Goal: Find specific page/section: Find specific page/section

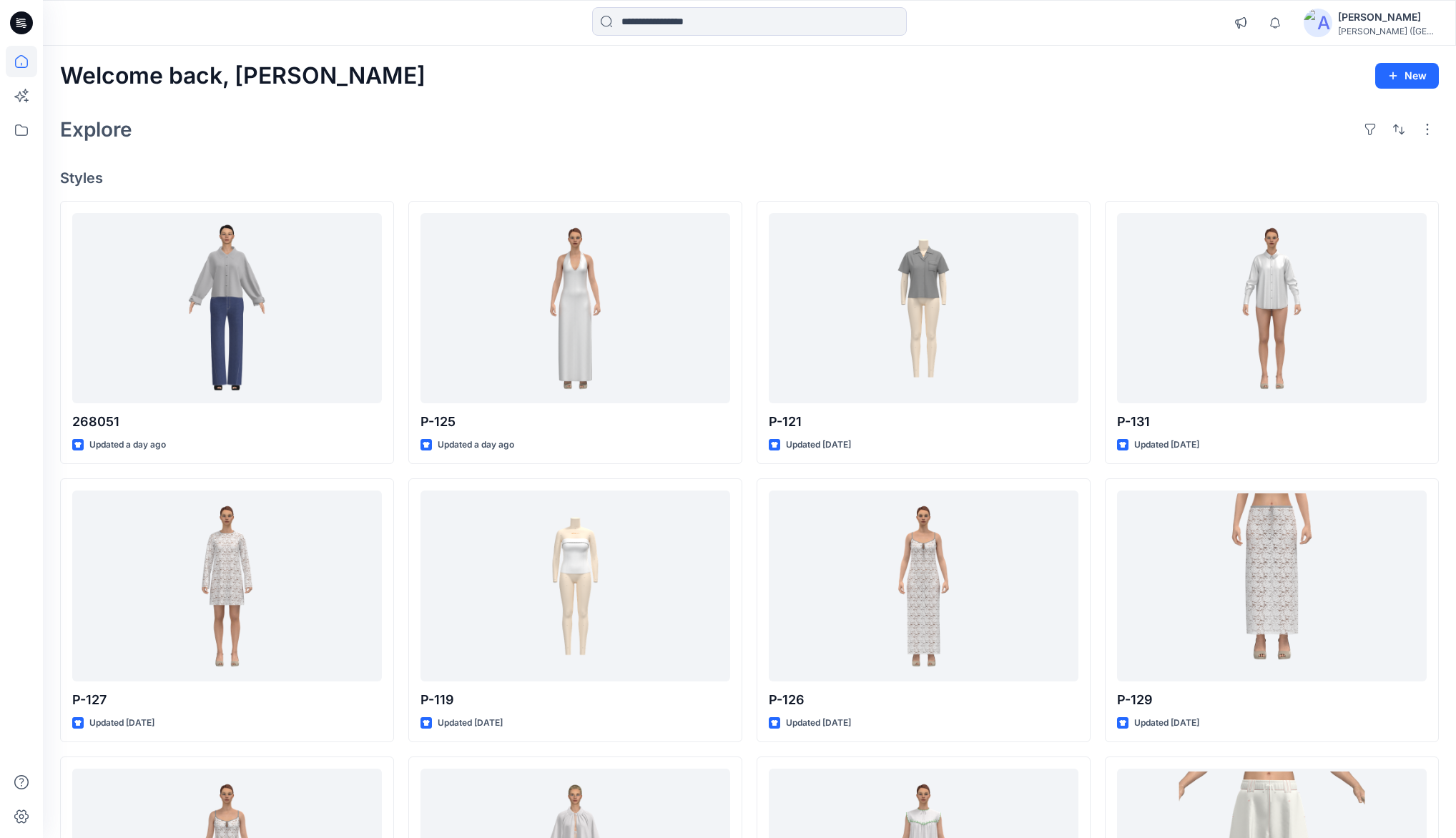
click at [538, 103] on div "Welcome back, Monu New Explore Styles 268051 Updated a day ago P-127 Updated 3 …" at bounding box center [750, 567] width 1413 height 1043
click at [807, 91] on div "Welcome back, Monu New Explore Styles 268051 Updated a day ago P-127 Updated 3 …" at bounding box center [750, 567] width 1413 height 1043
click at [592, 108] on div "Welcome back, Monu New Explore Styles 268051 Updated a day ago P-127 Updated 3 …" at bounding box center [750, 567] width 1413 height 1043
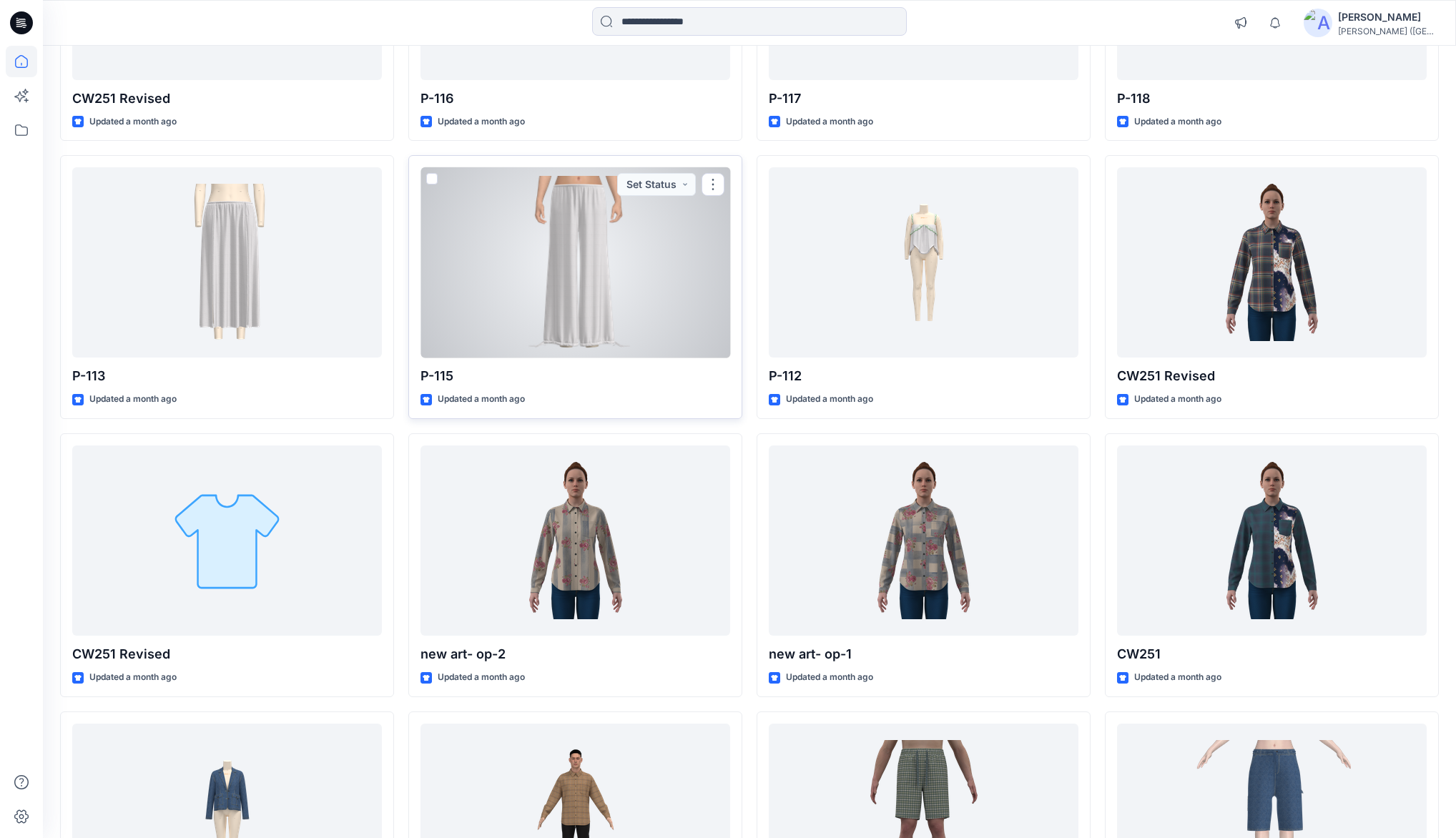
scroll to position [2629, 0]
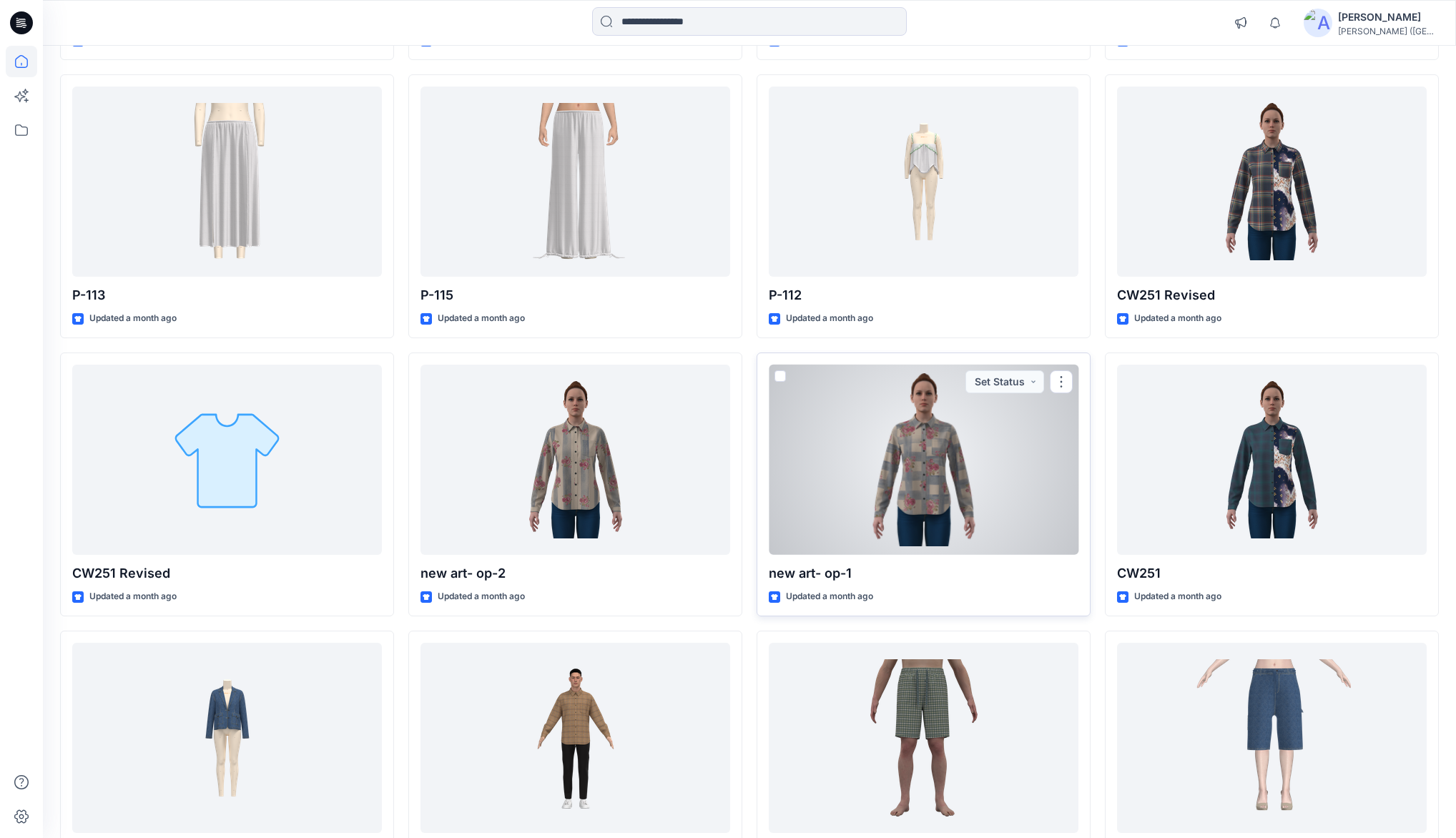
click at [916, 459] on div at bounding box center [923, 459] width 310 height 190
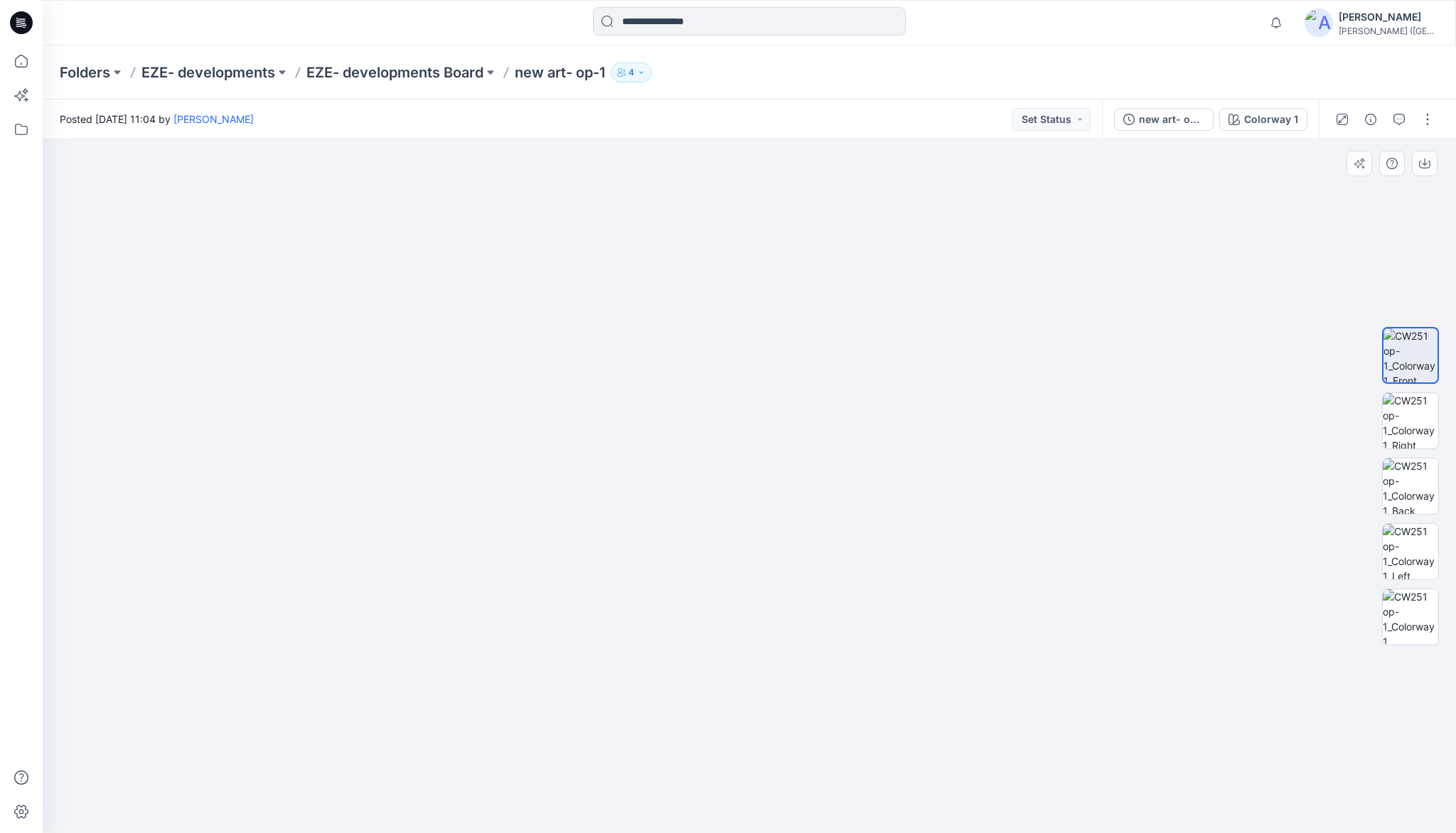
drag, startPoint x: 776, startPoint y: 267, endPoint x: 764, endPoint y: 410, distance: 143.5
click at [1420, 408] on img at bounding box center [1410, 420] width 56 height 56
click at [1415, 475] on img at bounding box center [1410, 486] width 56 height 56
drag, startPoint x: 709, startPoint y: 623, endPoint x: 717, endPoint y: 439, distance: 184.2
drag, startPoint x: 576, startPoint y: 563, endPoint x: 585, endPoint y: 590, distance: 28.5
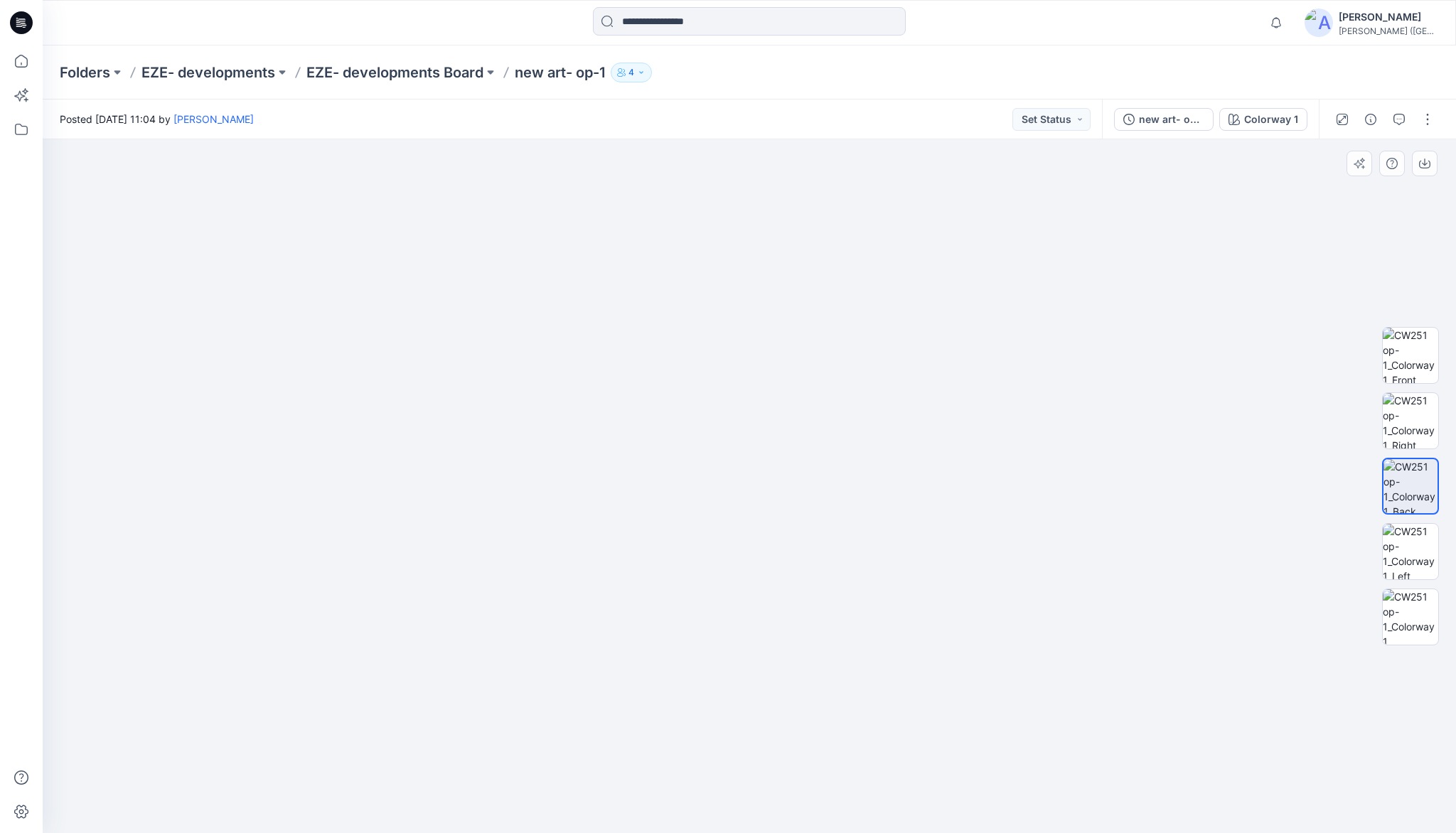
drag, startPoint x: 628, startPoint y: 489, endPoint x: 644, endPoint y: 542, distance: 55.4
drag, startPoint x: 654, startPoint y: 527, endPoint x: 650, endPoint y: 560, distance: 33.2
drag, startPoint x: 672, startPoint y: 608, endPoint x: 767, endPoint y: 360, distance: 265.6
drag, startPoint x: 733, startPoint y: 579, endPoint x: 756, endPoint y: 478, distance: 103.6
drag, startPoint x: 463, startPoint y: 492, endPoint x: 546, endPoint y: 497, distance: 83.2
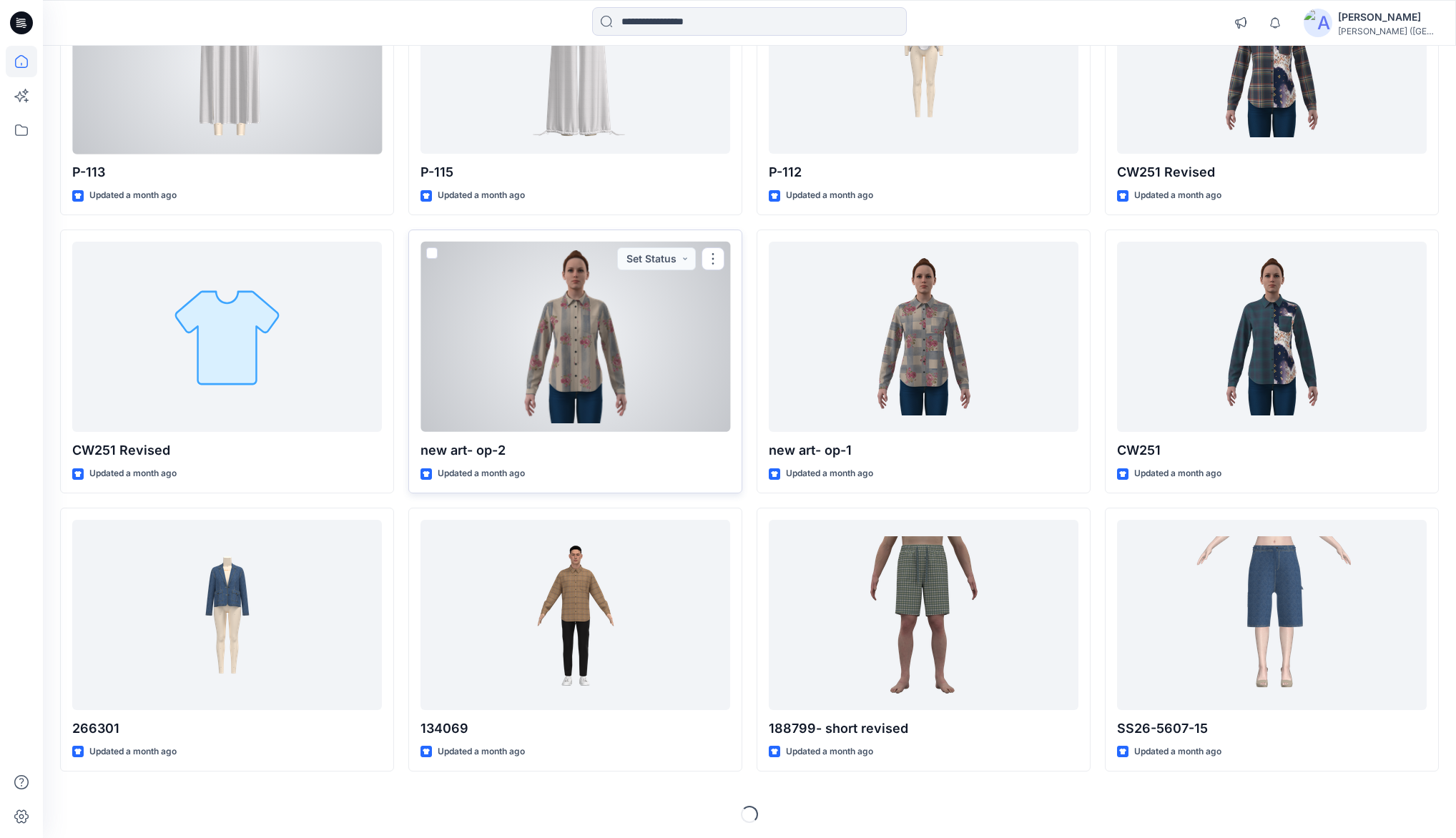
scroll to position [2752, 0]
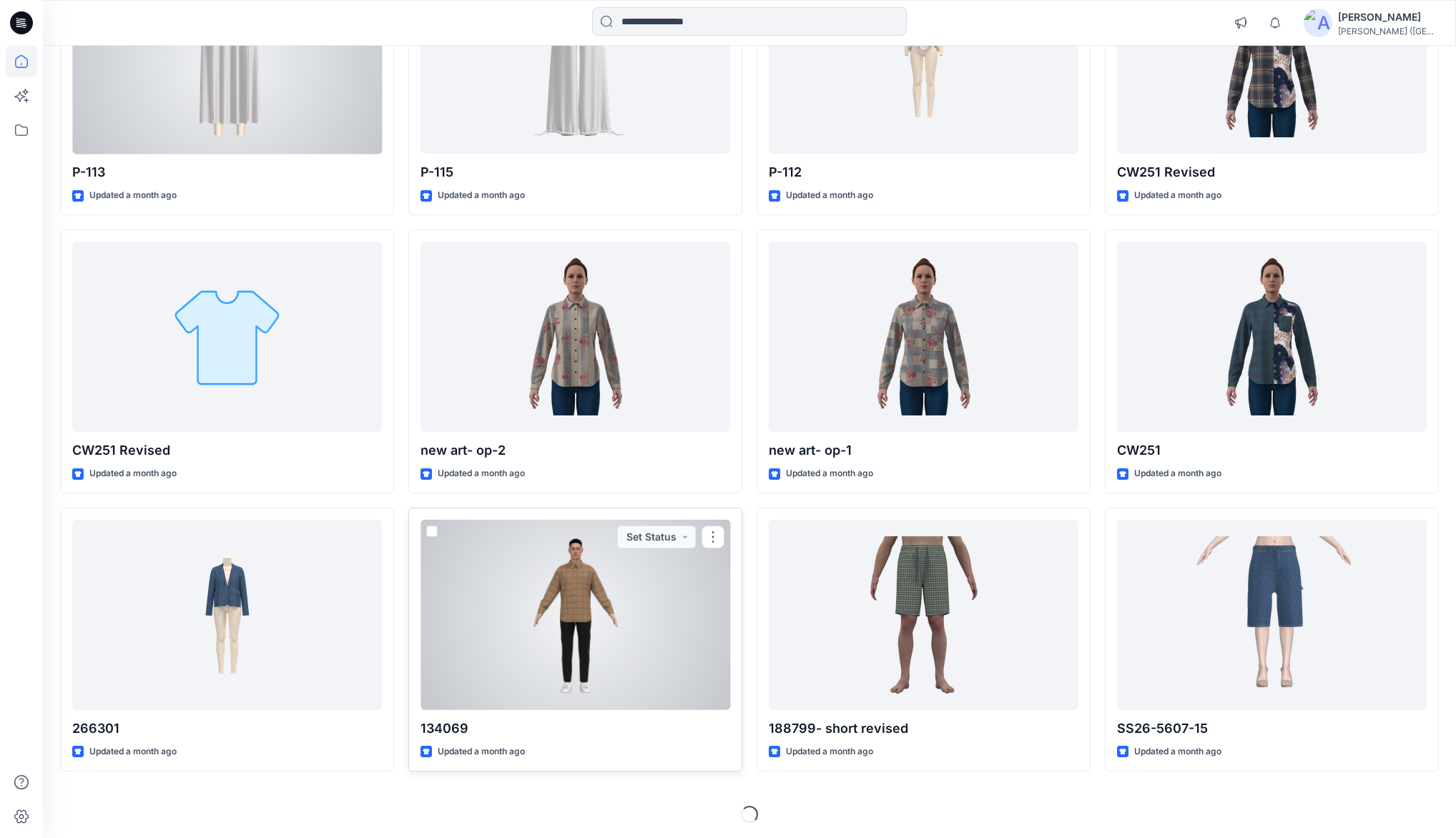
click at [563, 587] on div at bounding box center [575, 614] width 310 height 190
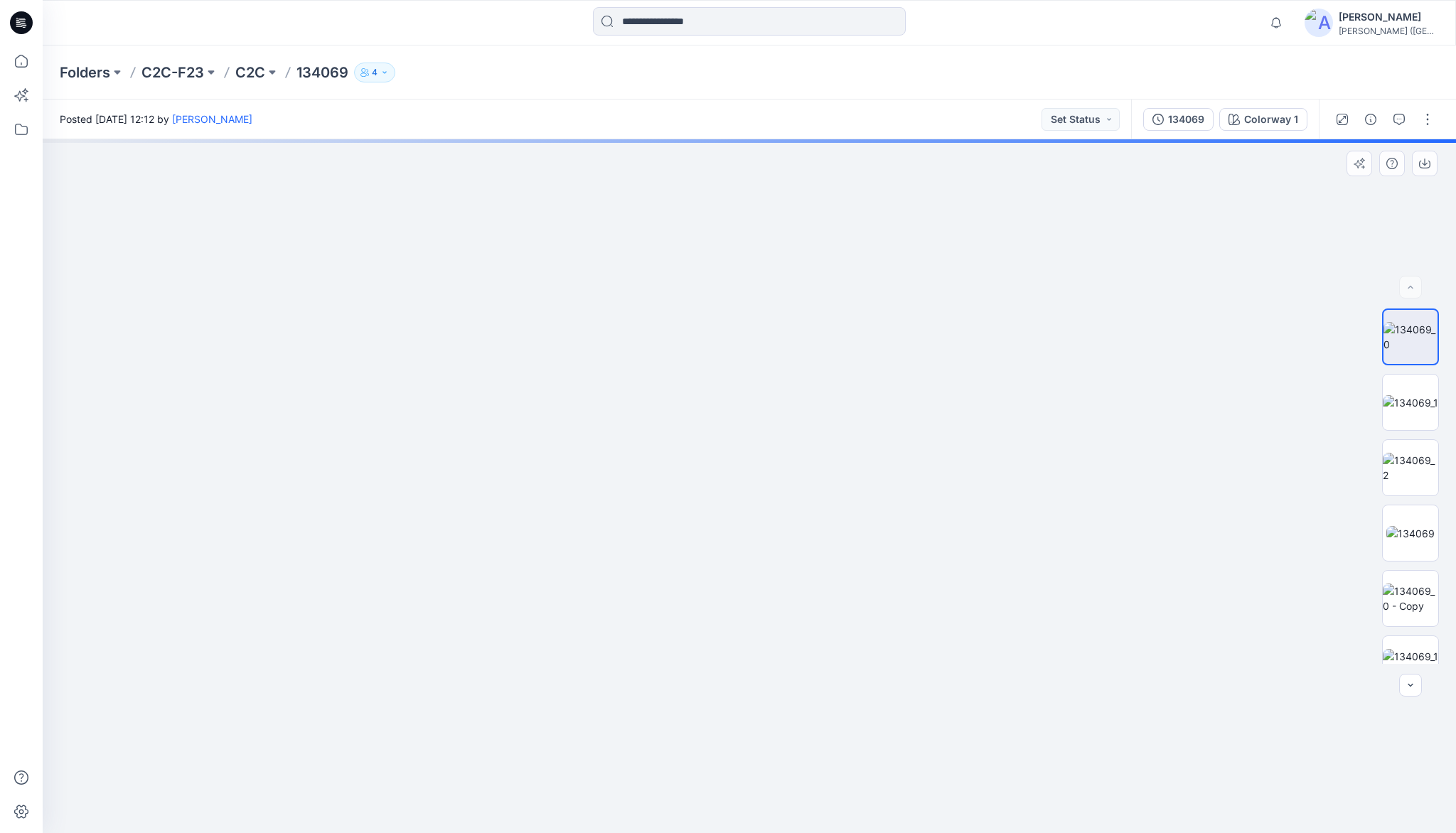
drag, startPoint x: 761, startPoint y: 350, endPoint x: 757, endPoint y: 478, distance: 128.1
drag, startPoint x: 750, startPoint y: 443, endPoint x: 750, endPoint y: 534, distance: 91.0
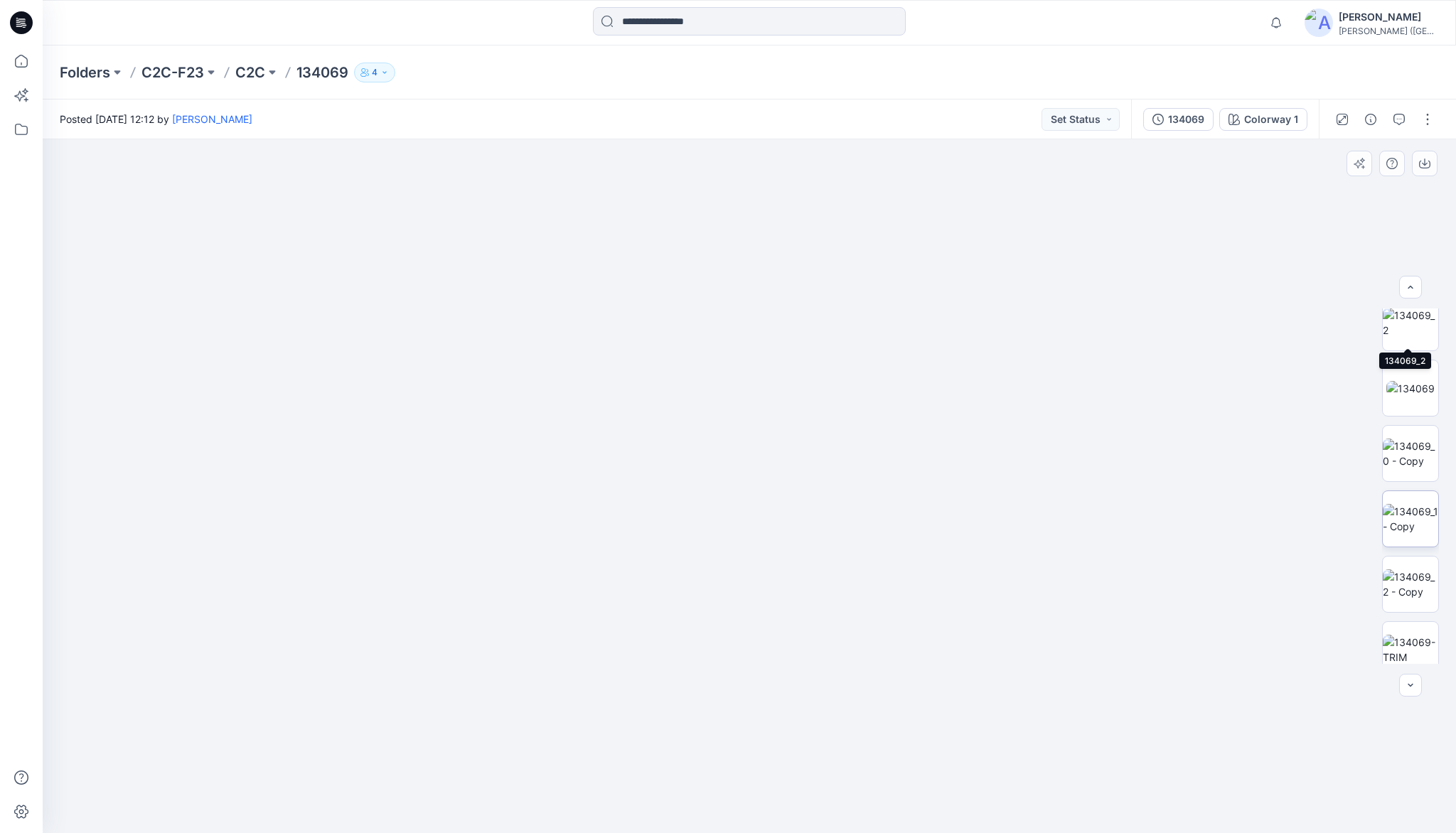
scroll to position [159, 0]
click at [1409, 569] on img at bounding box center [1410, 569] width 56 height 30
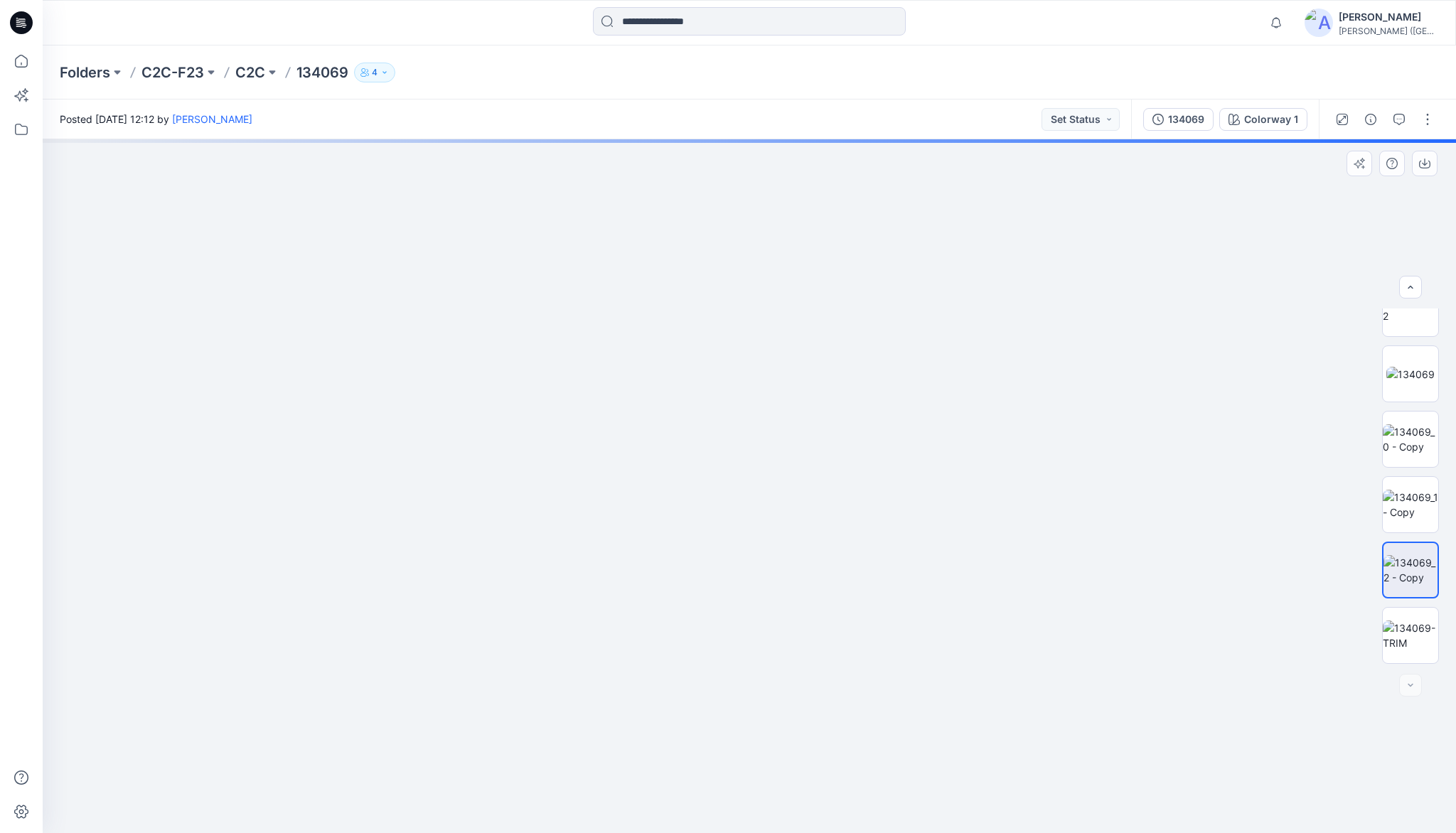
drag, startPoint x: 596, startPoint y: 679, endPoint x: 695, endPoint y: 439, distance: 259.6
drag, startPoint x: 609, startPoint y: 637, endPoint x: 628, endPoint y: 520, distance: 118.5
drag, startPoint x: 652, startPoint y: 440, endPoint x: 611, endPoint y: 536, distance: 104.4
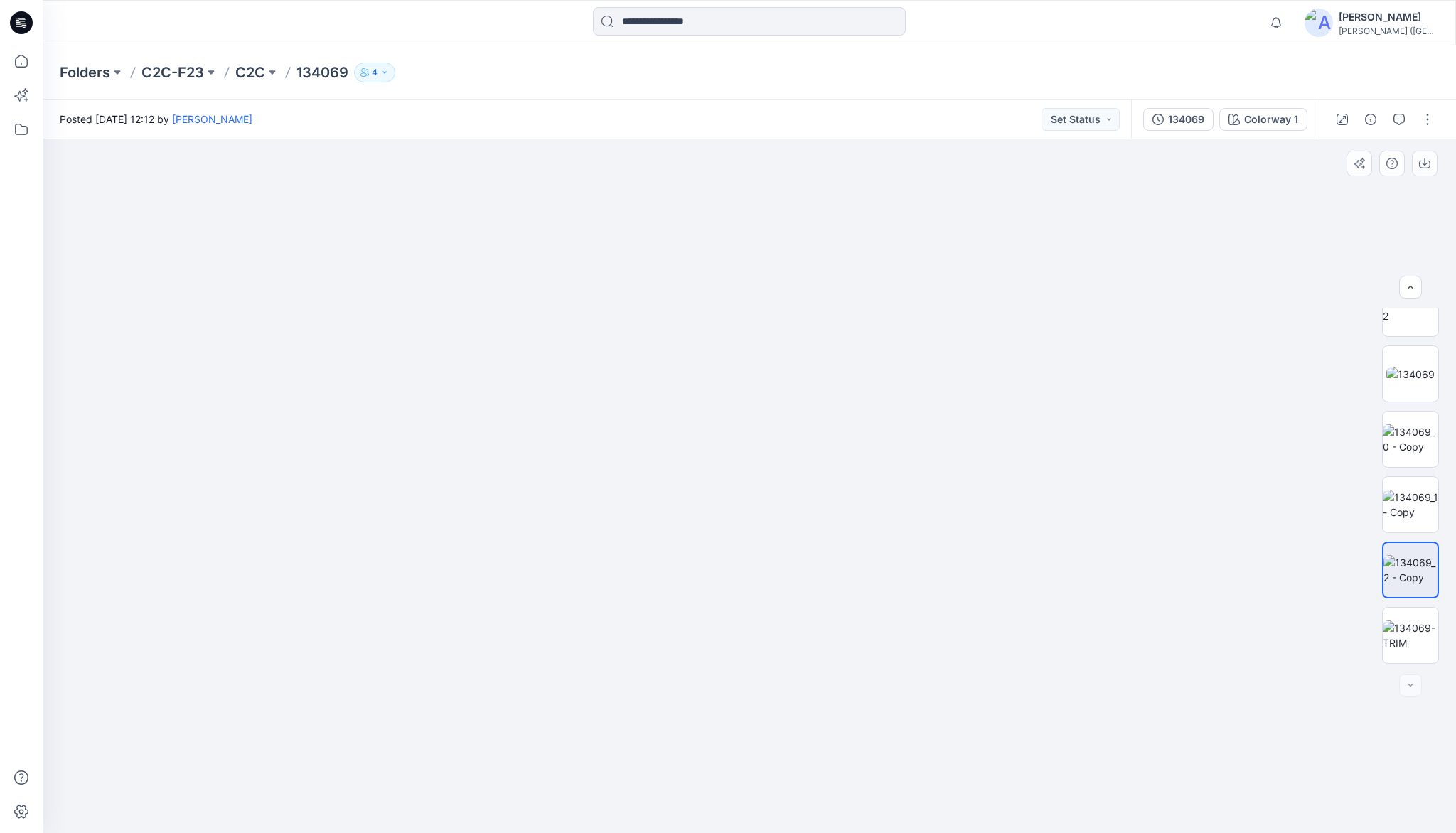
drag, startPoint x: 735, startPoint y: 493, endPoint x: 694, endPoint y: 593, distance: 108.1
click at [1396, 342] on img at bounding box center [1410, 336] width 56 height 30
click at [398, 279] on div at bounding box center [749, 486] width 1413 height 694
drag, startPoint x: 372, startPoint y: 251, endPoint x: 357, endPoint y: 235, distance: 21.9
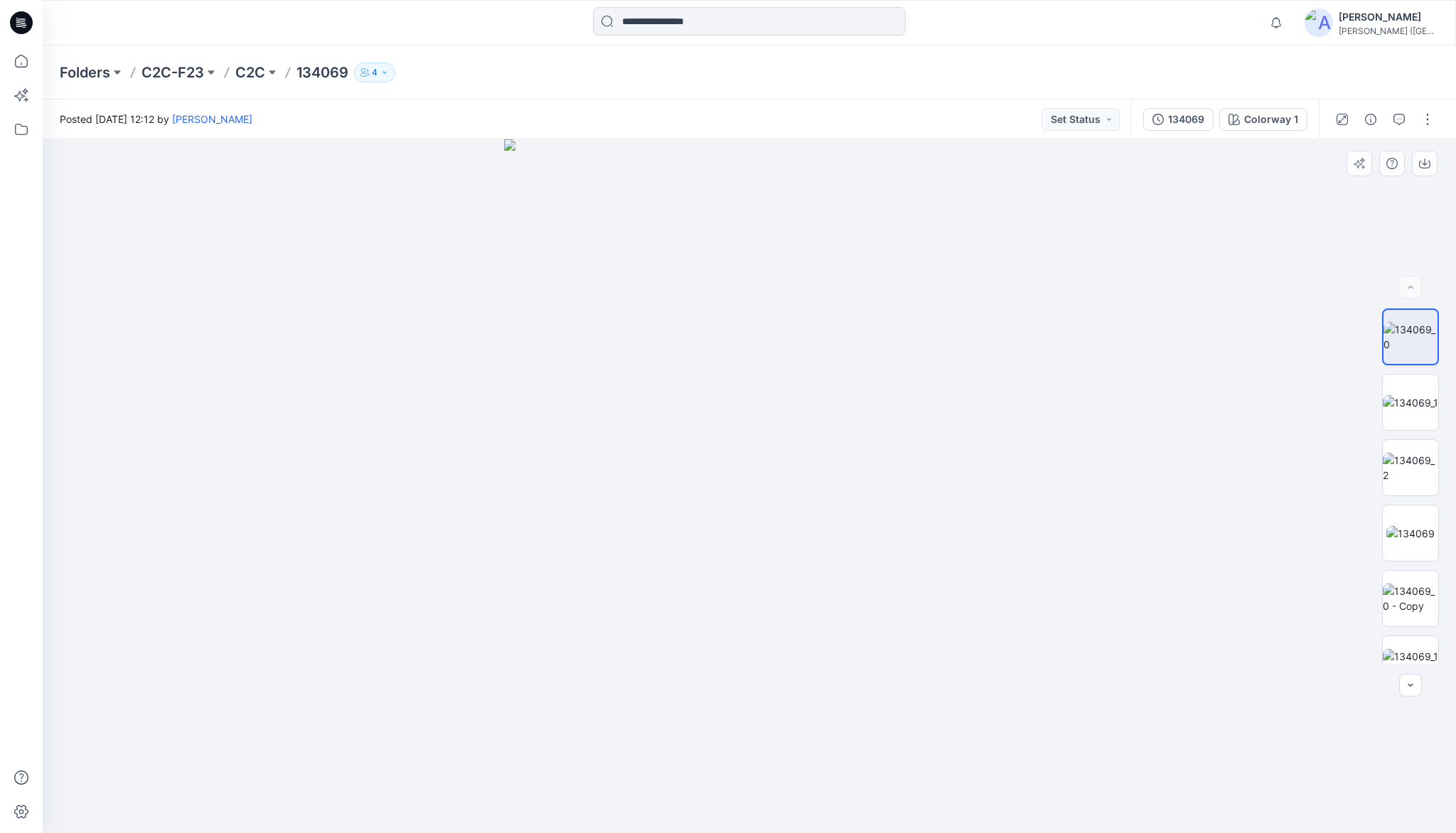
click at [371, 249] on div at bounding box center [749, 486] width 1413 height 694
click at [357, 235] on div at bounding box center [749, 486] width 1413 height 694
click at [1404, 526] on img at bounding box center [1410, 533] width 48 height 15
click at [727, 256] on img at bounding box center [749, 486] width 491 height 694
click at [384, 245] on div at bounding box center [749, 486] width 1413 height 694
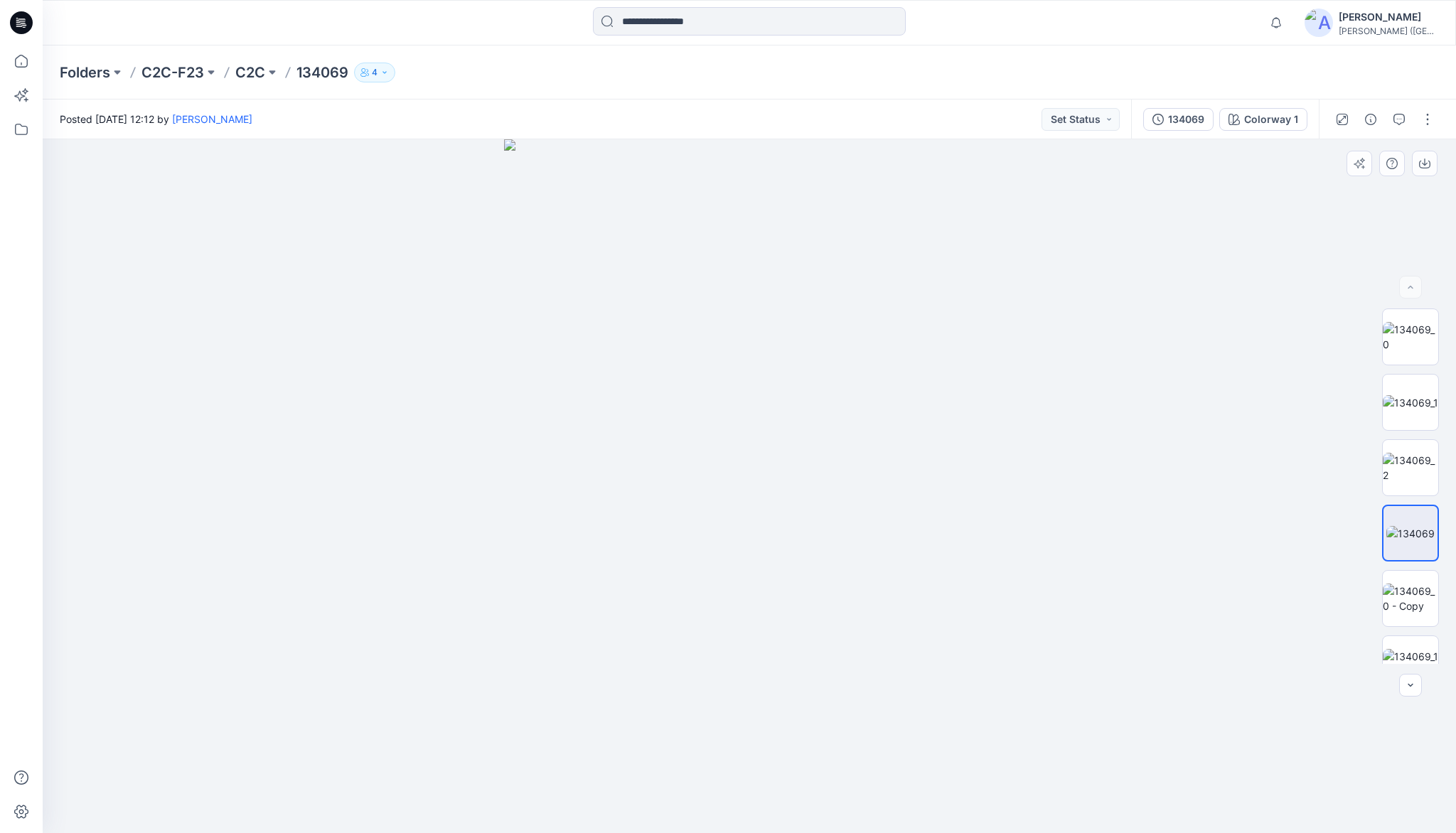
click at [359, 225] on div at bounding box center [749, 486] width 1413 height 694
click at [342, 193] on div at bounding box center [749, 486] width 1413 height 694
click at [312, 303] on div at bounding box center [749, 486] width 1413 height 694
click at [268, 393] on div at bounding box center [749, 486] width 1413 height 694
click at [361, 295] on div at bounding box center [749, 486] width 1413 height 694
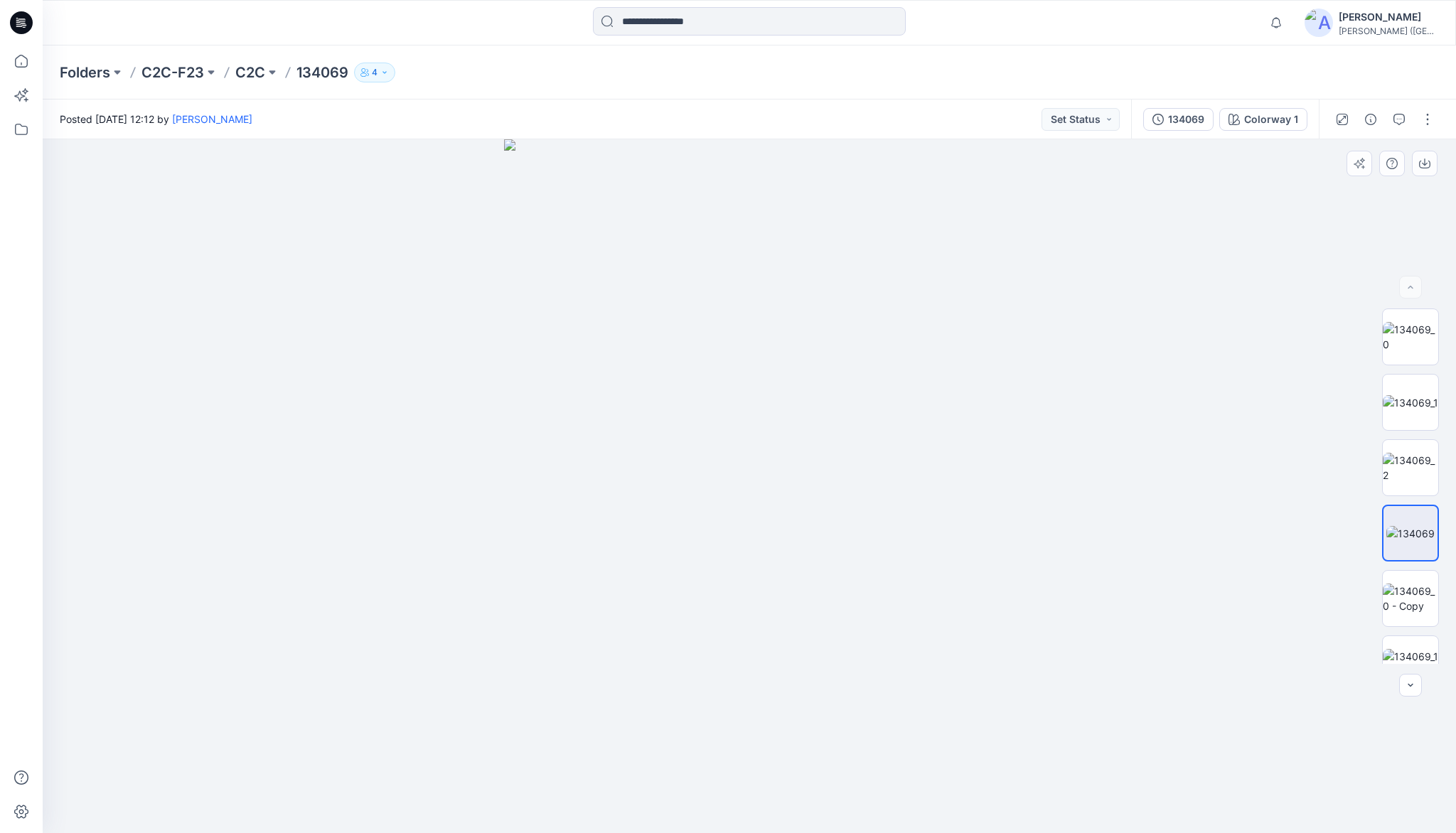
click at [422, 247] on div at bounding box center [749, 486] width 1413 height 694
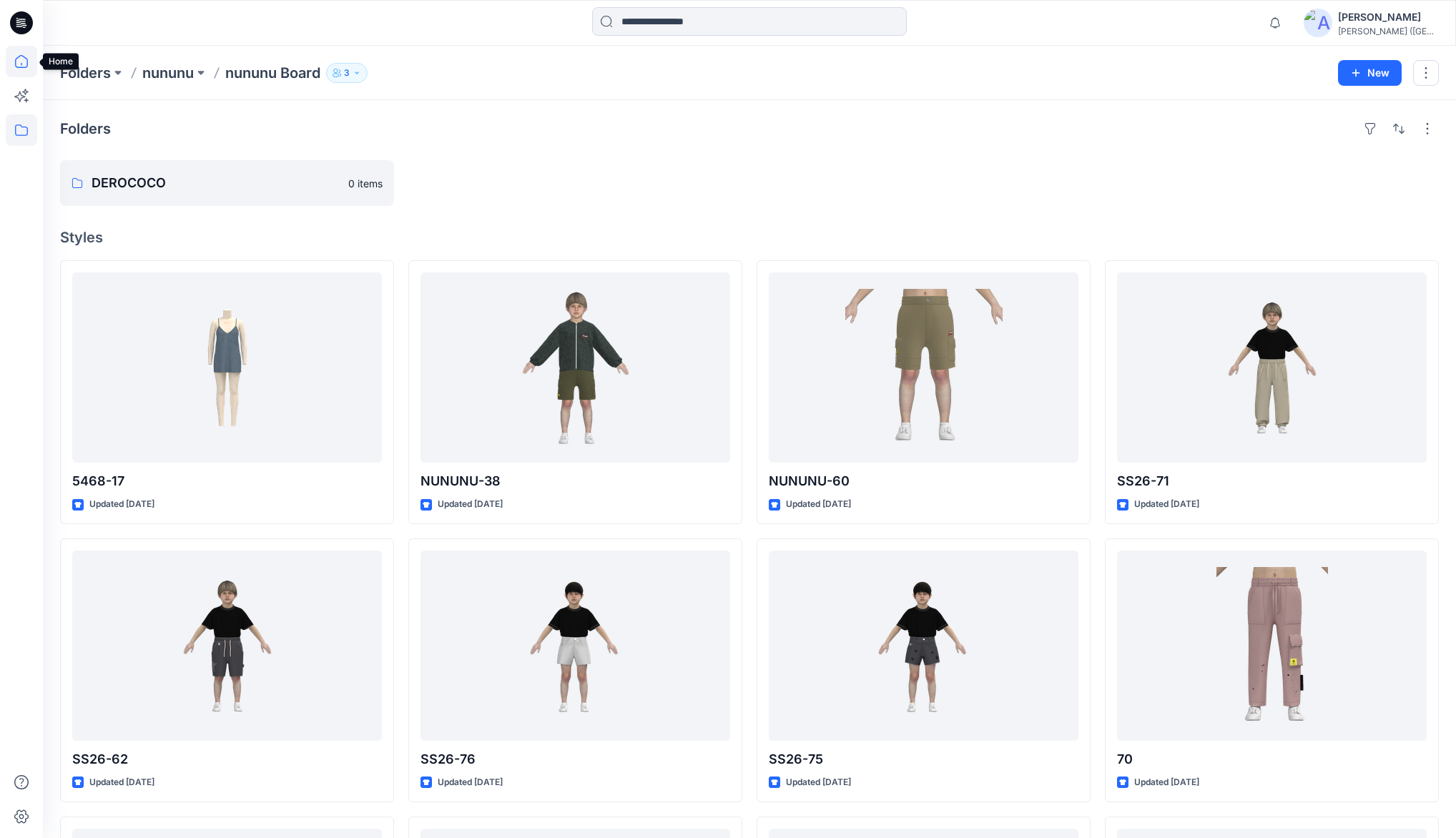
click at [25, 57] on icon at bounding box center [22, 62] width 13 height 13
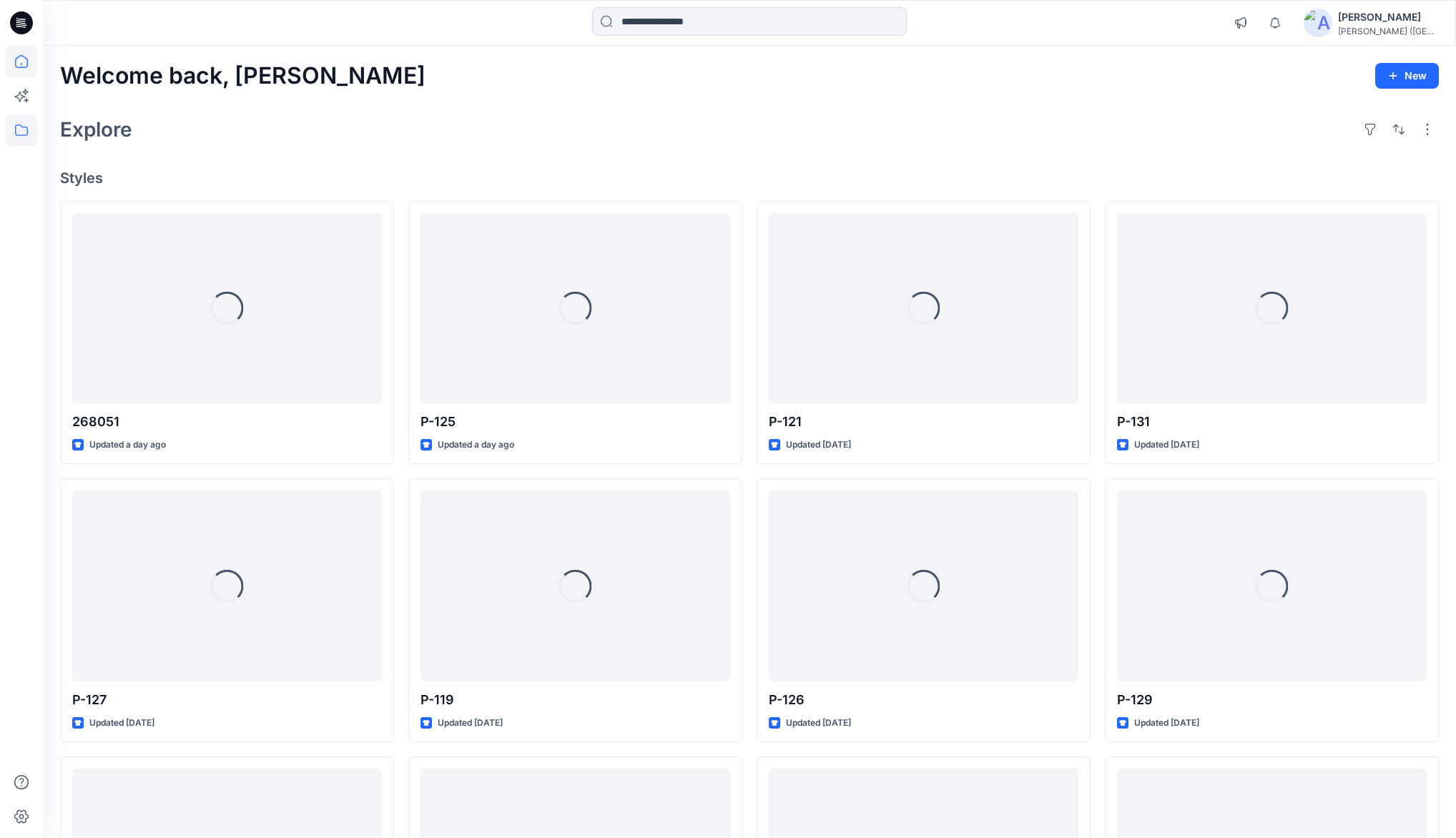
click at [24, 133] on icon at bounding box center [21, 130] width 32 height 32
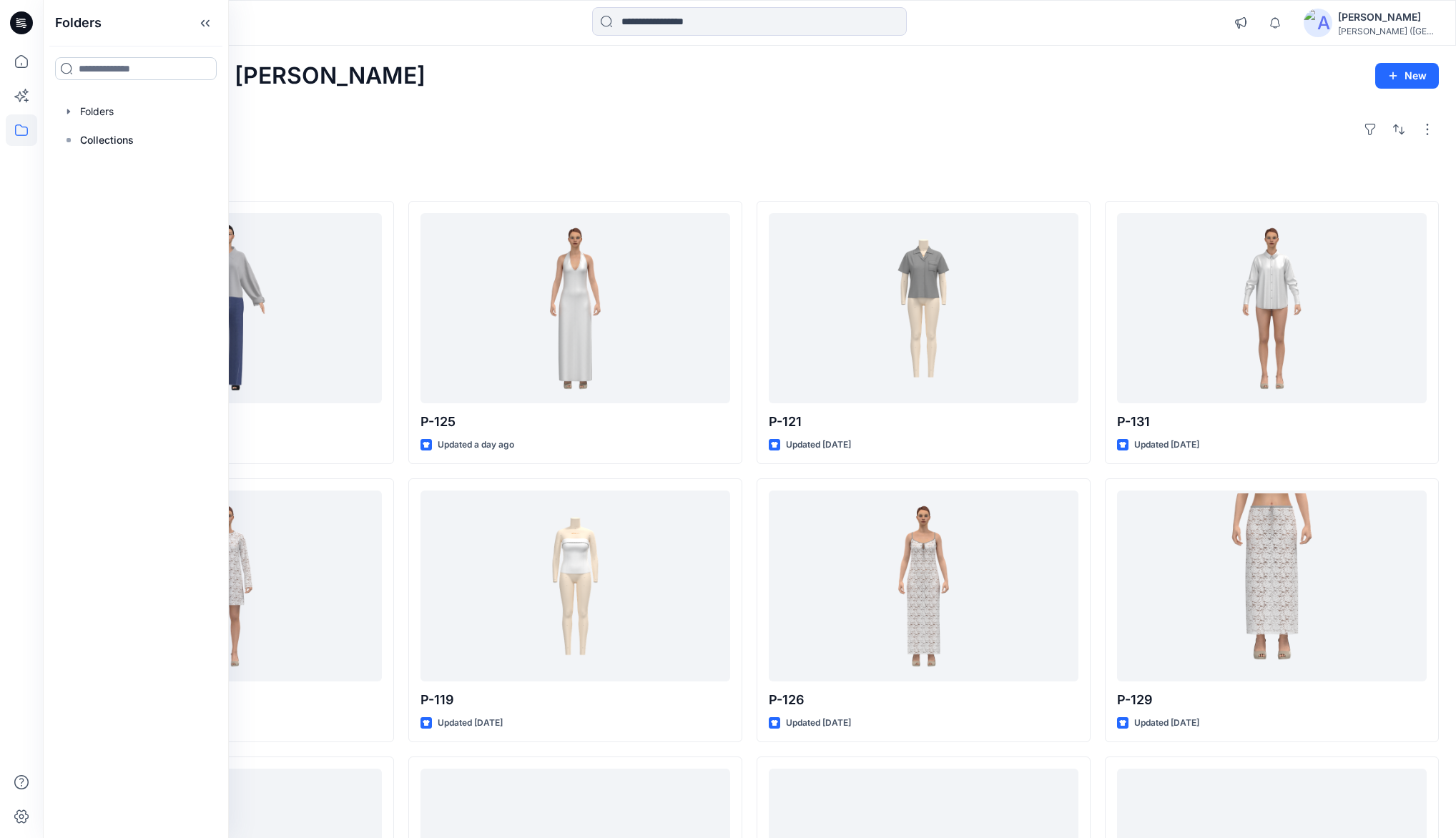
click at [108, 68] on input at bounding box center [136, 68] width 161 height 23
type input "***"
drag, startPoint x: 98, startPoint y: 154, endPoint x: 104, endPoint y: 145, distance: 10.8
click at [98, 154] on p "Folders" at bounding box center [92, 151] width 29 height 15
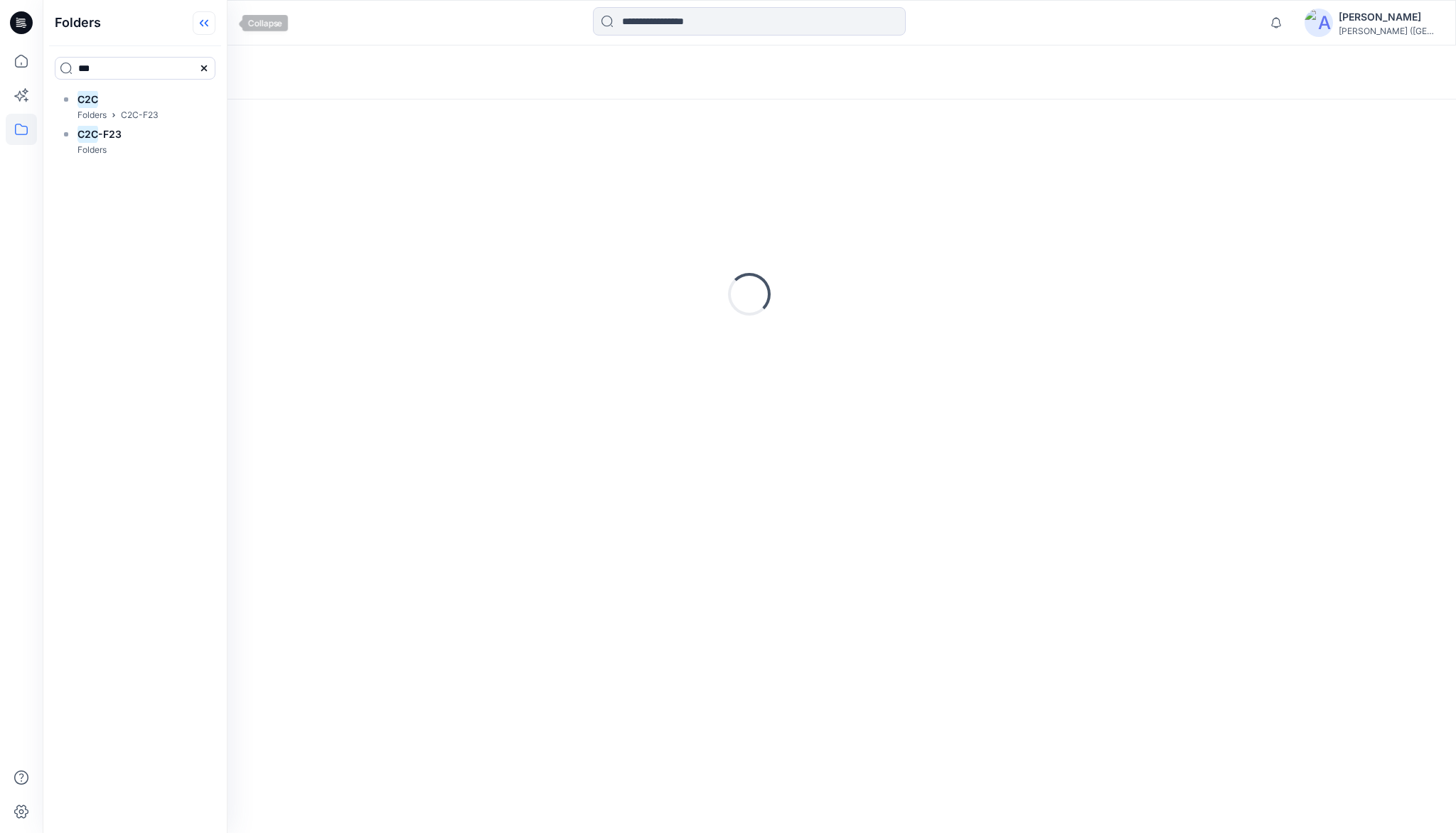
click at [216, 24] on icon at bounding box center [204, 23] width 23 height 24
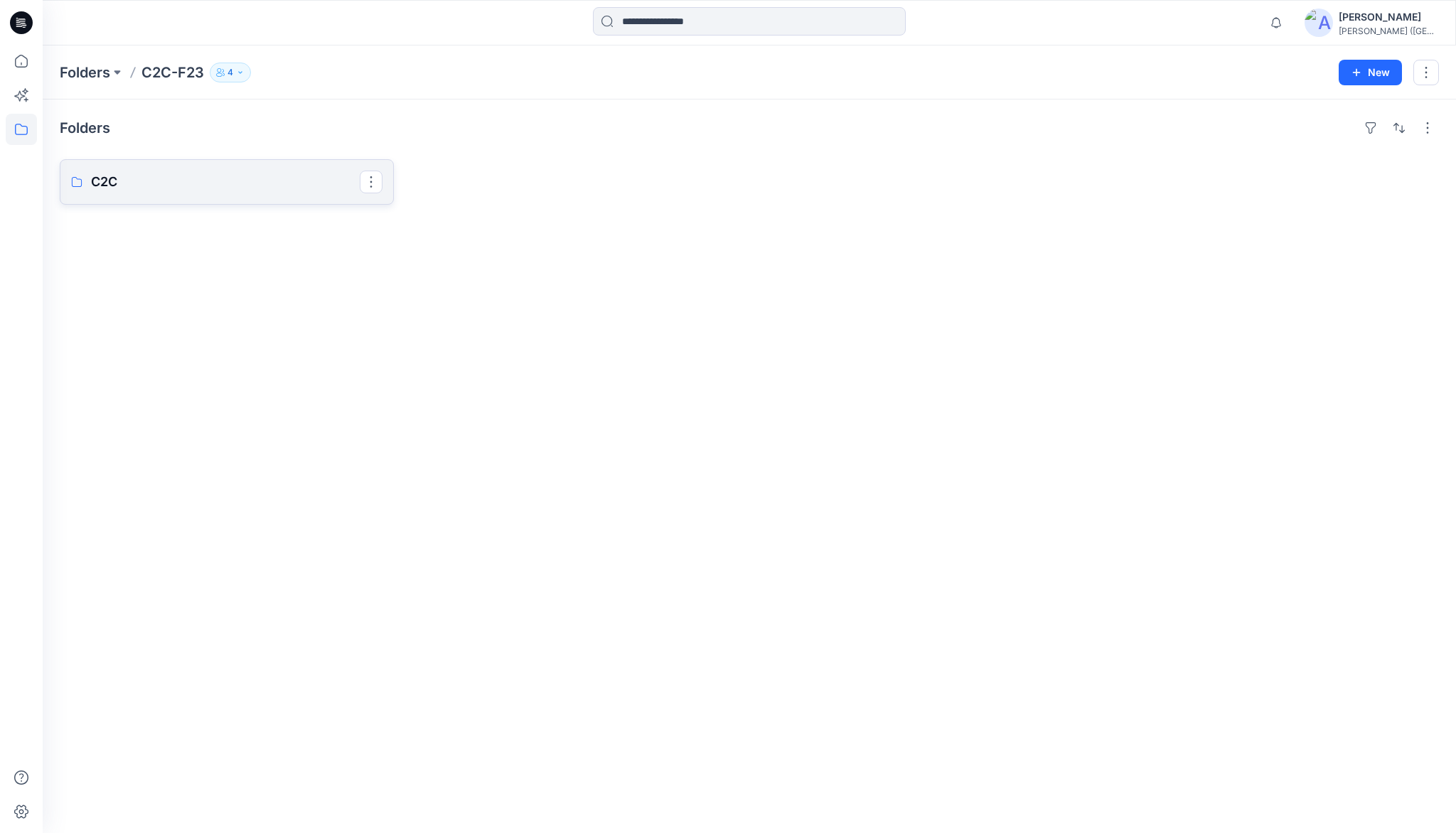
click at [128, 183] on p "C2C" at bounding box center [225, 182] width 269 height 20
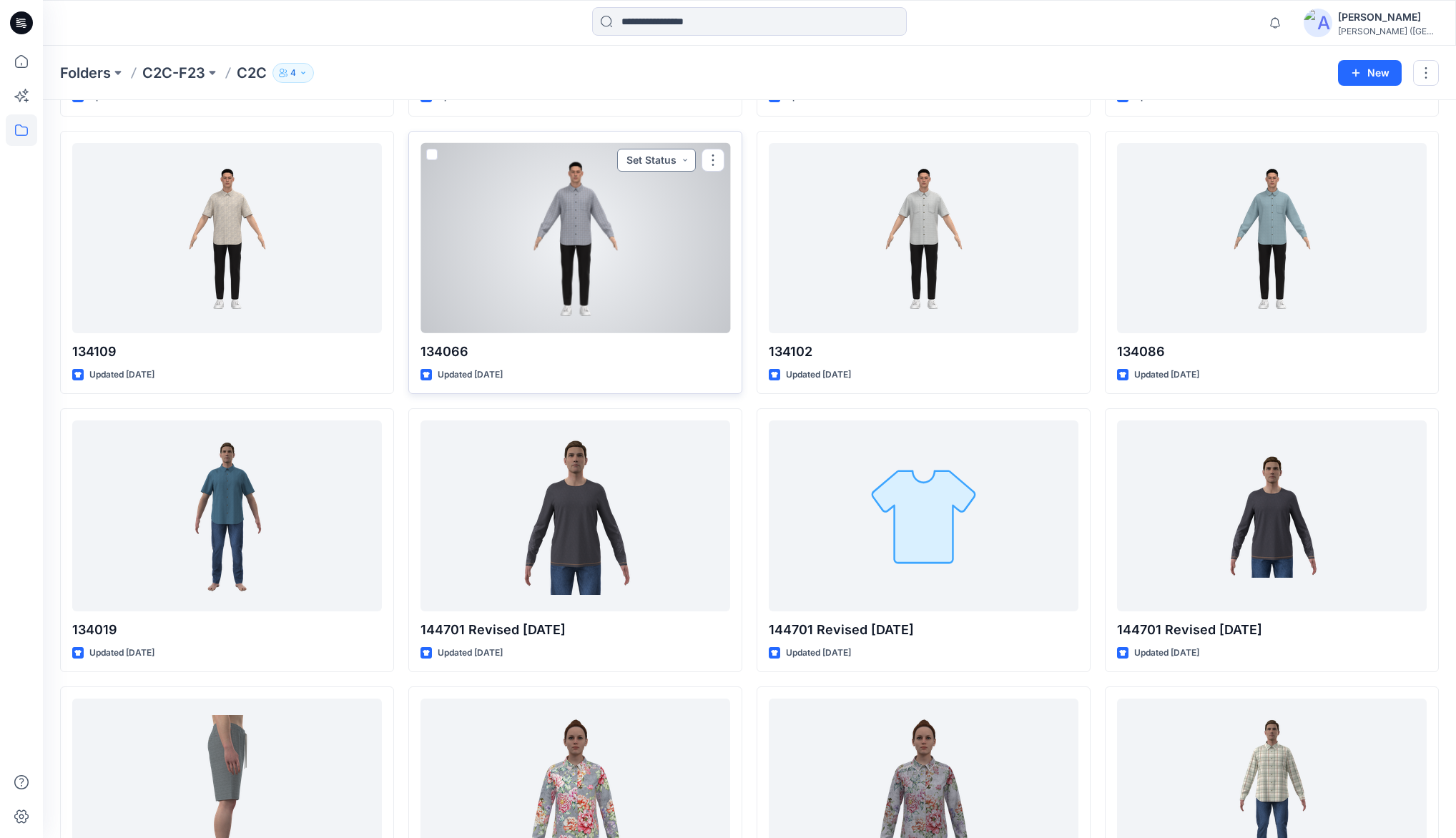
scroll to position [896, 0]
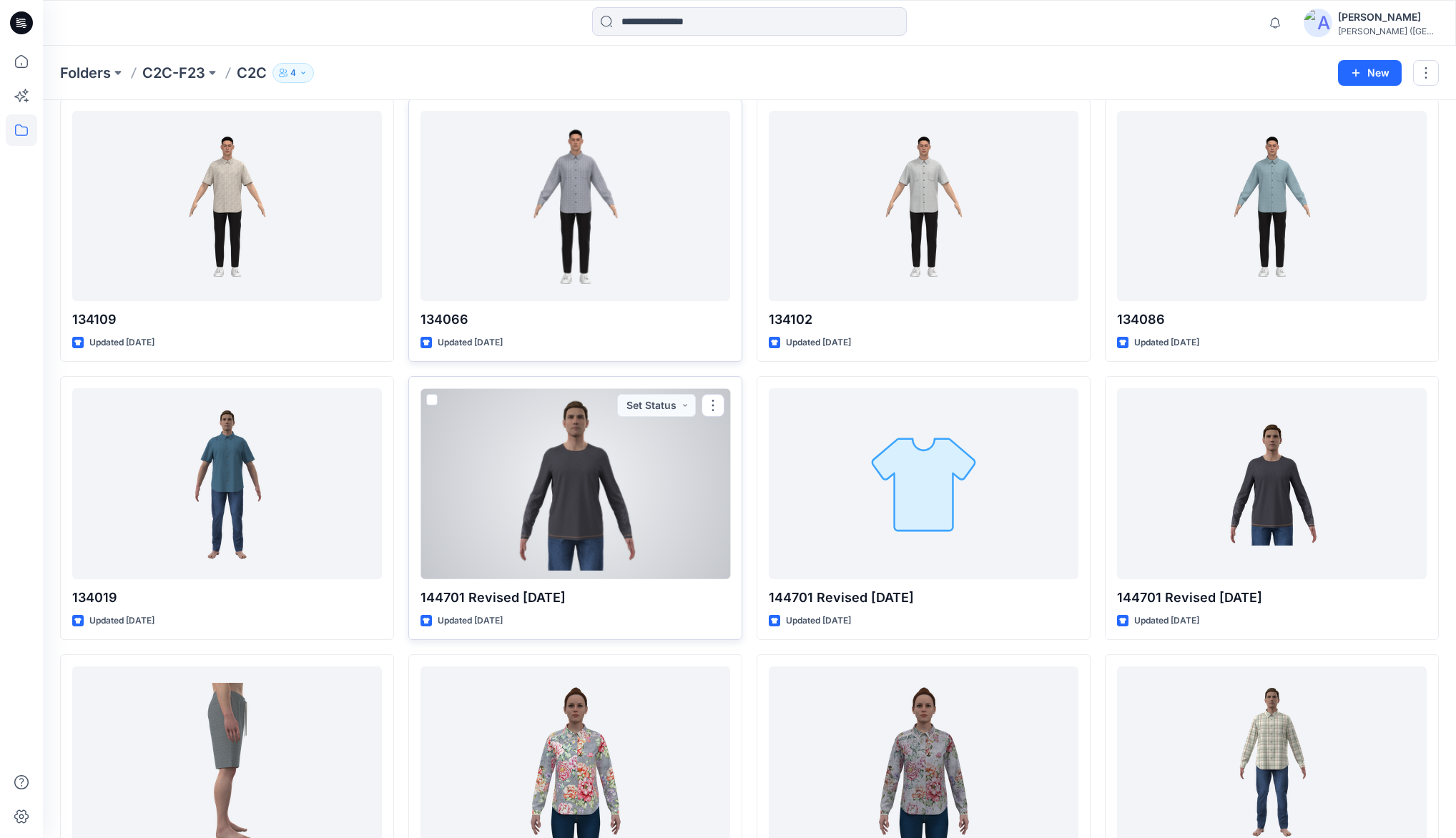
click at [554, 460] on div at bounding box center [575, 483] width 310 height 190
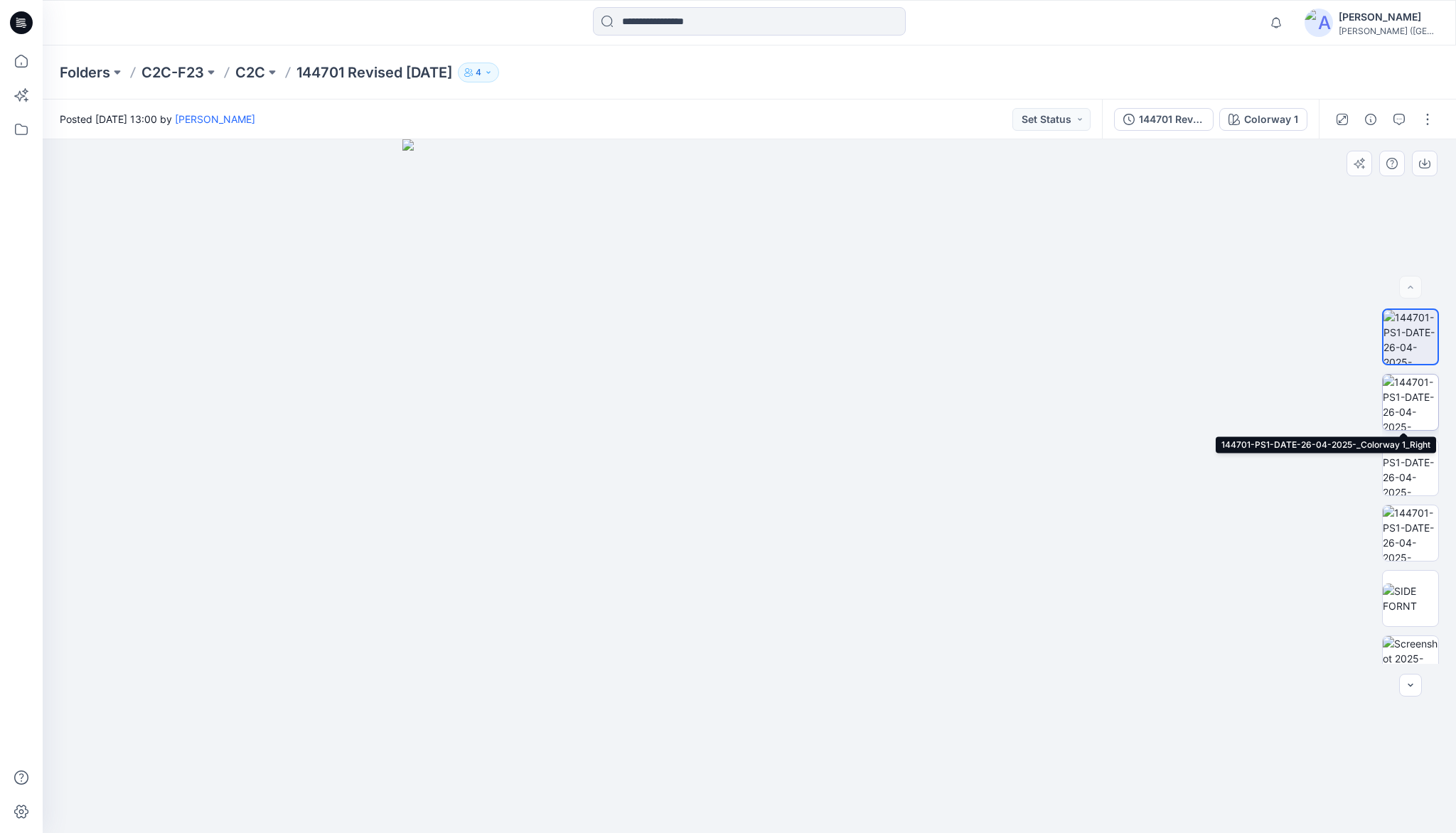
click at [1430, 396] on img at bounding box center [1410, 402] width 56 height 56
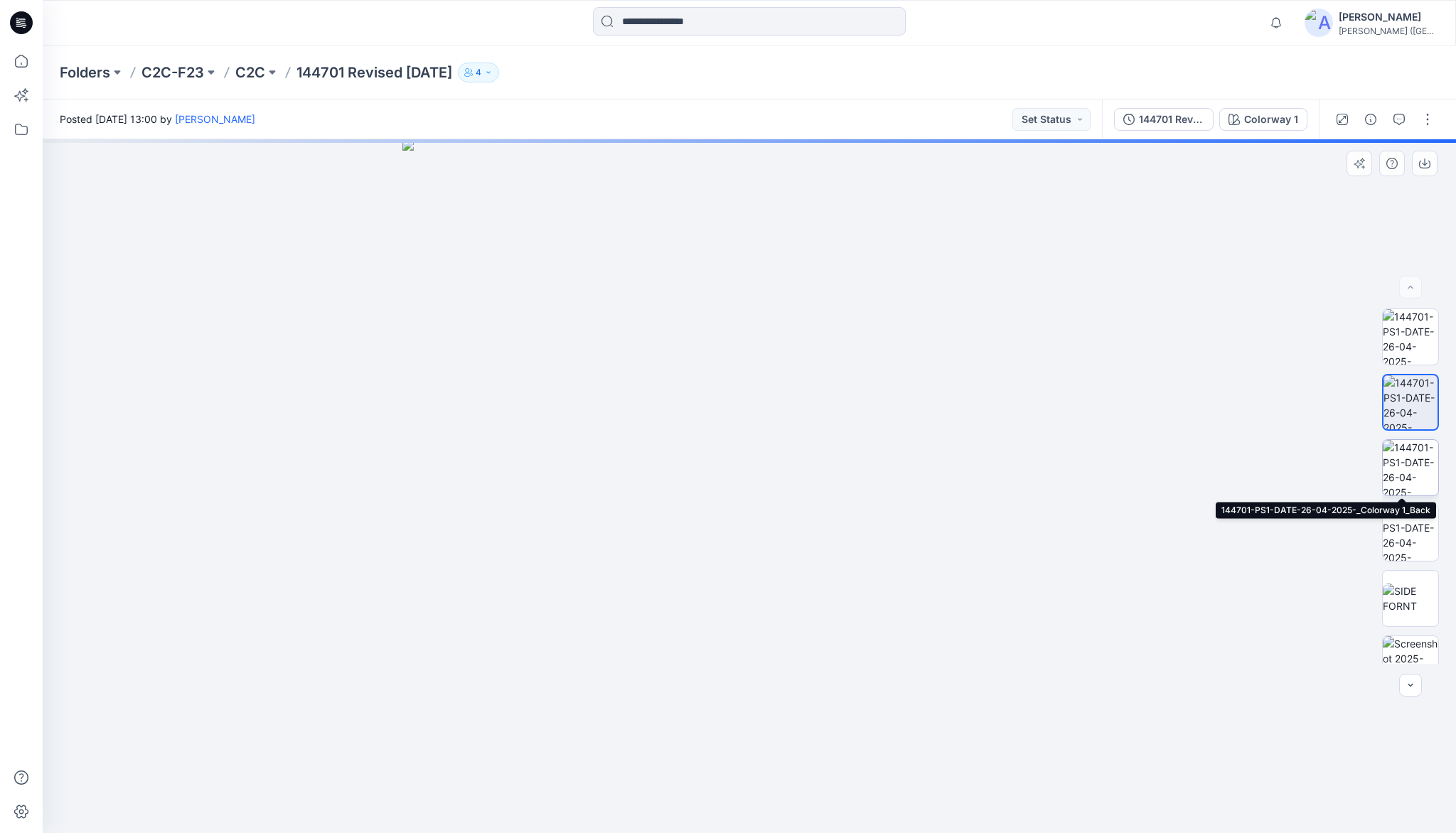
click at [1411, 452] on img at bounding box center [1410, 468] width 56 height 56
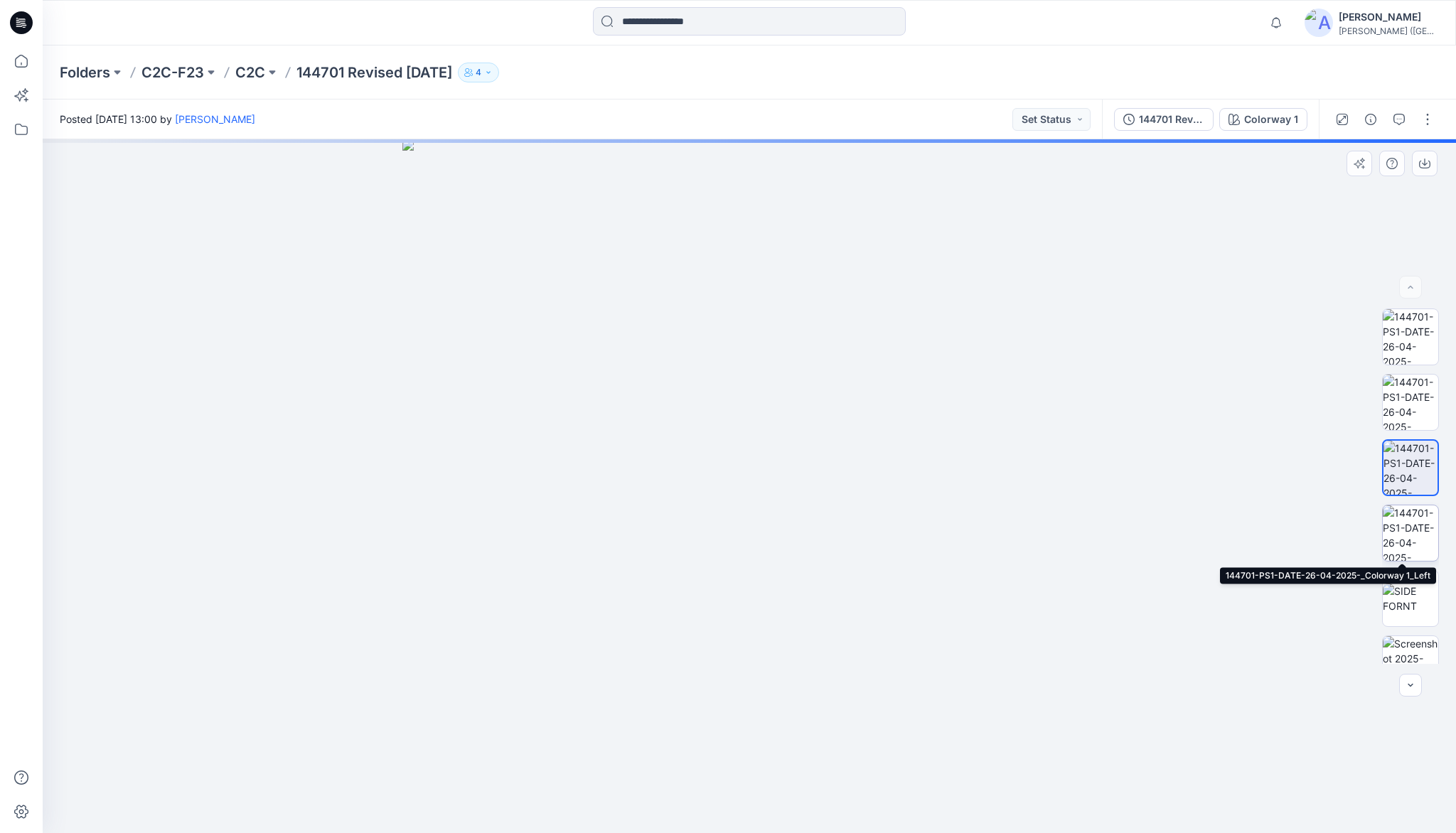
click at [1402, 540] on img at bounding box center [1410, 533] width 56 height 56
click at [1409, 584] on img at bounding box center [1410, 598] width 56 height 30
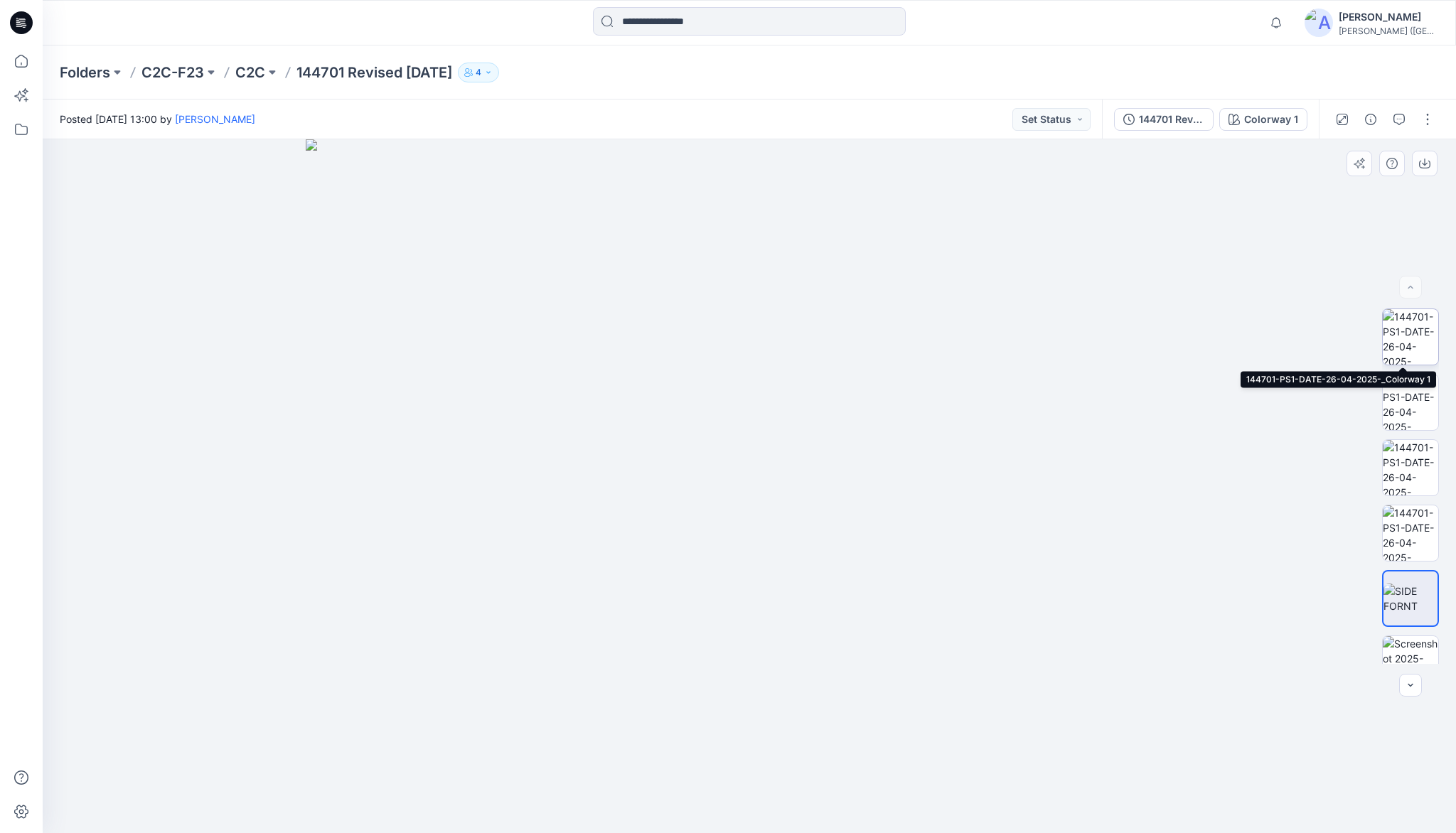
click at [1413, 332] on img at bounding box center [1410, 337] width 56 height 56
drag, startPoint x: 822, startPoint y: 418, endPoint x: 805, endPoint y: 604, distance: 186.8
drag, startPoint x: 751, startPoint y: 415, endPoint x: 756, endPoint y: 429, distance: 14.9
drag, startPoint x: 775, startPoint y: 659, endPoint x: 761, endPoint y: 474, distance: 185.5
drag, startPoint x: 790, startPoint y: 582, endPoint x: 773, endPoint y: 404, distance: 178.8
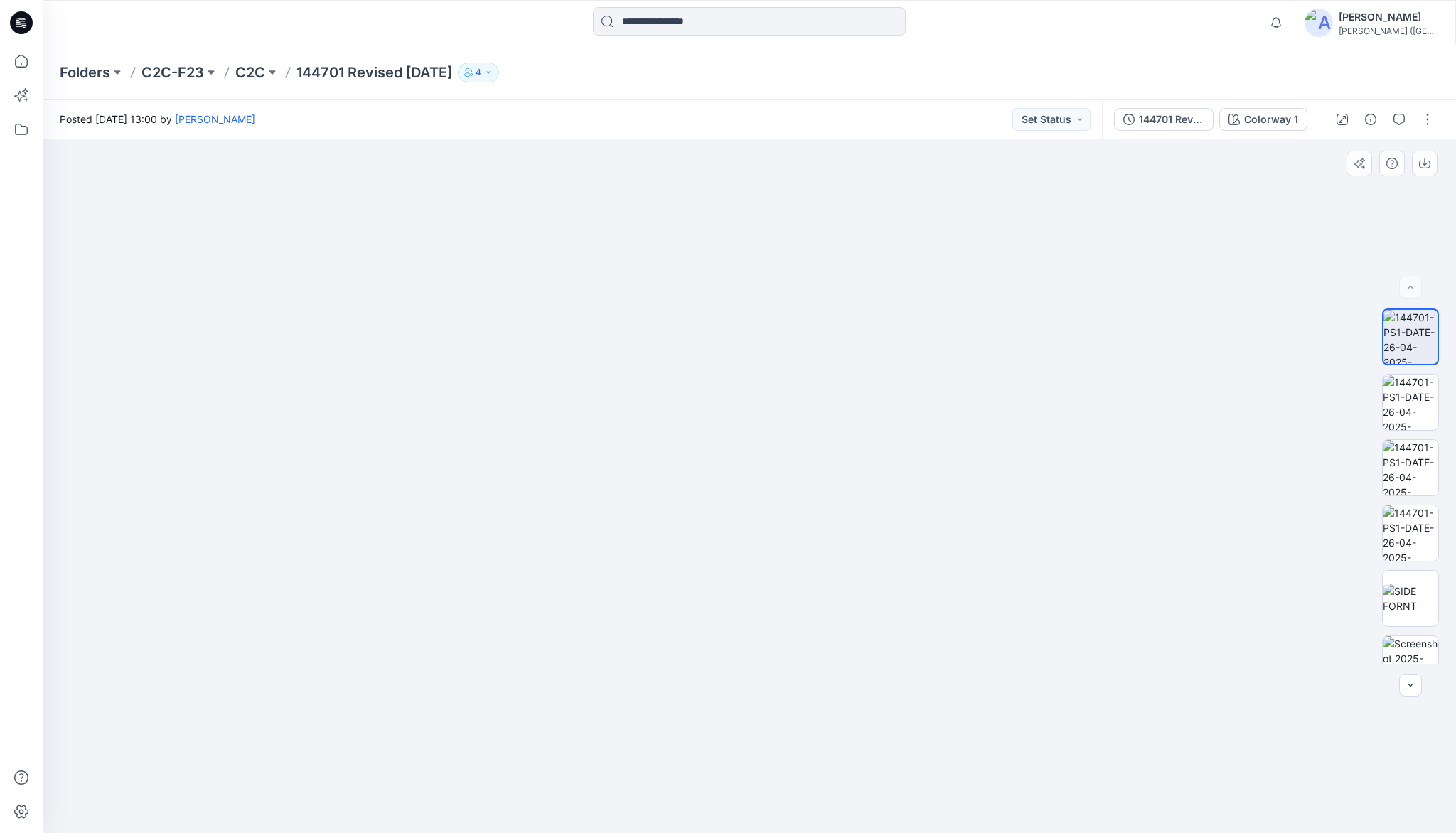
drag, startPoint x: 760, startPoint y: 328, endPoint x: 745, endPoint y: 628, distance: 300.4
drag, startPoint x: 734, startPoint y: 355, endPoint x: 718, endPoint y: 563, distance: 208.6
drag, startPoint x: 585, startPoint y: 426, endPoint x: 687, endPoint y: 523, distance: 140.8
click at [1416, 613] on img at bounding box center [1410, 635] width 56 height 56
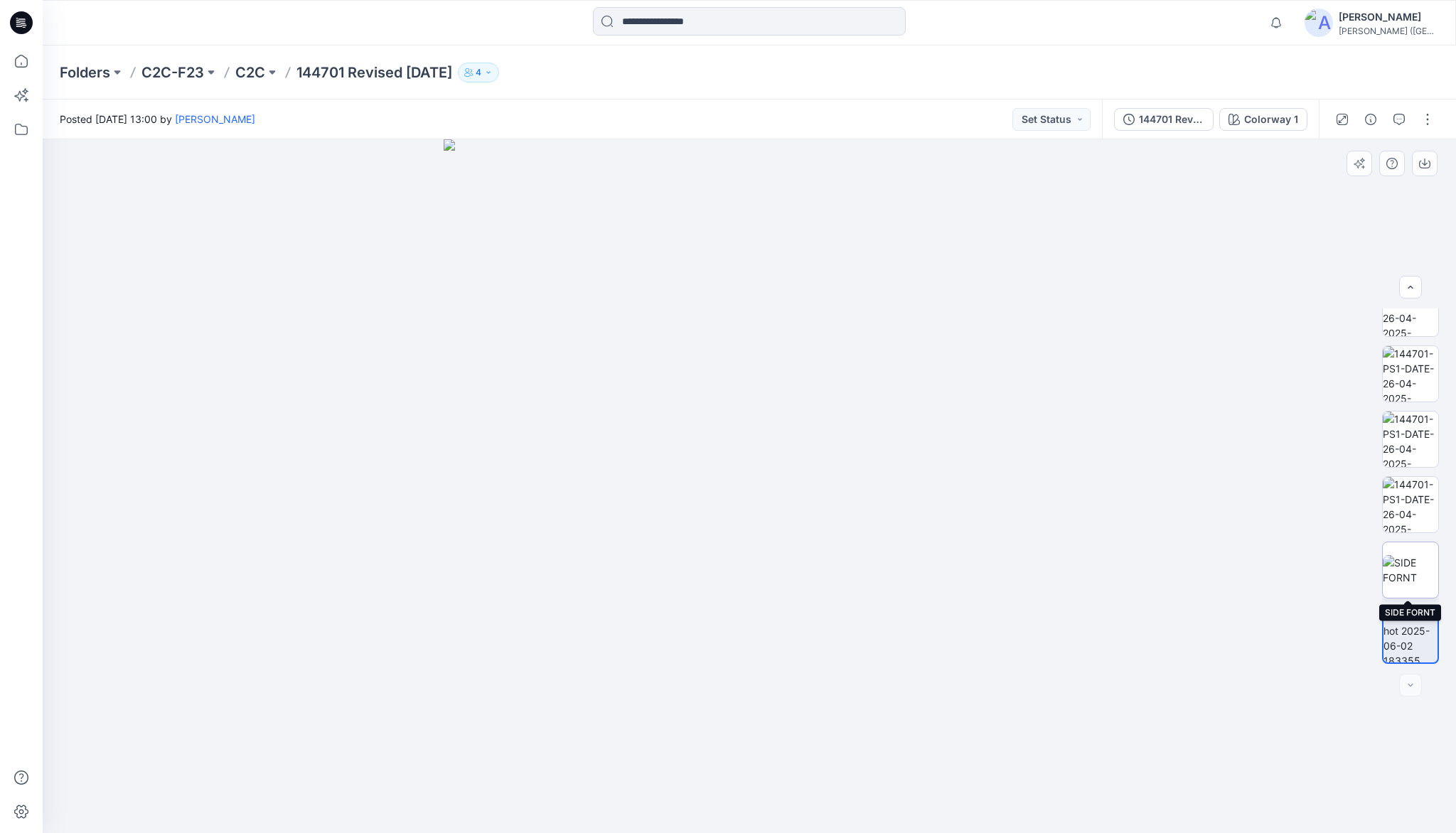
click at [1402, 571] on img at bounding box center [1410, 569] width 56 height 30
drag, startPoint x: 662, startPoint y: 477, endPoint x: 643, endPoint y: 349, distance: 129.4
click at [21, 61] on icon at bounding box center [21, 61] width 31 height 31
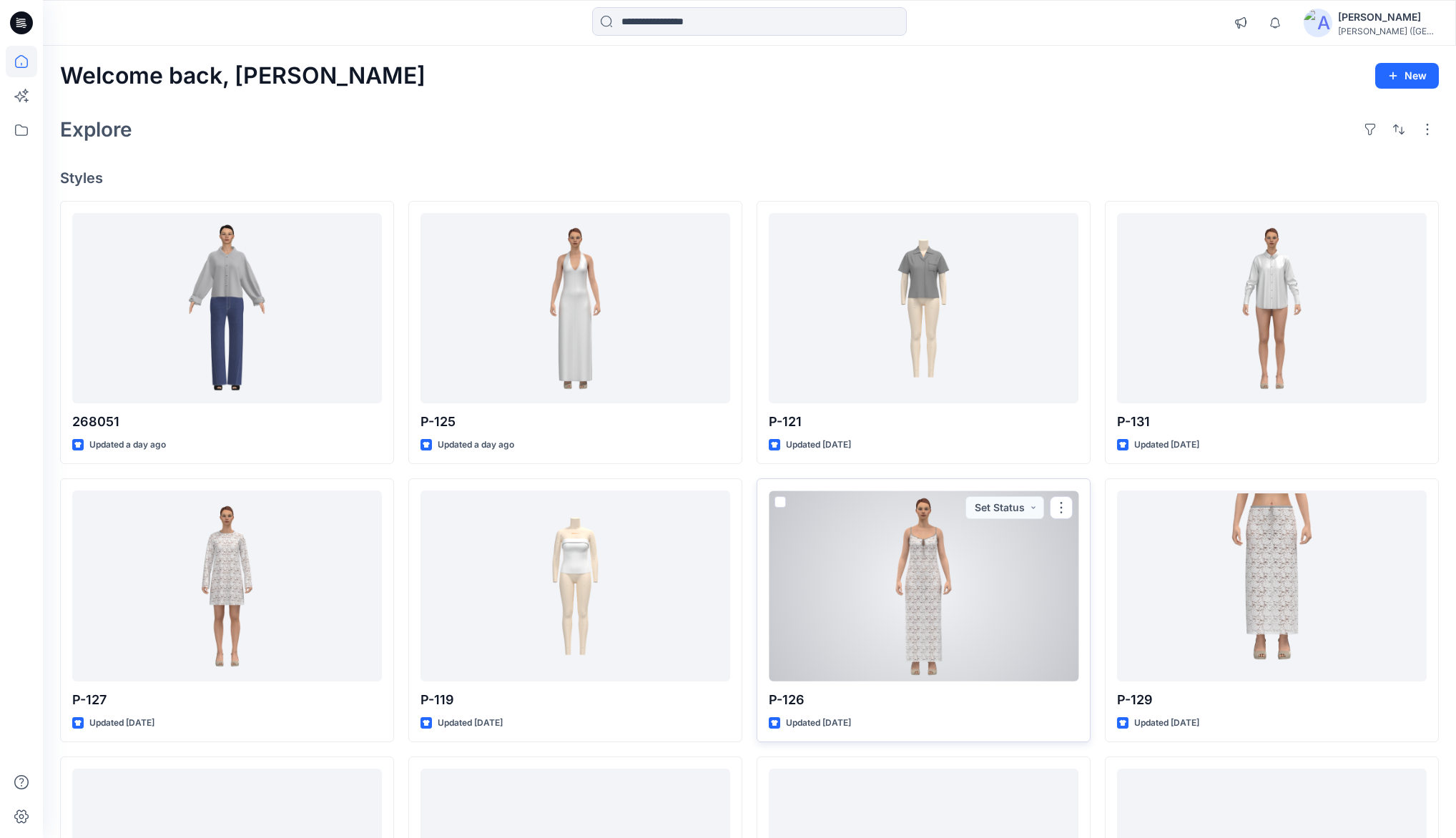
click at [917, 565] on div at bounding box center [923, 585] width 310 height 190
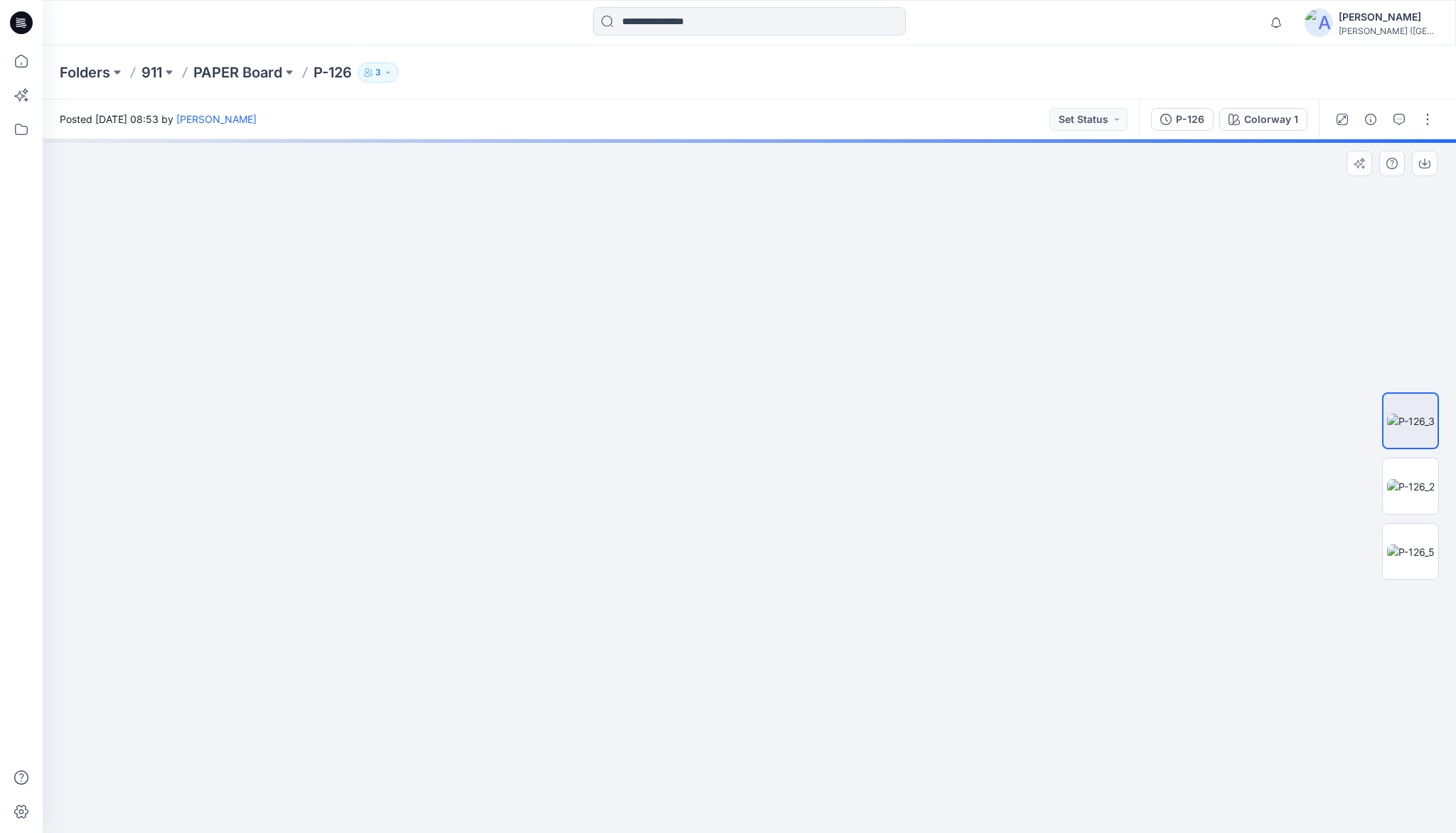
drag, startPoint x: 768, startPoint y: 754, endPoint x: 758, endPoint y: 594, distance: 160.3
drag, startPoint x: 768, startPoint y: 727, endPoint x: 769, endPoint y: 520, distance: 207.0
drag, startPoint x: 793, startPoint y: 536, endPoint x: 793, endPoint y: 481, distance: 55.0
drag, startPoint x: 792, startPoint y: 647, endPoint x: 771, endPoint y: 524, distance: 124.8
drag, startPoint x: 758, startPoint y: 681, endPoint x: 751, endPoint y: 580, distance: 101.2
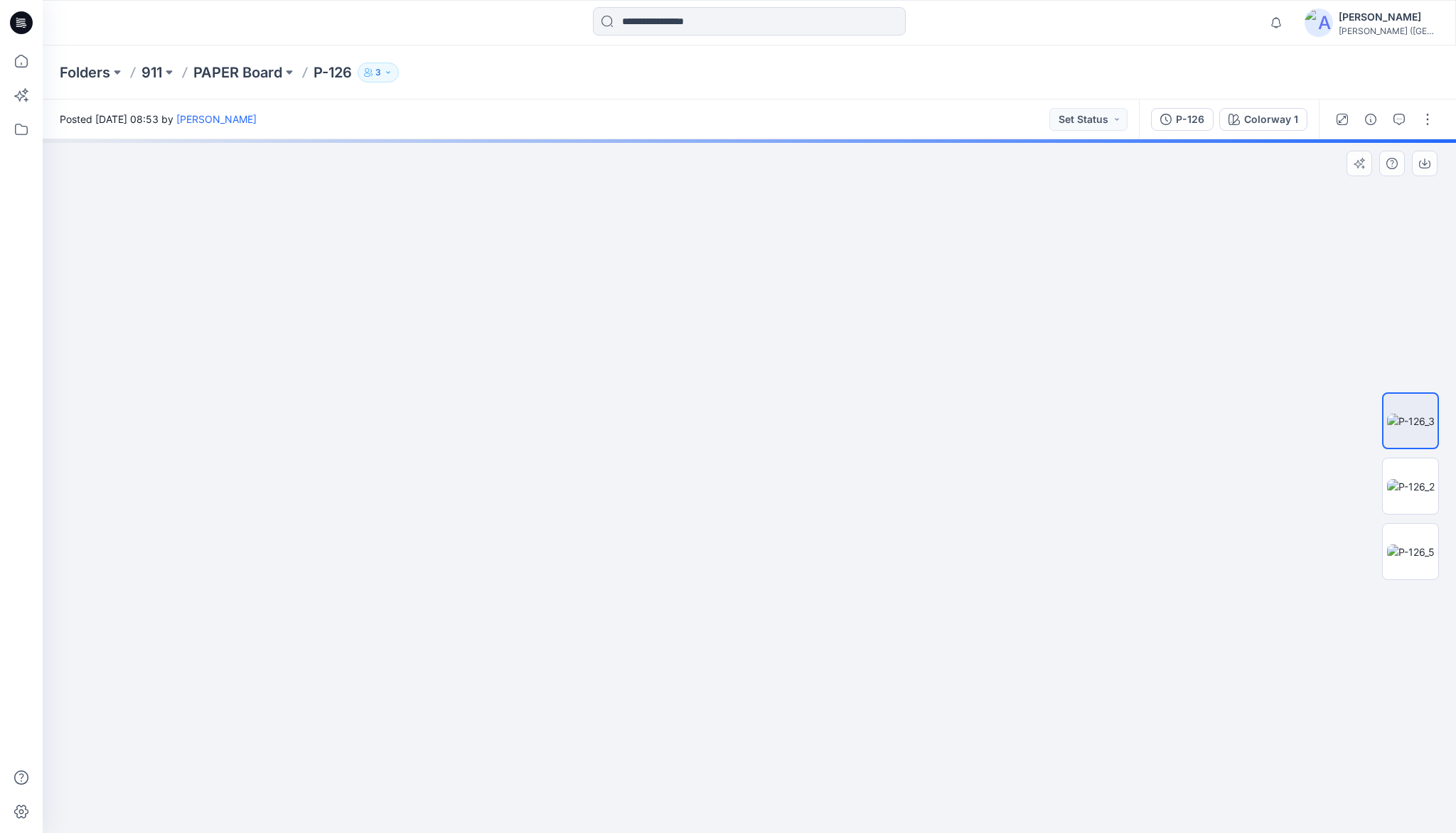
drag, startPoint x: 741, startPoint y: 504, endPoint x: 750, endPoint y: 646, distance: 142.3
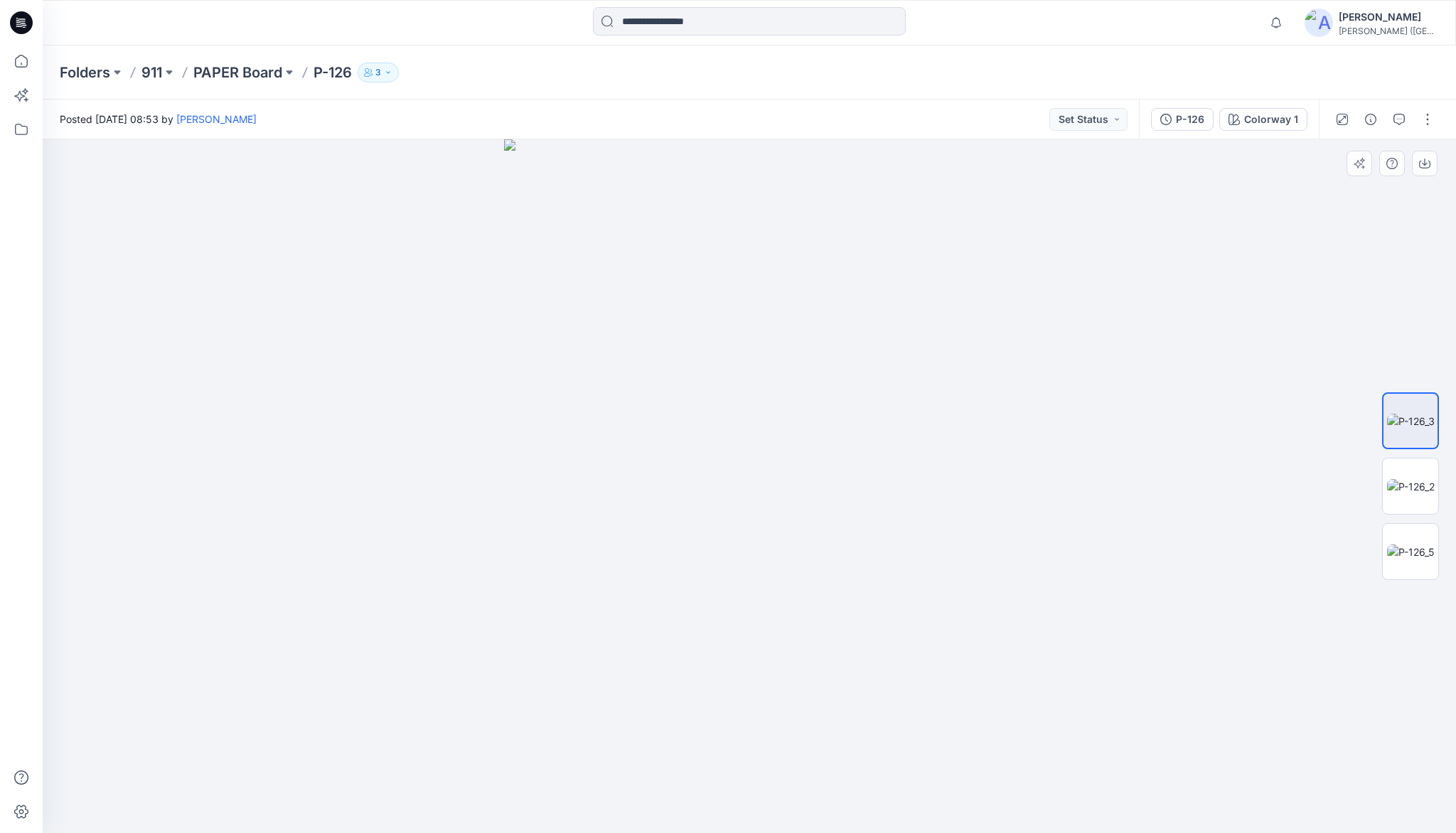
drag, startPoint x: 739, startPoint y: 469, endPoint x: 739, endPoint y: 494, distance: 25.0
drag, startPoint x: 761, startPoint y: 306, endPoint x: 762, endPoint y: 503, distance: 197.0
drag, startPoint x: 765, startPoint y: 491, endPoint x: 752, endPoint y: 335, distance: 156.5
drag, startPoint x: 755, startPoint y: 473, endPoint x: 775, endPoint y: 385, distance: 90.2
drag, startPoint x: 711, startPoint y: 398, endPoint x: 723, endPoint y: 526, distance: 128.6
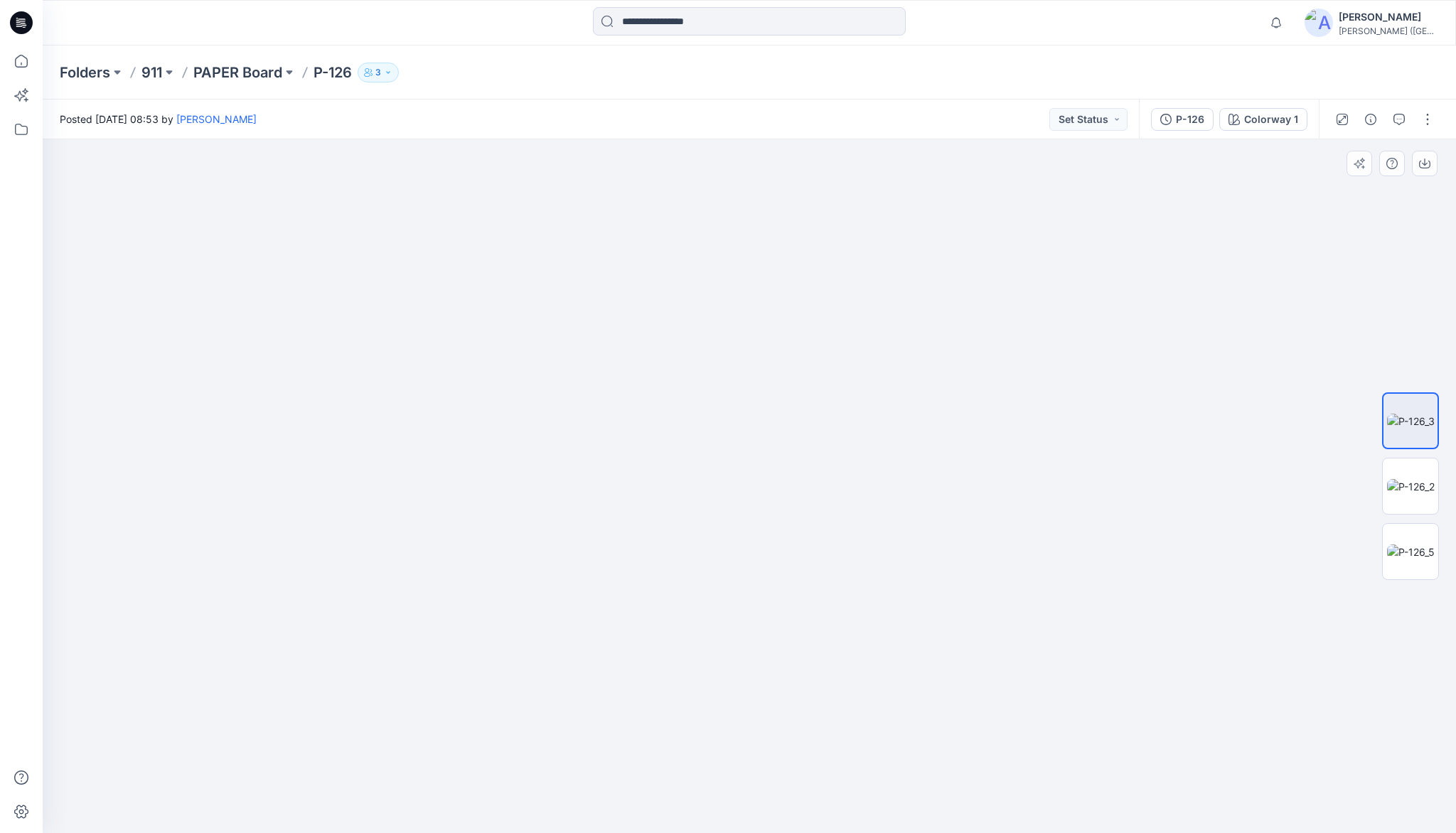
drag, startPoint x: 777, startPoint y: 390, endPoint x: 773, endPoint y: 484, distance: 94.1
drag, startPoint x: 767, startPoint y: 404, endPoint x: 764, endPoint y: 464, distance: 60.1
drag, startPoint x: 787, startPoint y: 371, endPoint x: 779, endPoint y: 487, distance: 116.3
drag, startPoint x: 784, startPoint y: 404, endPoint x: 781, endPoint y: 501, distance: 97.0
drag, startPoint x: 779, startPoint y: 321, endPoint x: 767, endPoint y: 494, distance: 173.4
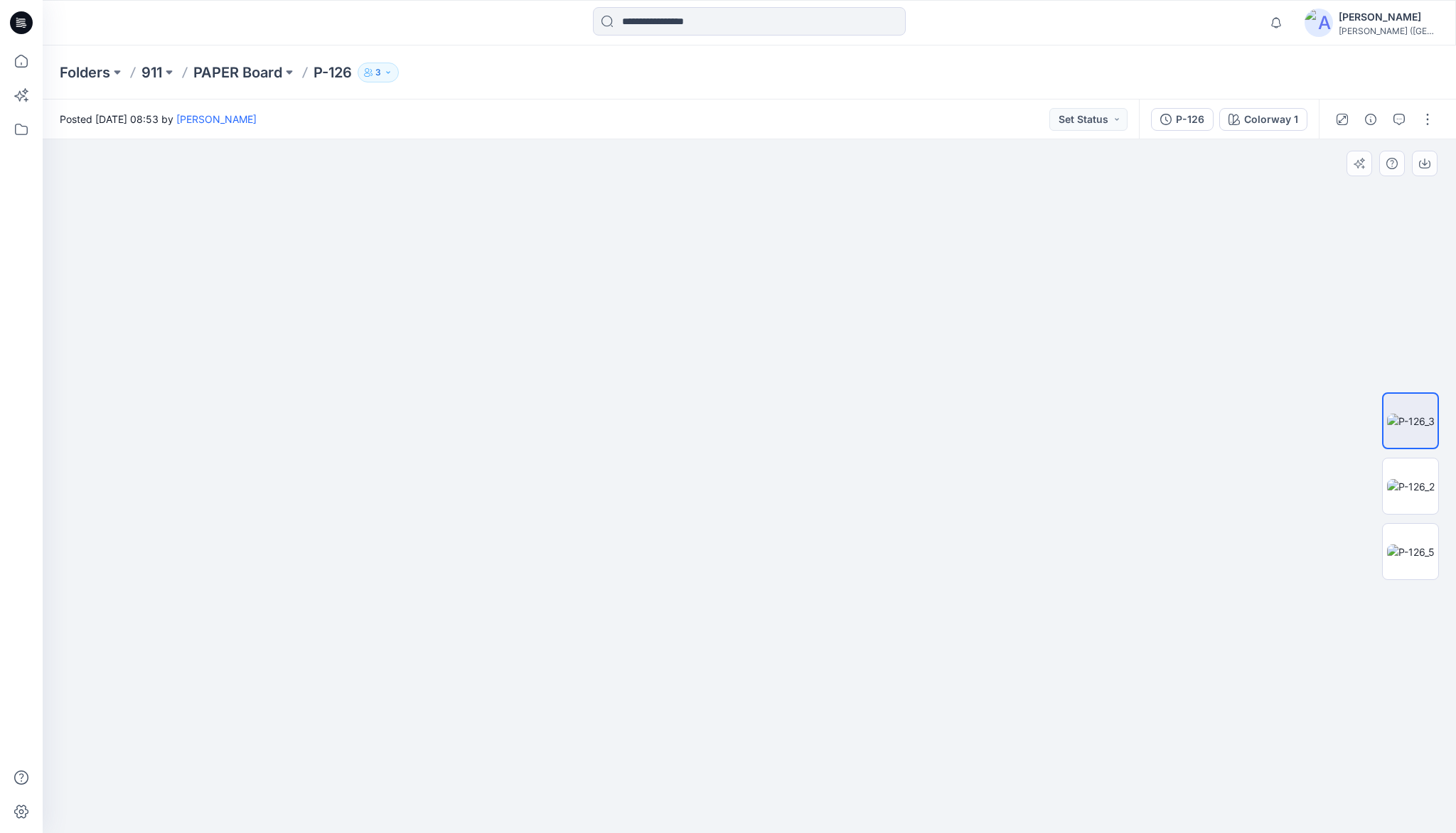
drag, startPoint x: 770, startPoint y: 441, endPoint x: 771, endPoint y: 482, distance: 41.0
drag, startPoint x: 756, startPoint y: 430, endPoint x: 757, endPoint y: 498, distance: 68.0
drag, startPoint x: 762, startPoint y: 369, endPoint x: 739, endPoint y: 475, distance: 108.5
drag, startPoint x: 736, startPoint y: 463, endPoint x: 742, endPoint y: 529, distance: 66.3
drag, startPoint x: 737, startPoint y: 475, endPoint x: 715, endPoint y: 379, distance: 98.5
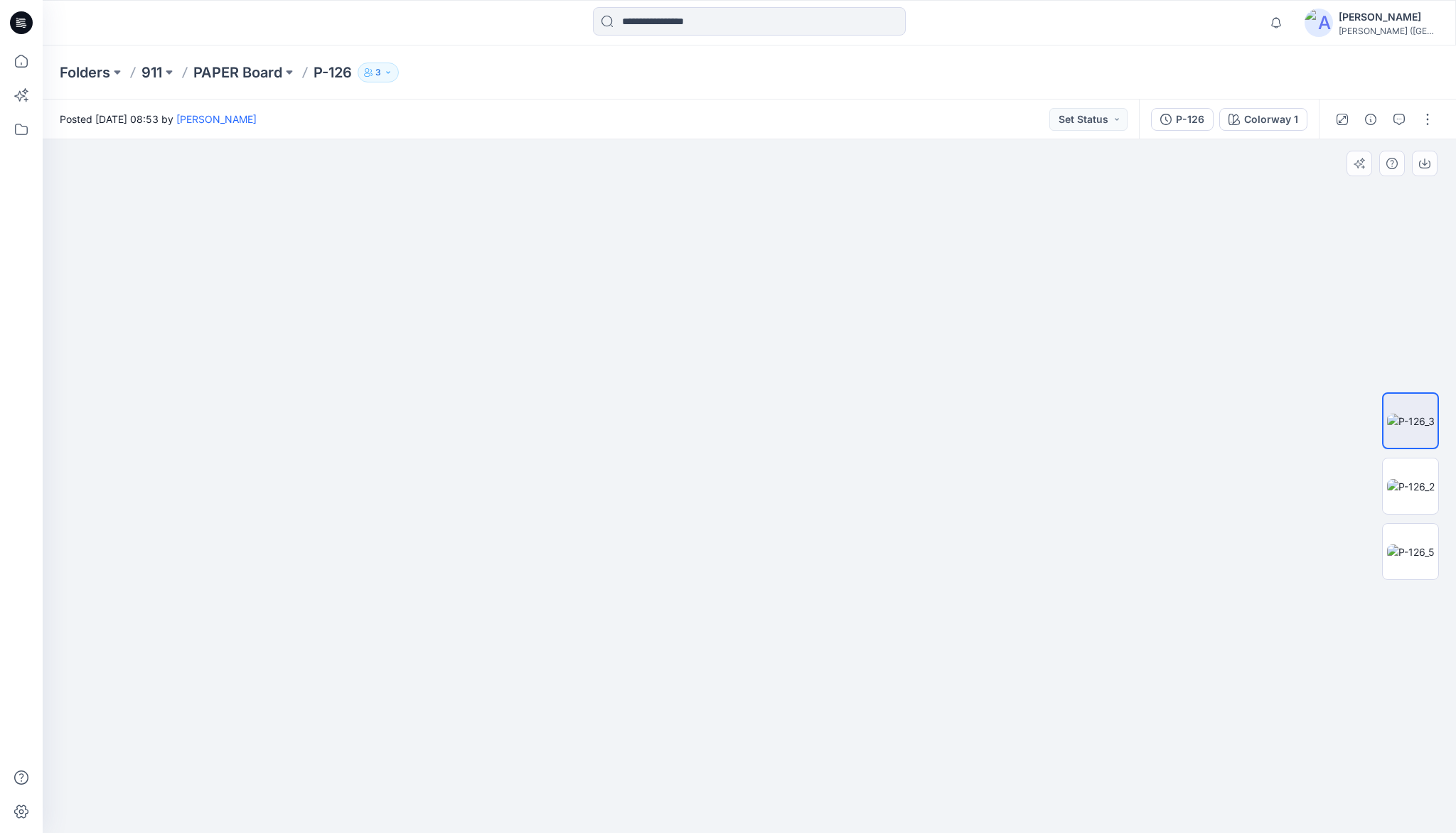
drag, startPoint x: 728, startPoint y: 579, endPoint x: 759, endPoint y: 397, distance: 184.6
drag, startPoint x: 741, startPoint y: 506, endPoint x: 741, endPoint y: 437, distance: 69.0
drag, startPoint x: 790, startPoint y: 569, endPoint x: 770, endPoint y: 468, distance: 103.0
drag, startPoint x: 773, startPoint y: 553, endPoint x: 757, endPoint y: 443, distance: 111.2
drag, startPoint x: 758, startPoint y: 562, endPoint x: 757, endPoint y: 453, distance: 109.0
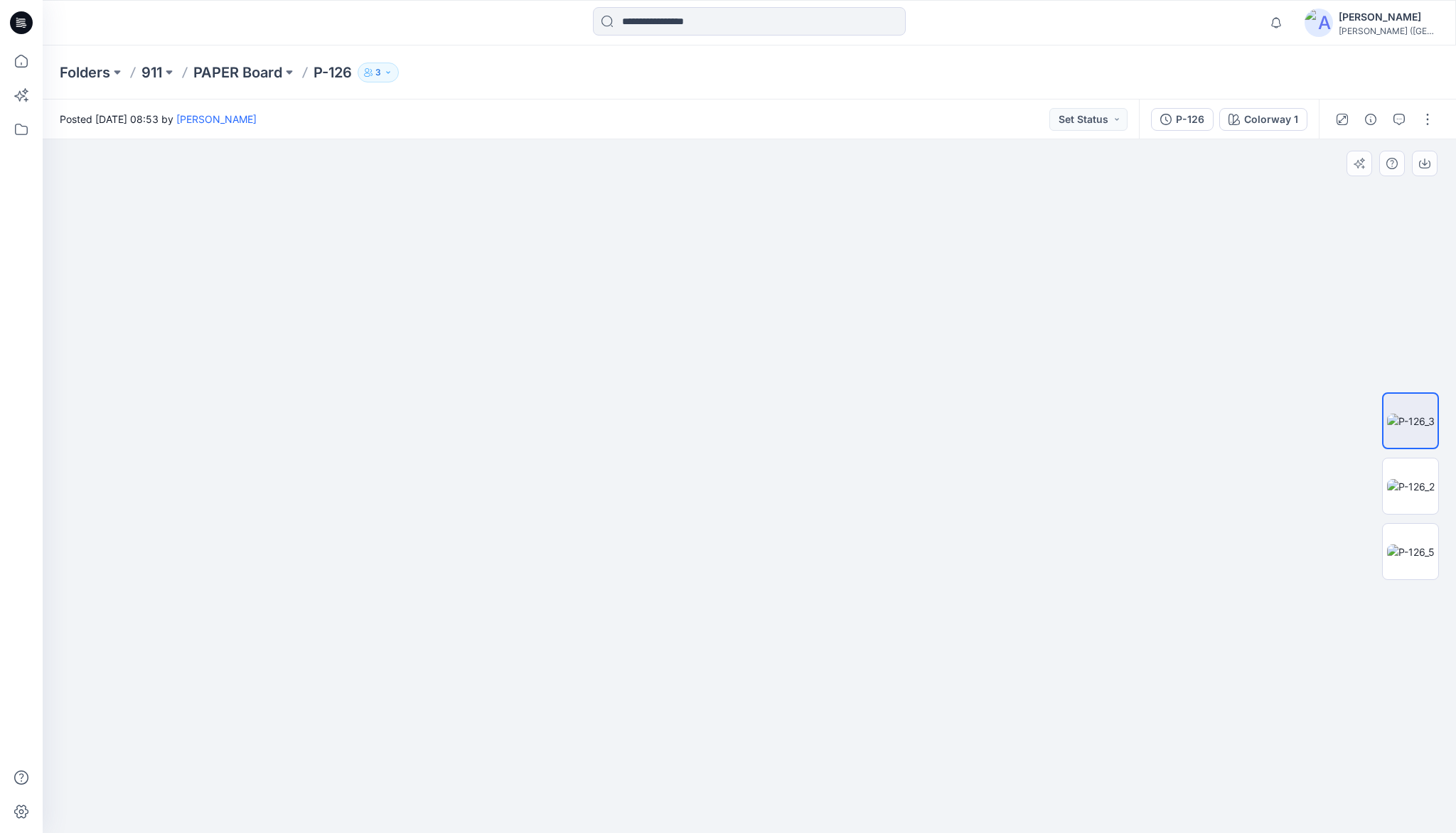
drag, startPoint x: 754, startPoint y: 666, endPoint x: 760, endPoint y: 503, distance: 163.1
drag, startPoint x: 772, startPoint y: 654, endPoint x: 770, endPoint y: 524, distance: 130.0
drag, startPoint x: 758, startPoint y: 626, endPoint x: 762, endPoint y: 516, distance: 110.1
drag, startPoint x: 768, startPoint y: 575, endPoint x: 769, endPoint y: 471, distance: 104.0
drag
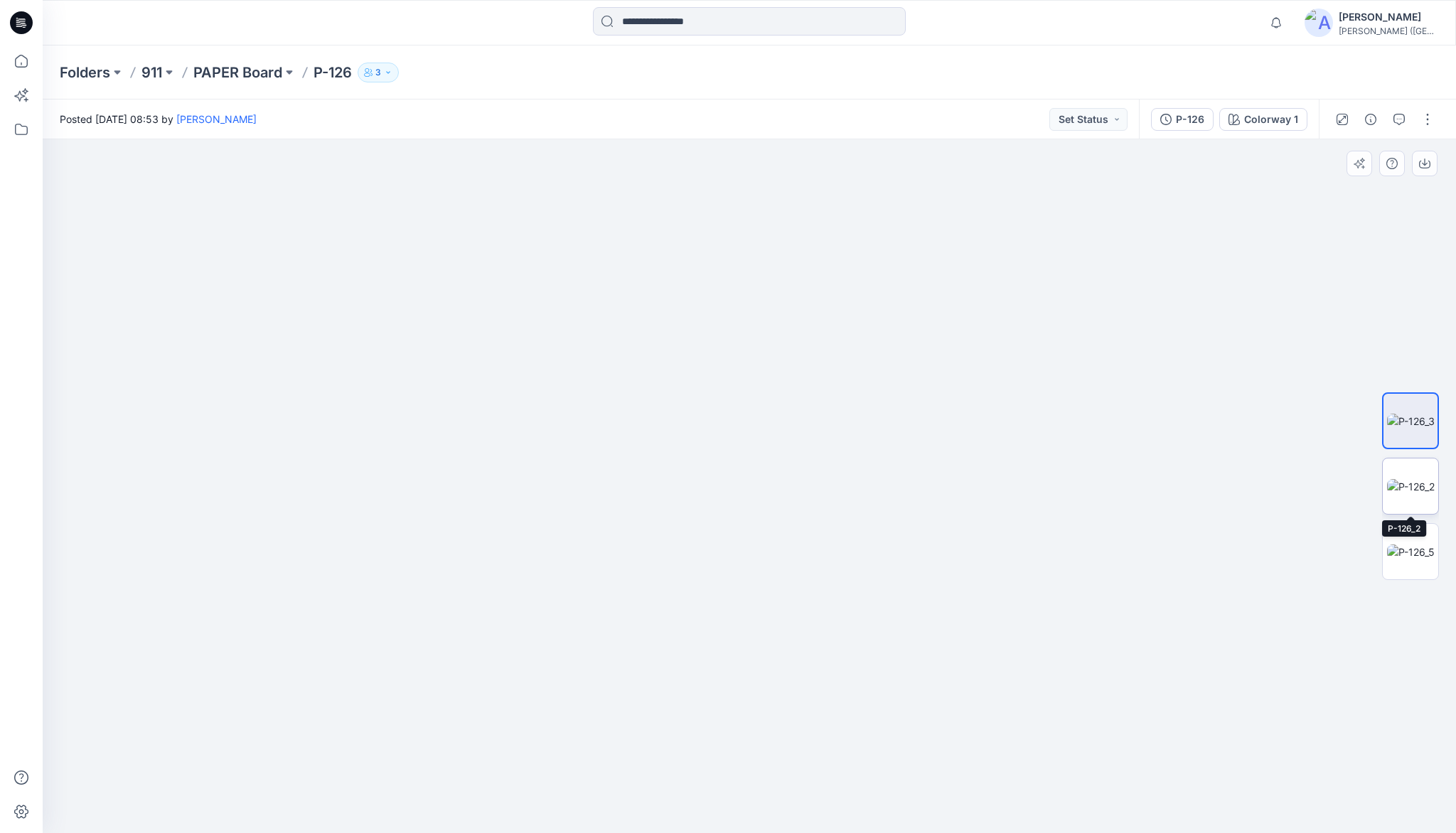
click at [1408, 494] on img at bounding box center [1411, 487] width 47 height 15
drag, startPoint x: 758, startPoint y: 453, endPoint x: 876, endPoint y: 623, distance: 206.9
drag, startPoint x: 828, startPoint y: 557, endPoint x: 821, endPoint y: 427, distance: 130.2
drag, startPoint x: 817, startPoint y: 666, endPoint x: 817, endPoint y: 501, distance: 165.0
click at [1403, 552] on img at bounding box center [1411, 553] width 47 height 15
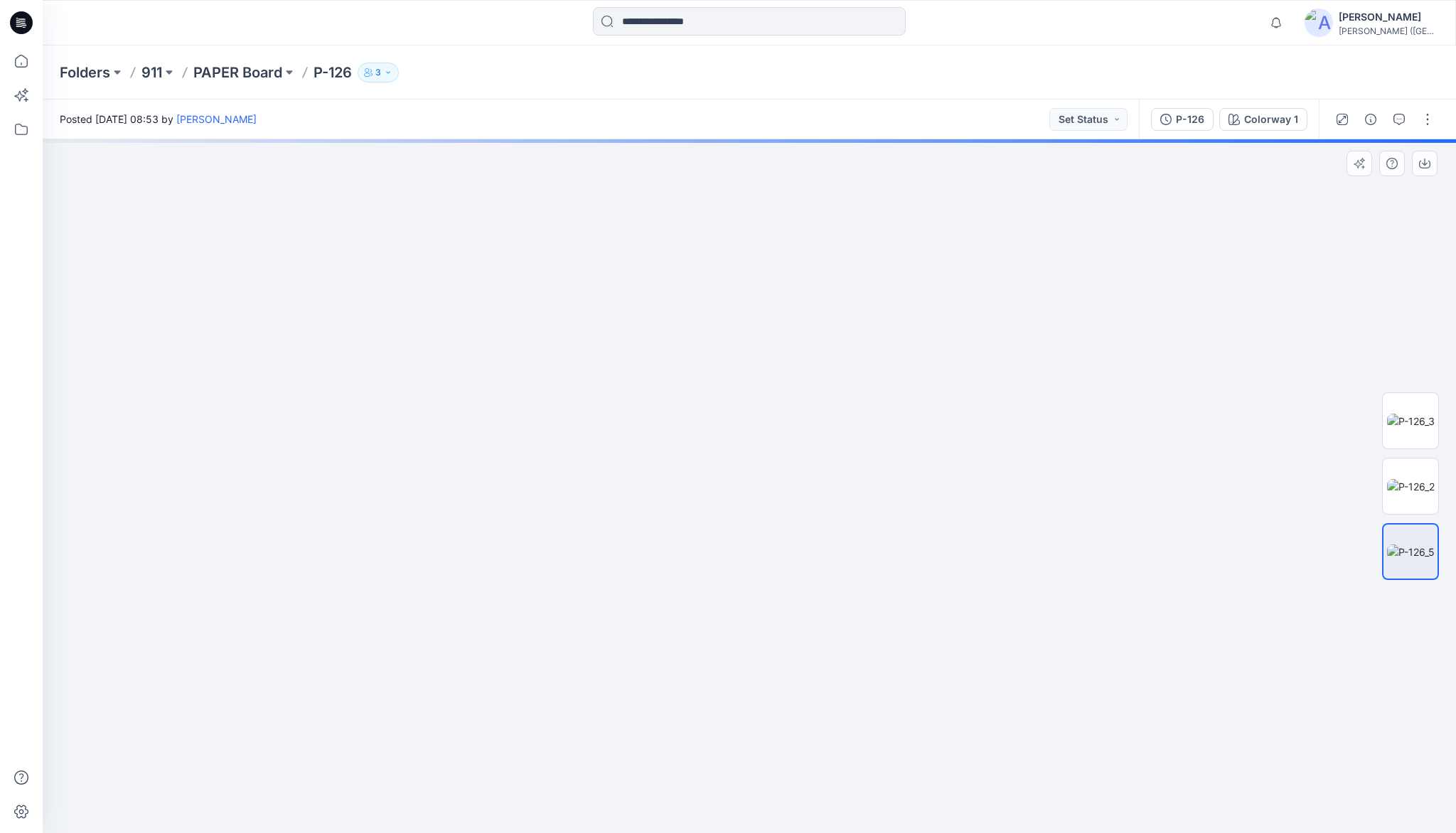
drag, startPoint x: 785, startPoint y: 381, endPoint x: 782, endPoint y: 583, distance: 202.0
drag, startPoint x: 761, startPoint y: 498, endPoint x: 778, endPoint y: 514, distance: 23.3
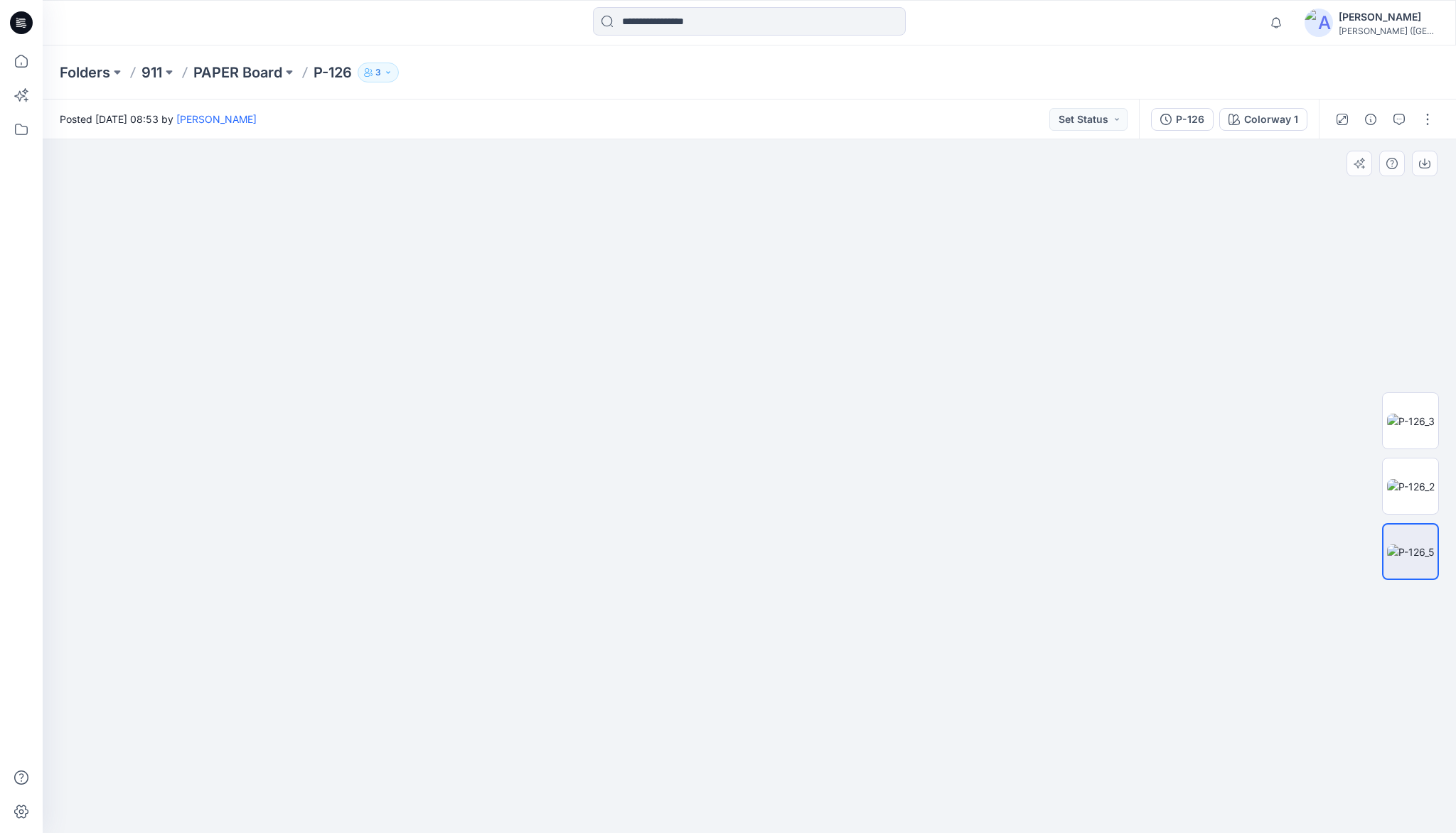
drag, startPoint x: 856, startPoint y: 602, endPoint x: 758, endPoint y: 502, distance: 140.0
click at [1240, 273] on img at bounding box center [749, 348] width 1243 height 971
click at [1198, 332] on img at bounding box center [749, 348] width 1243 height 971
drag, startPoint x: 773, startPoint y: 461, endPoint x: 768, endPoint y: 534, distance: 73.2
drag, startPoint x: 769, startPoint y: 357, endPoint x: 769, endPoint y: 468, distance: 111.0
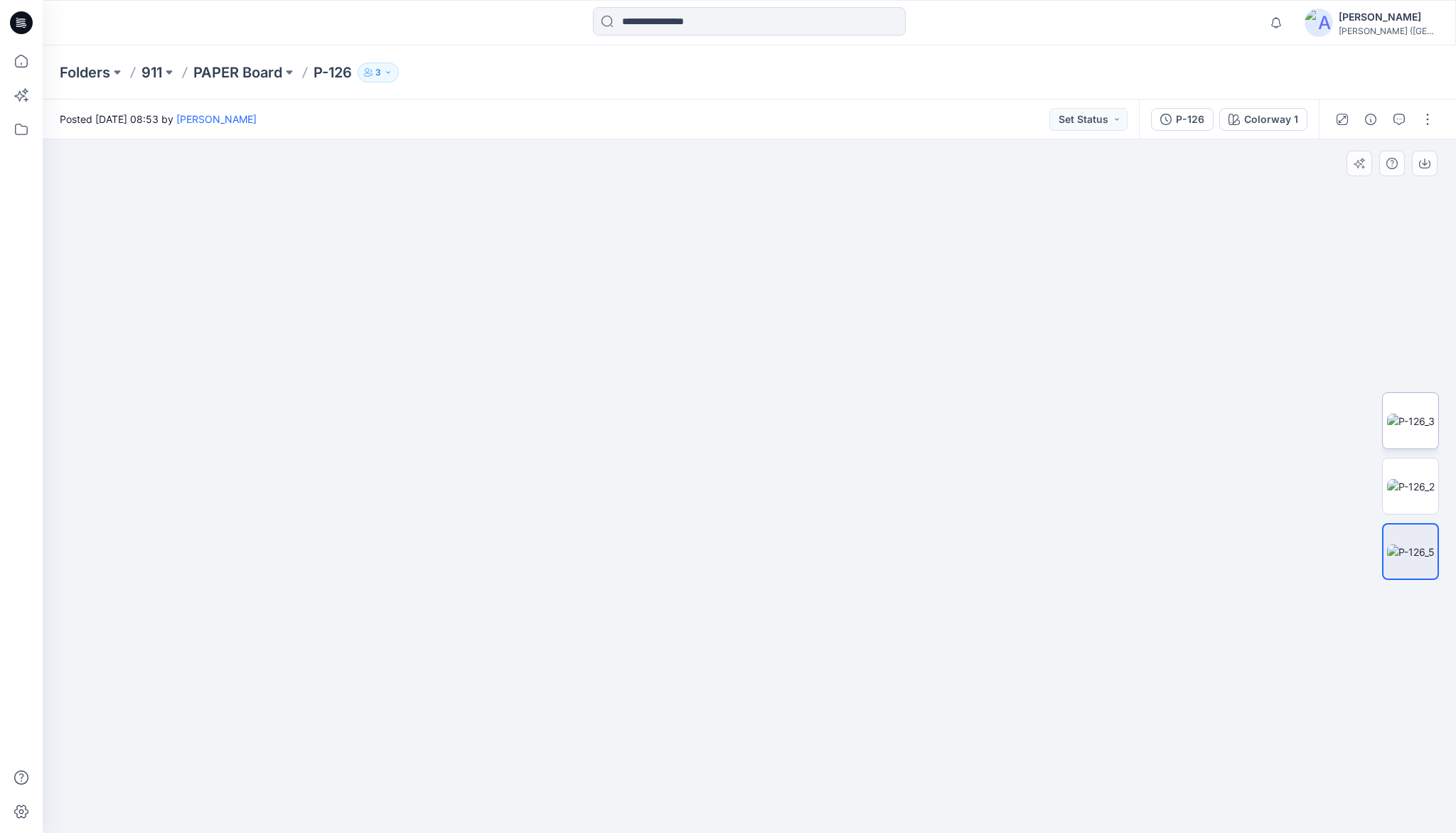
click at [1399, 413] on img at bounding box center [1411, 421] width 47 height 15
drag, startPoint x: 770, startPoint y: 758, endPoint x: 781, endPoint y: 578, distance: 180.3
drag, startPoint x: 789, startPoint y: 731, endPoint x: 767, endPoint y: 546, distance: 186.3
drag, startPoint x: 770, startPoint y: 618, endPoint x: 778, endPoint y: 475, distance: 143.2
drag, startPoint x: 765, startPoint y: 626, endPoint x: 767, endPoint y: 504, distance: 122.0
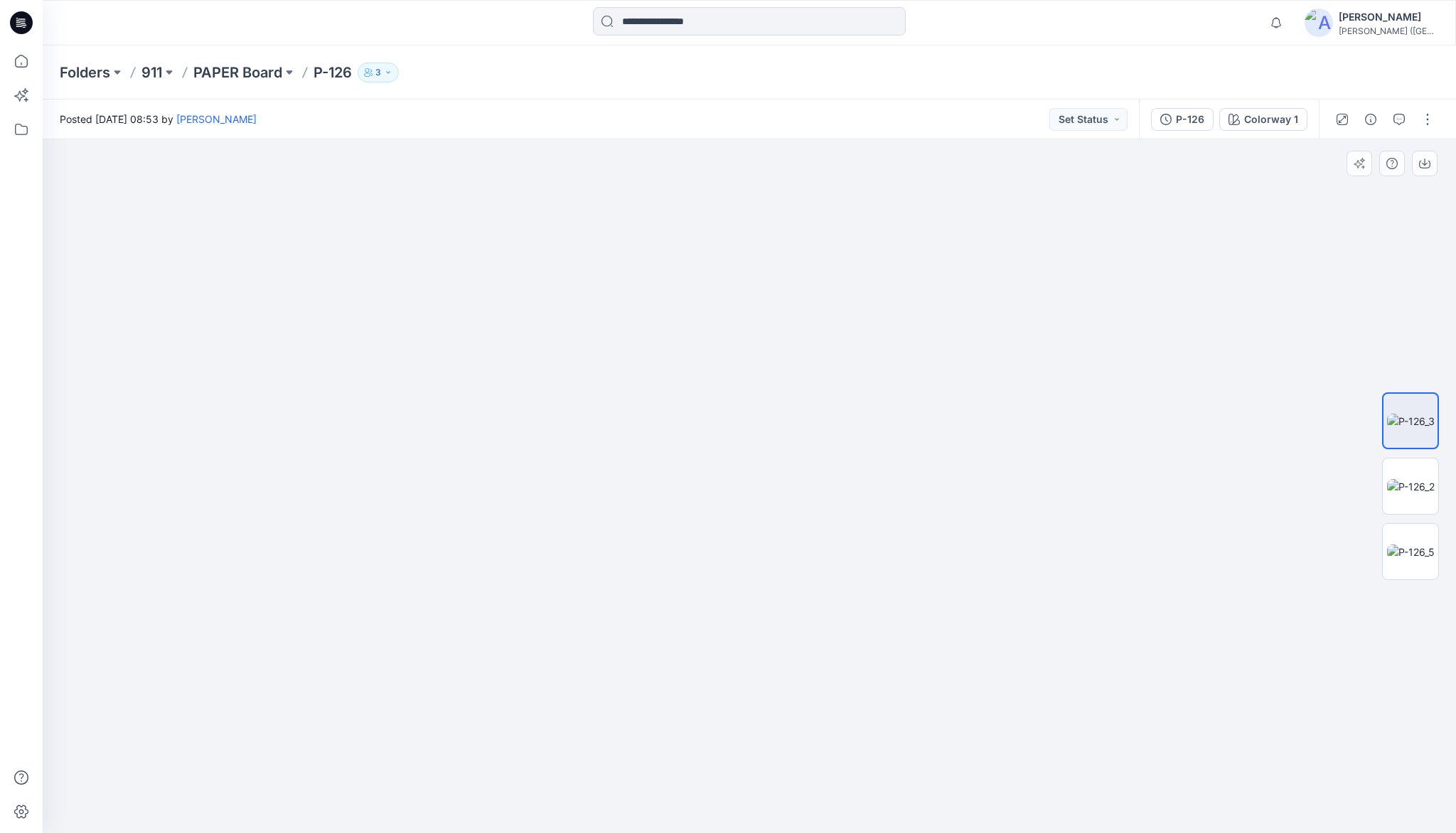
drag, startPoint x: 773, startPoint y: 596, endPoint x: 779, endPoint y: 561, distance: 35.5
click at [239, 74] on p "PAPER Board" at bounding box center [238, 73] width 89 height 20
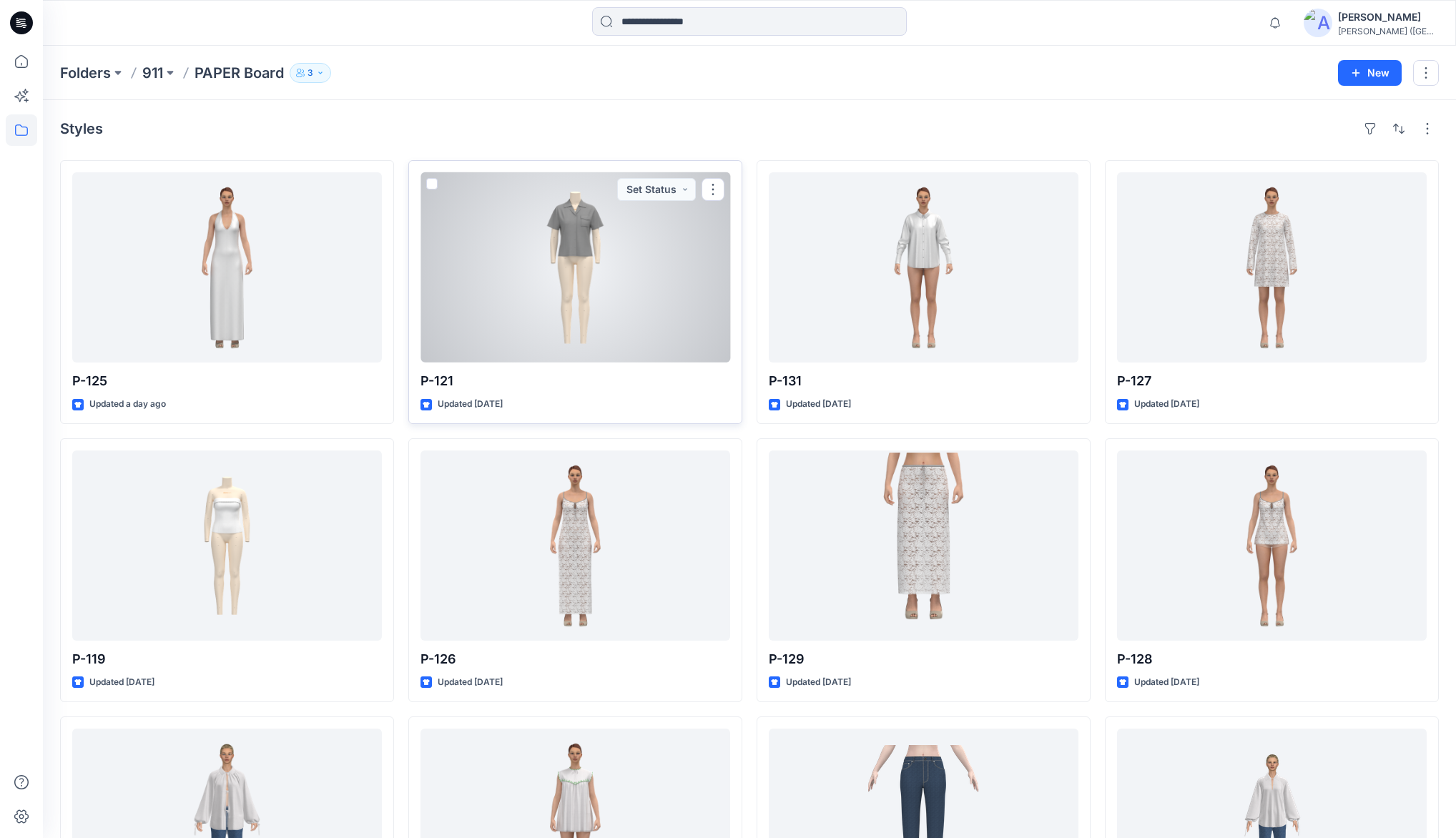
click at [558, 251] on div at bounding box center [575, 267] width 310 height 190
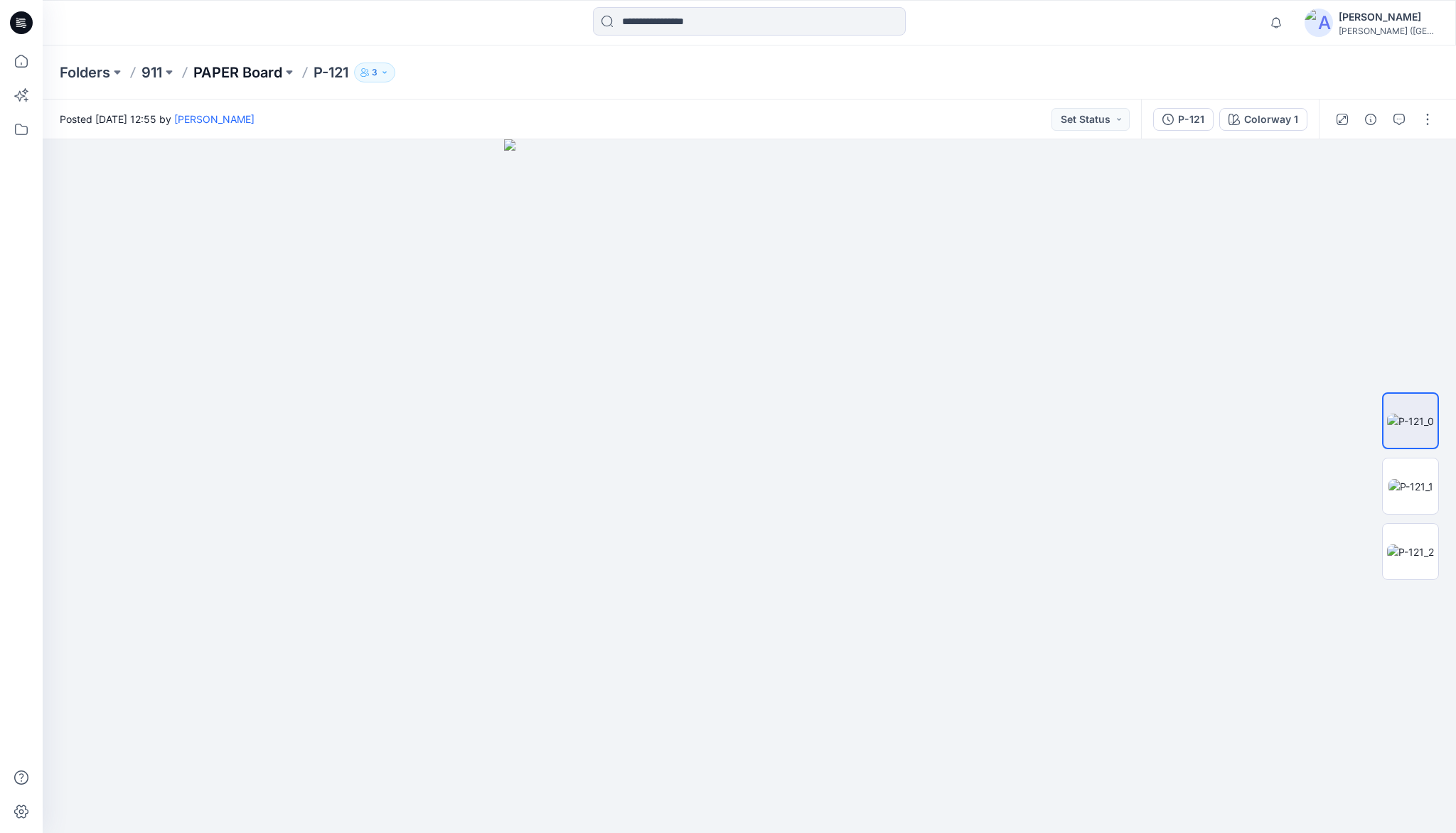
click at [264, 73] on p "PAPER Board" at bounding box center [238, 73] width 89 height 20
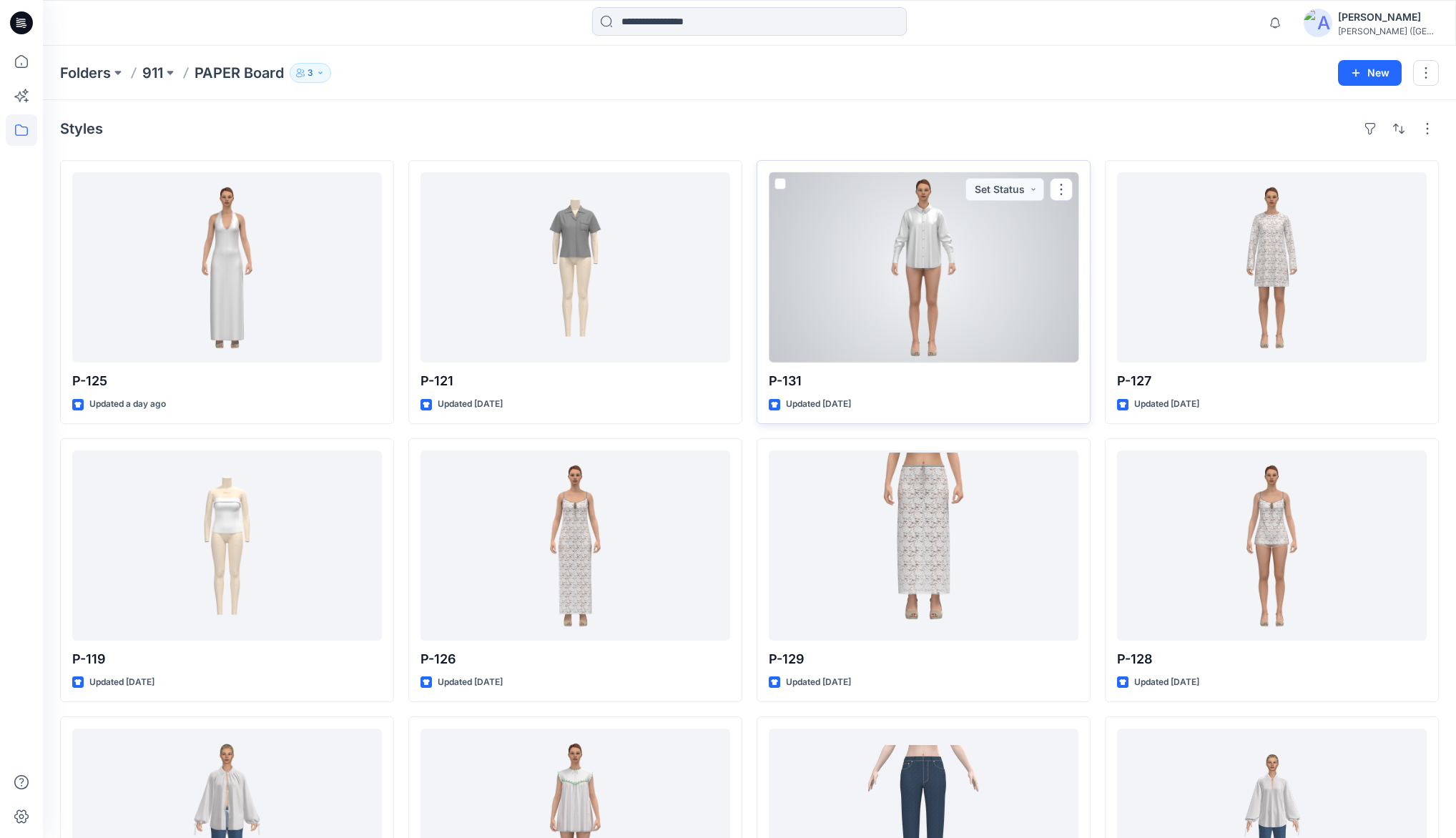
click at [932, 241] on div at bounding box center [923, 267] width 310 height 190
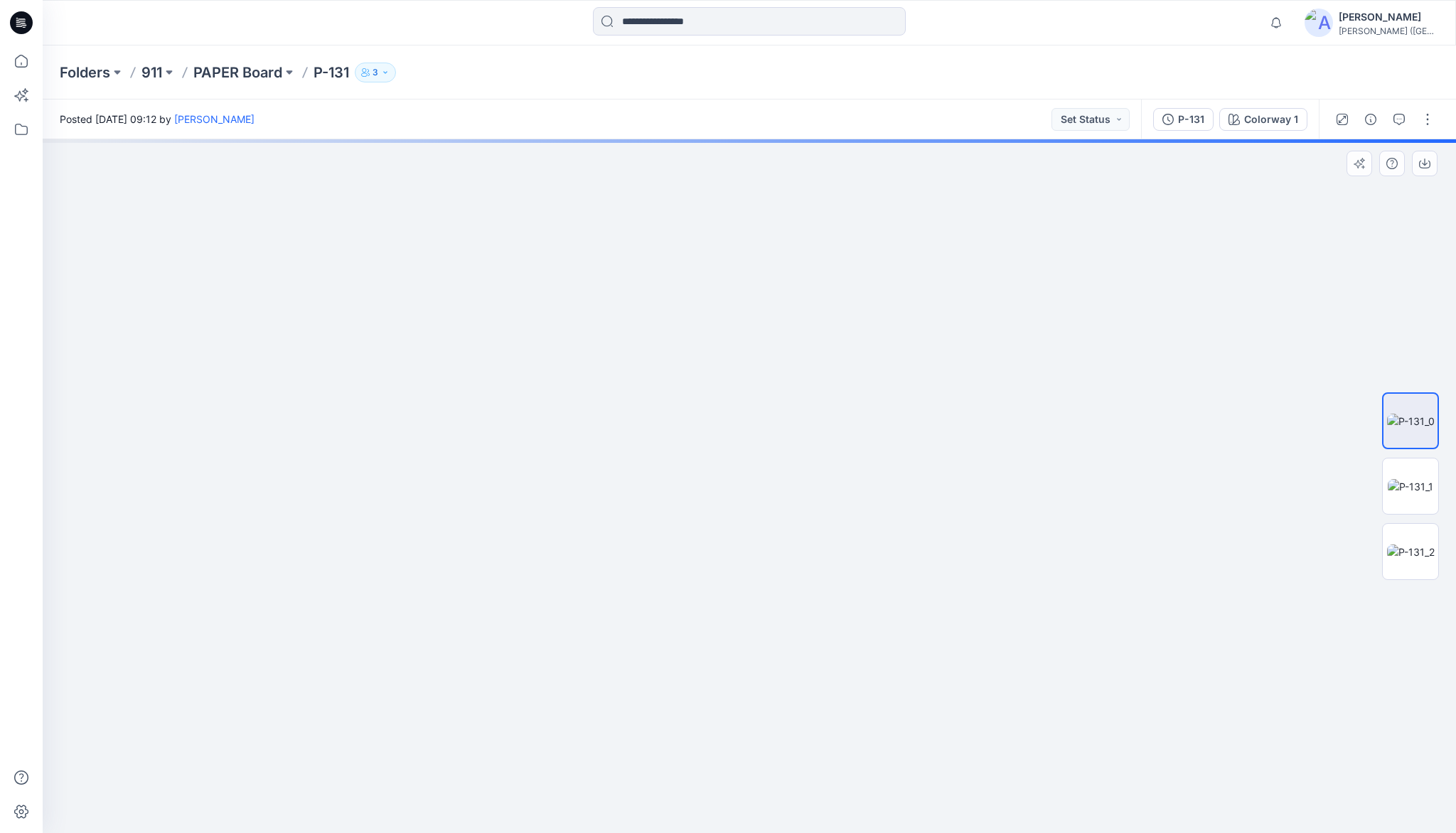
drag, startPoint x: 757, startPoint y: 460, endPoint x: 751, endPoint y: 433, distance: 27.7
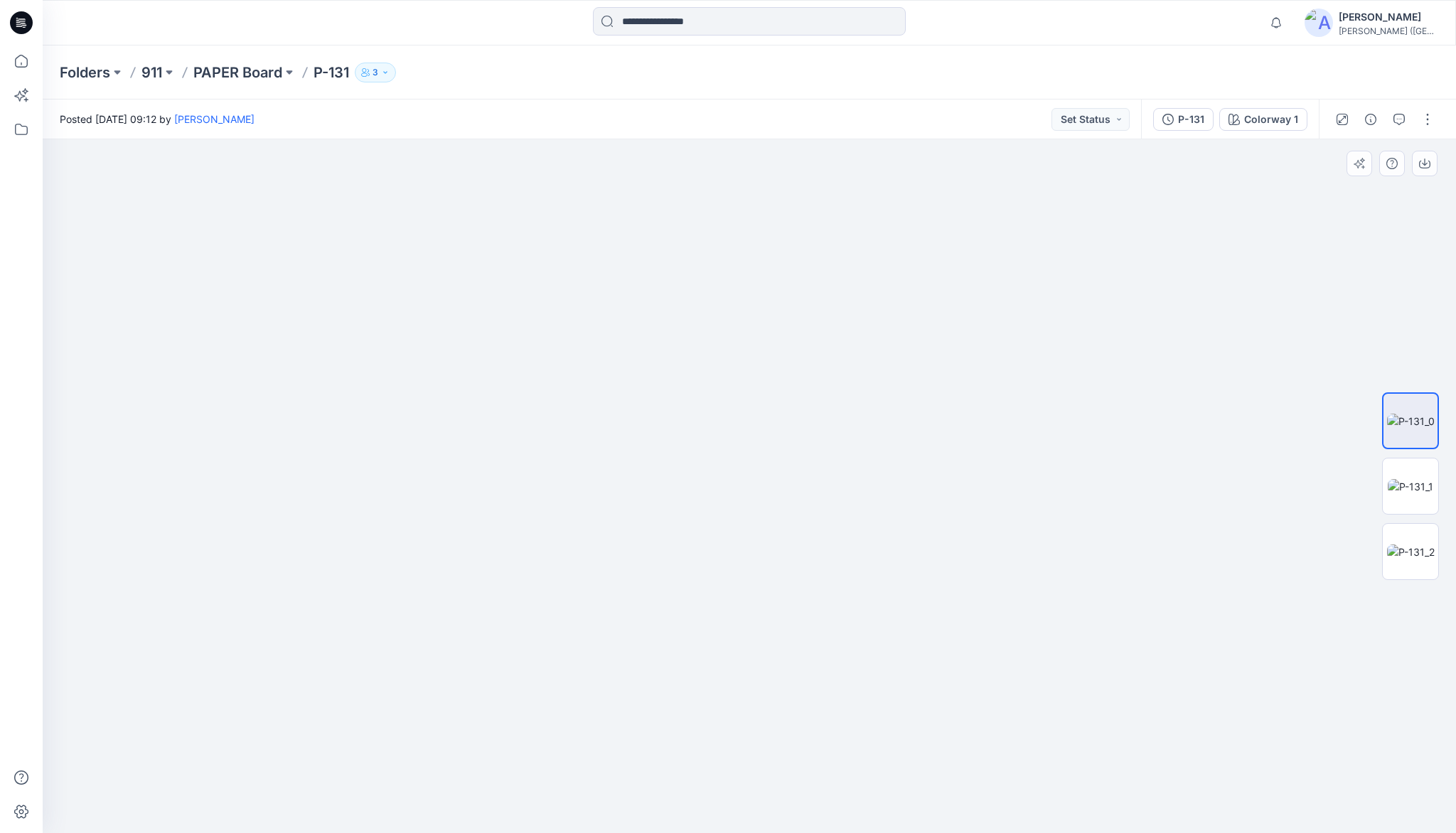
drag, startPoint x: 712, startPoint y: 449, endPoint x: 704, endPoint y: 541, distance: 92.3
drag, startPoint x: 705, startPoint y: 396, endPoint x: 704, endPoint y: 465, distance: 69.0
drag, startPoint x: 666, startPoint y: 413, endPoint x: 705, endPoint y: 423, distance: 40.3
drag, startPoint x: 726, startPoint y: 537, endPoint x: 741, endPoint y: 406, distance: 131.9
drag, startPoint x: 758, startPoint y: 398, endPoint x: 753, endPoint y: 367, distance: 31.4
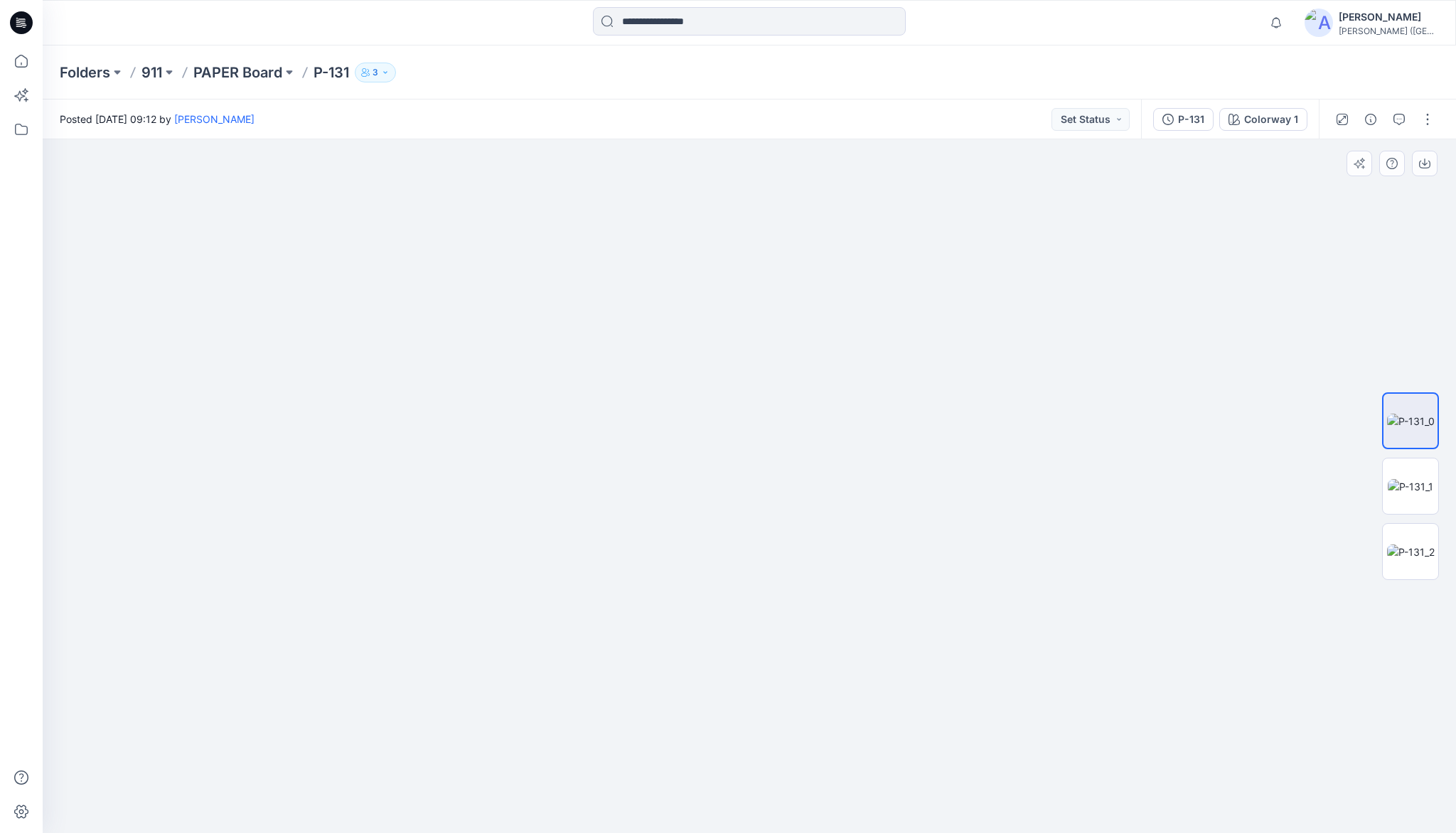
drag, startPoint x: 754, startPoint y: 566, endPoint x: 746, endPoint y: 435, distance: 131.2
click at [254, 72] on p "PAPER Board" at bounding box center [238, 73] width 89 height 20
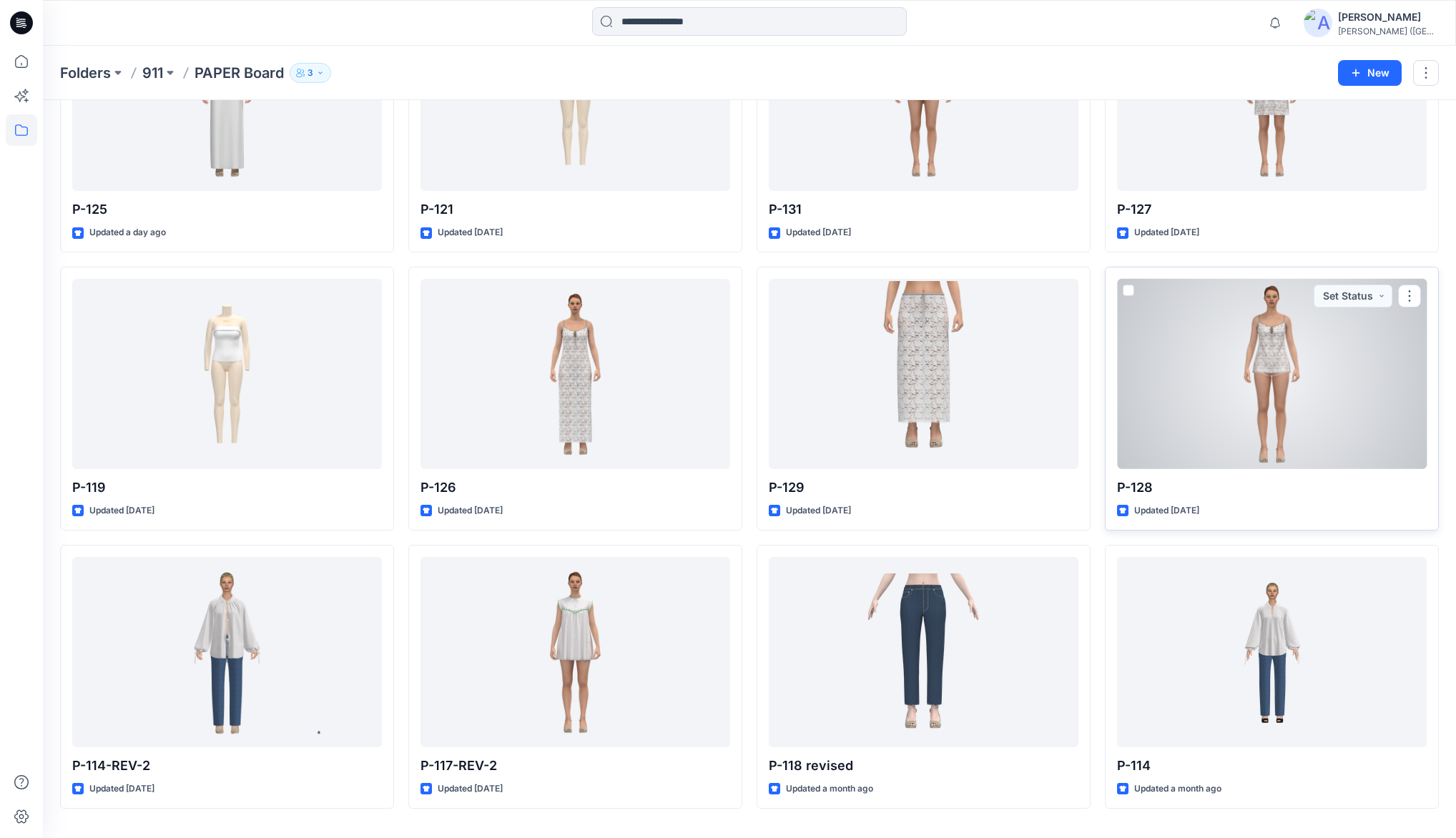
scroll to position [210, 0]
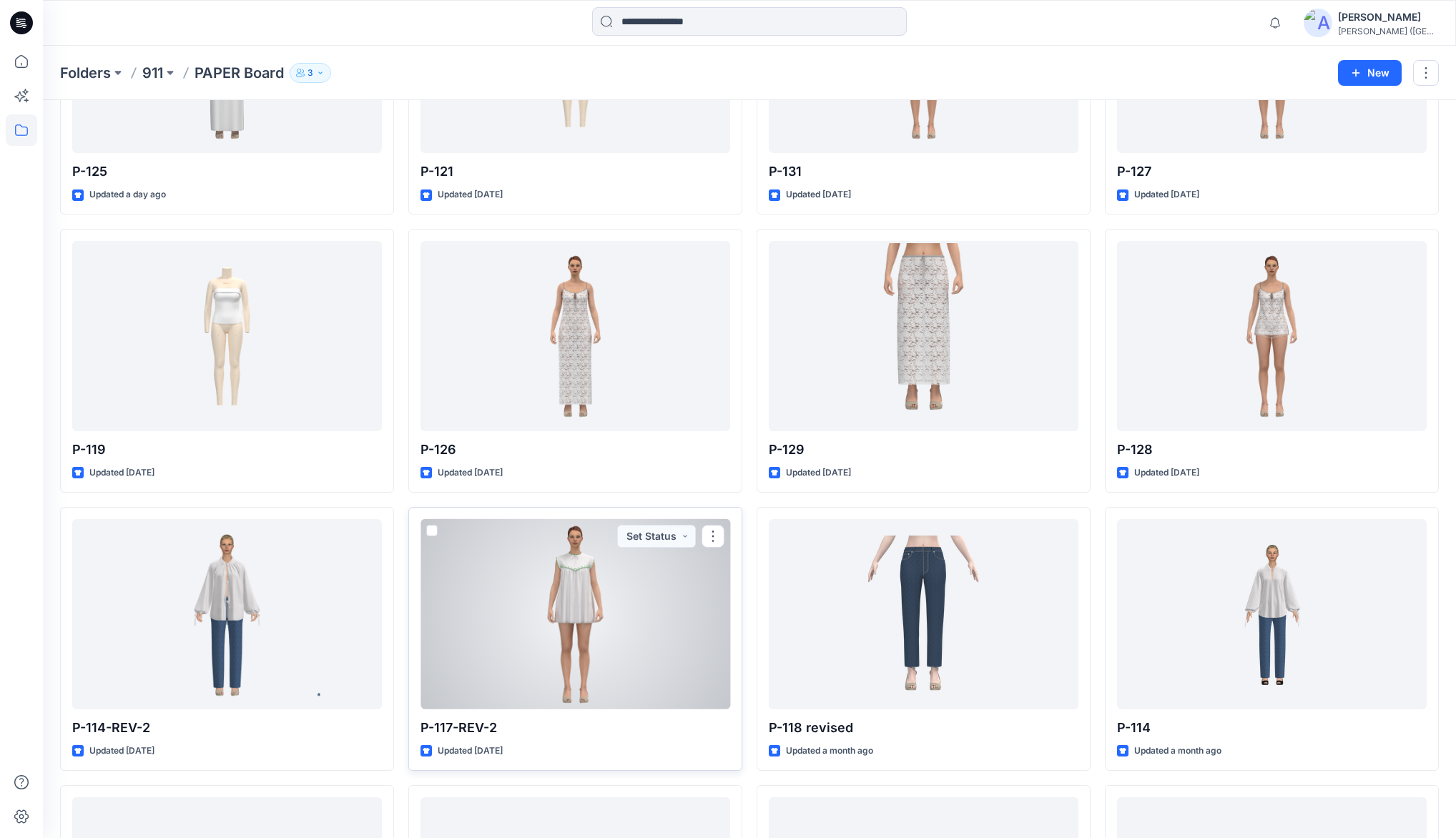
click at [563, 581] on div at bounding box center [575, 614] width 310 height 190
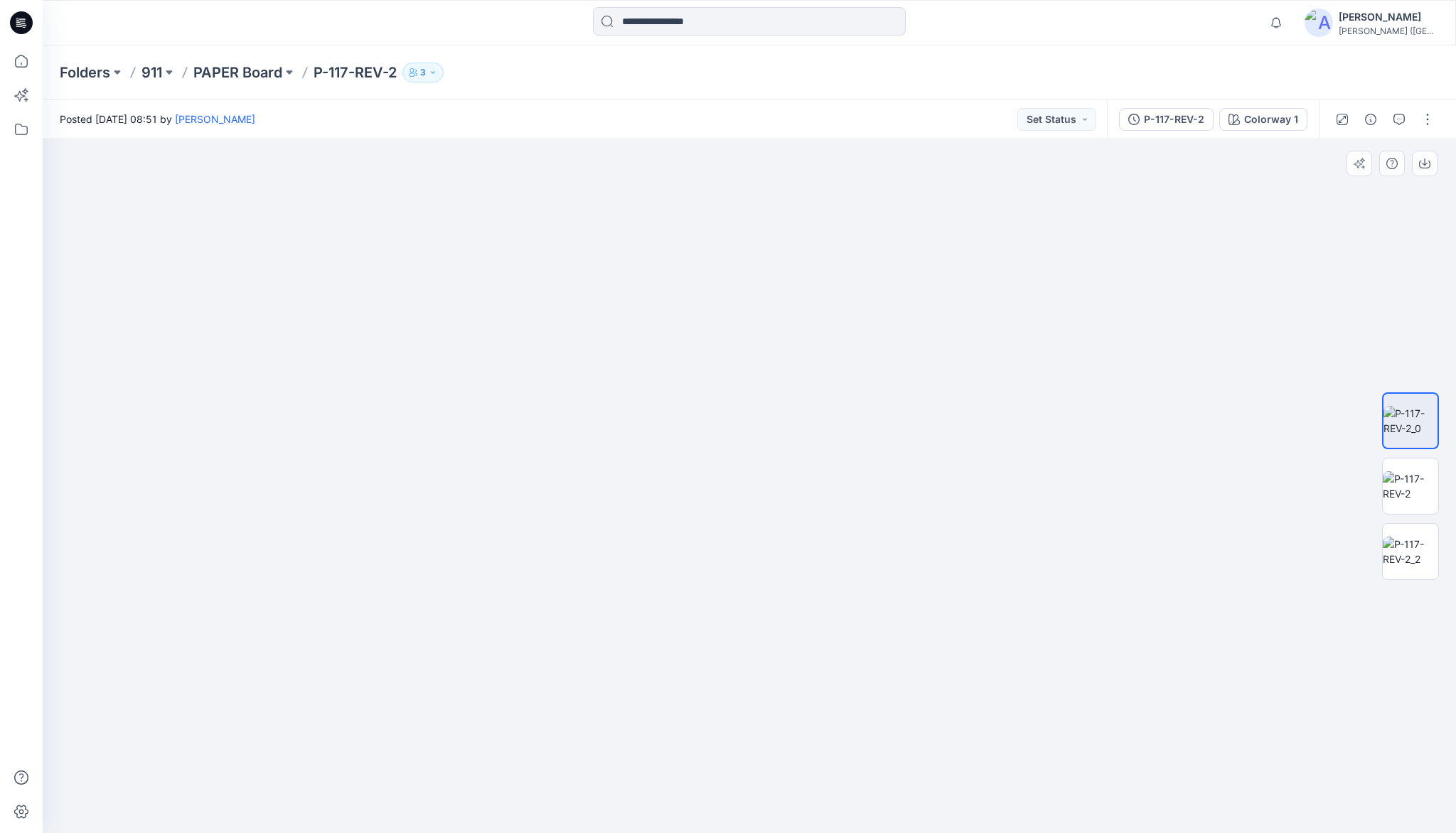
drag, startPoint x: 762, startPoint y: 302, endPoint x: 768, endPoint y: 489, distance: 187.1
drag, startPoint x: 770, startPoint y: 367, endPoint x: 755, endPoint y: 478, distance: 112.0
drag, startPoint x: 754, startPoint y: 448, endPoint x: 762, endPoint y: 554, distance: 106.3
drag, startPoint x: 974, startPoint y: 389, endPoint x: 783, endPoint y: 411, distance: 192.3
drag, startPoint x: 926, startPoint y: 462, endPoint x: 806, endPoint y: 410, distance: 130.8
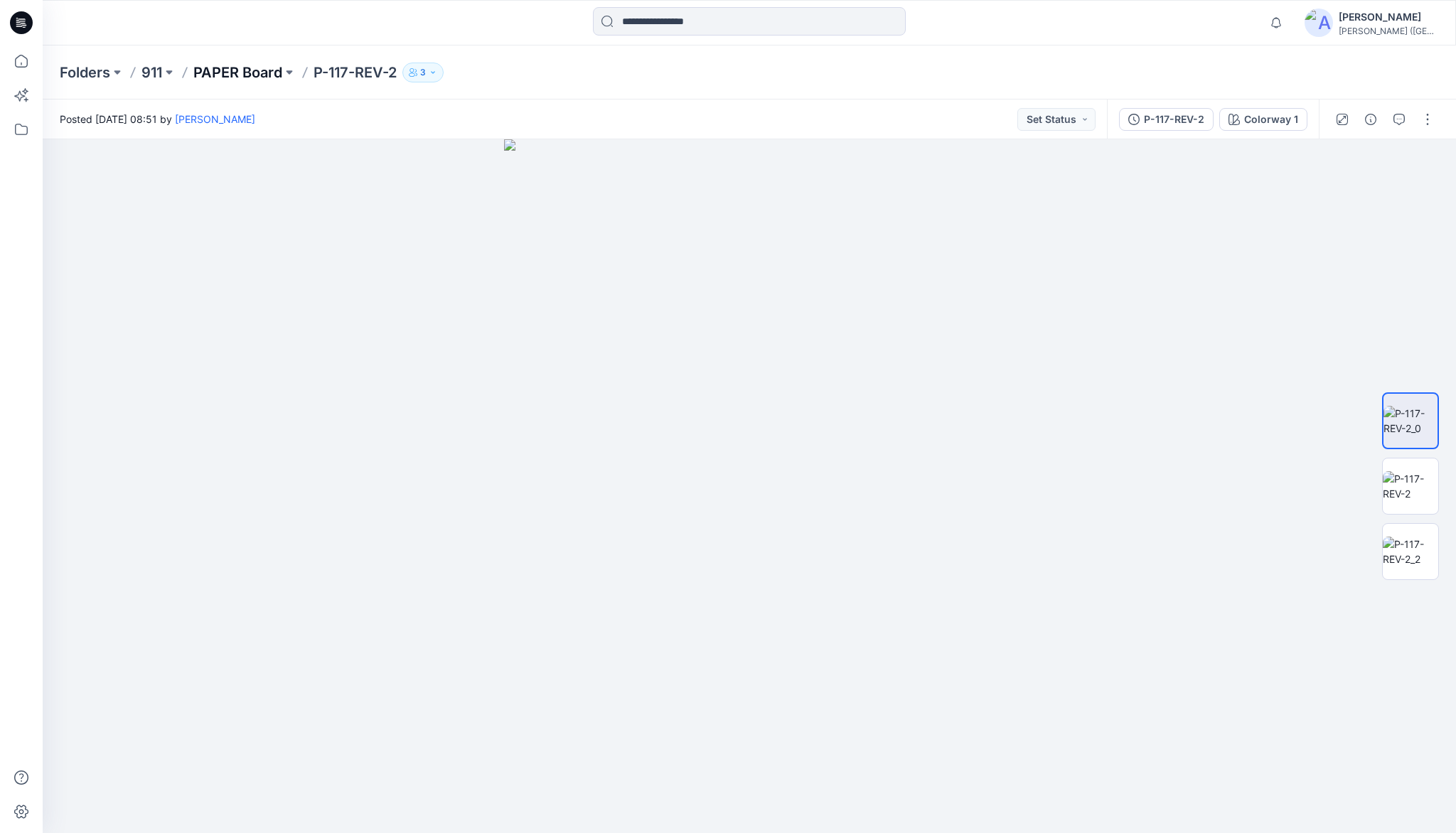
click at [261, 76] on p "PAPER Board" at bounding box center [238, 73] width 89 height 20
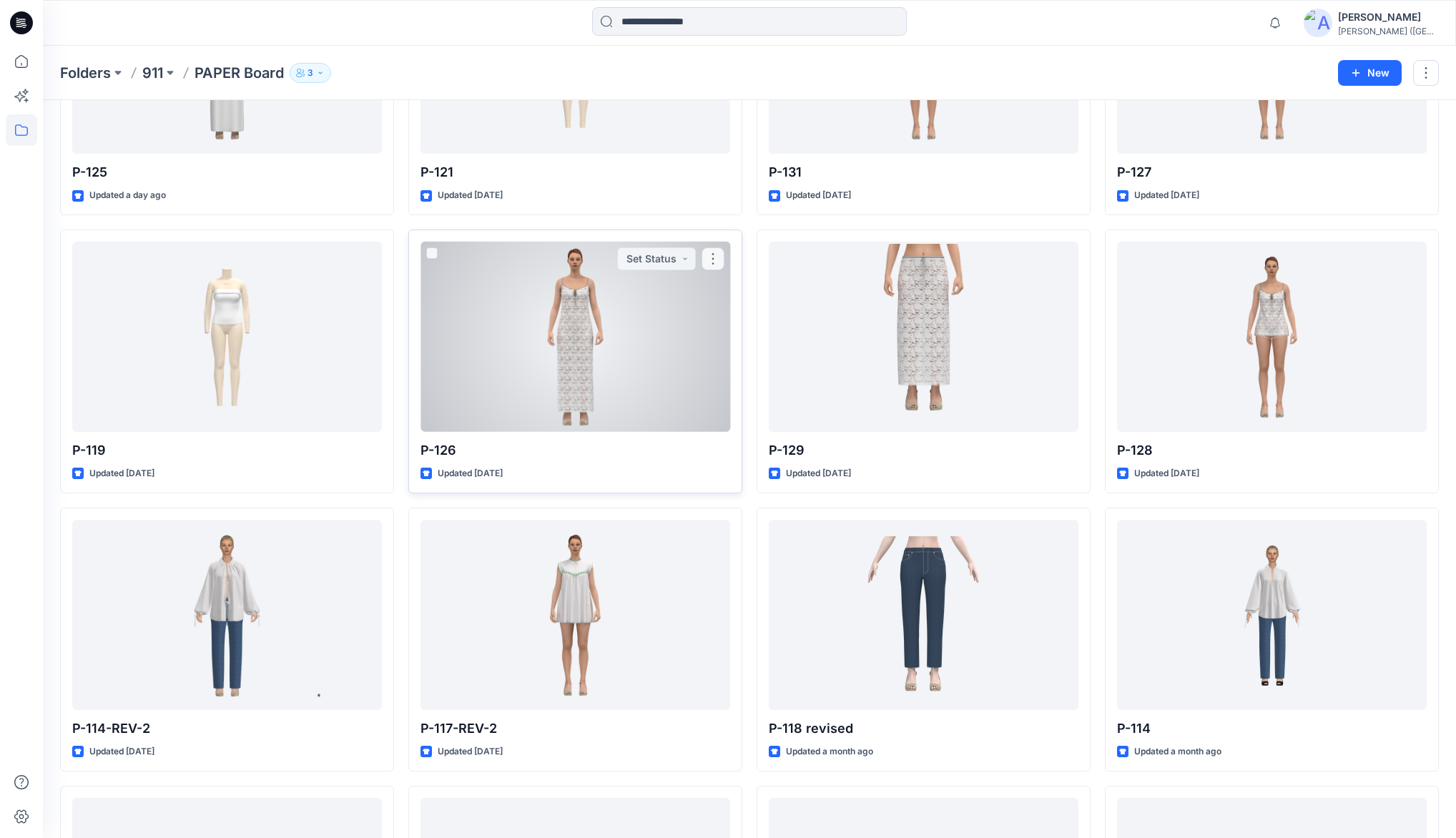
scroll to position [229, 0]
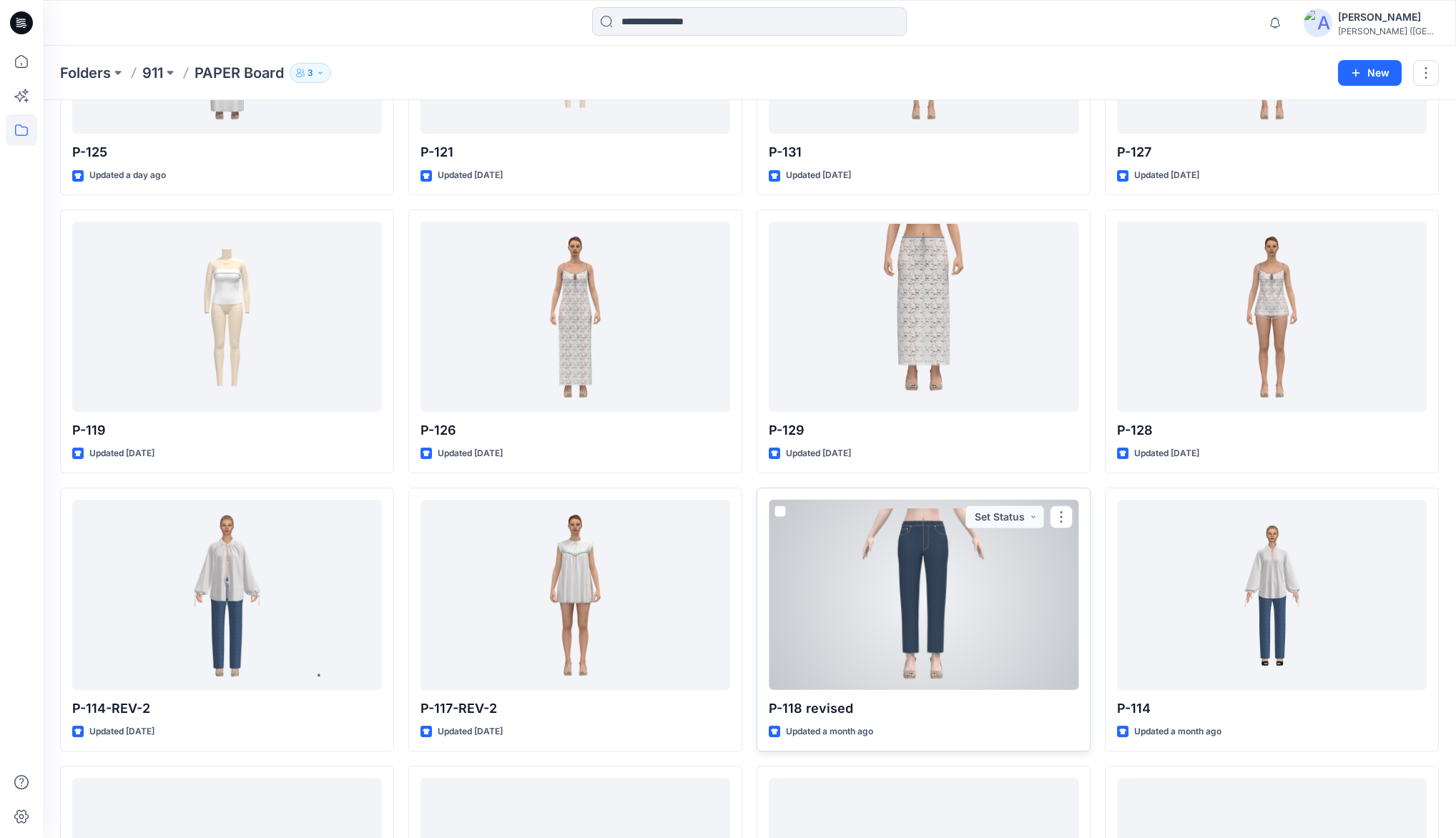
click at [903, 567] on div at bounding box center [923, 594] width 310 height 190
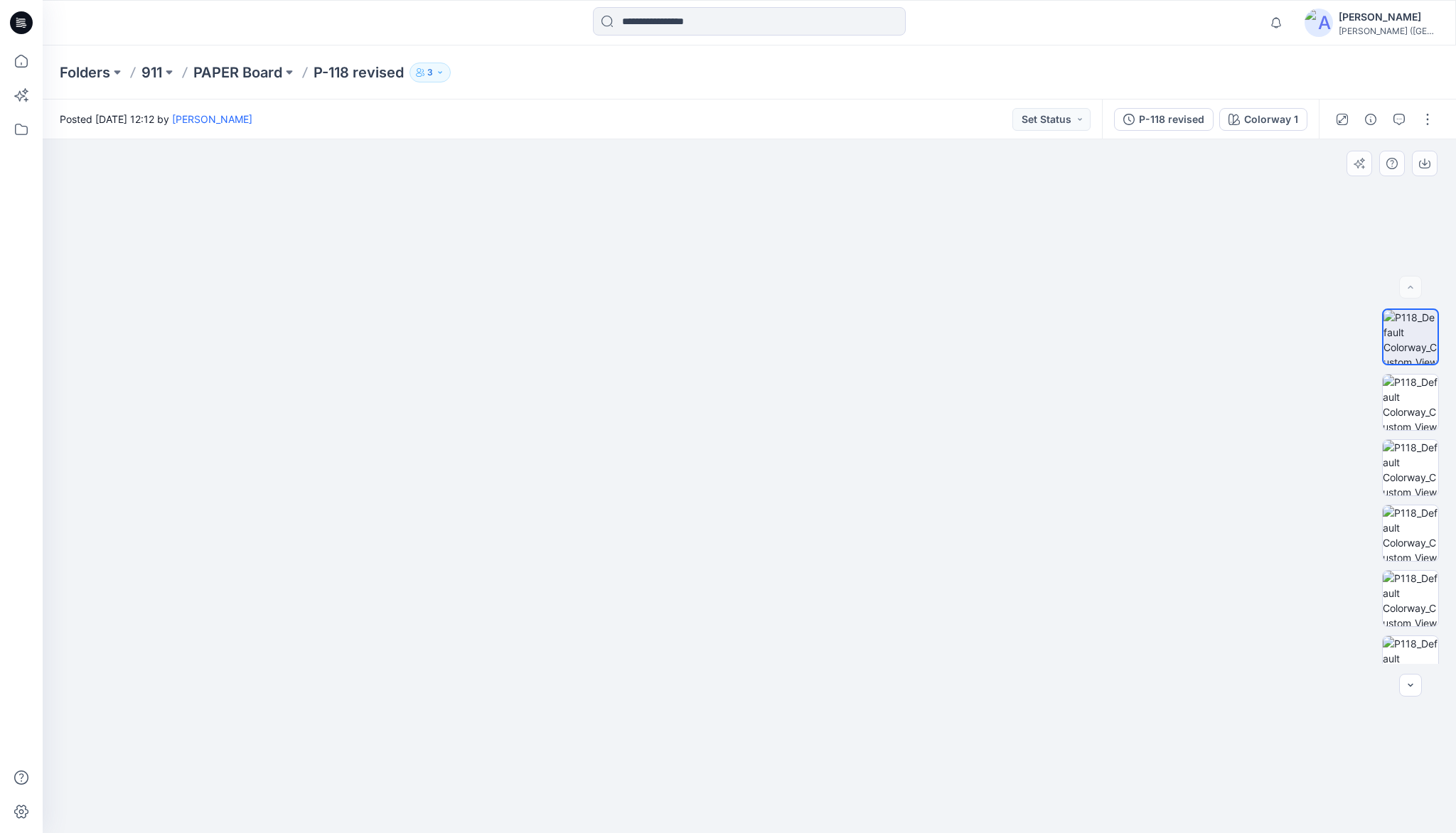
drag, startPoint x: 804, startPoint y: 711, endPoint x: 752, endPoint y: 458, distance: 258.3
drag, startPoint x: 737, startPoint y: 677, endPoint x: 731, endPoint y: 663, distance: 15.2
drag, startPoint x: 748, startPoint y: 410, endPoint x: 745, endPoint y: 634, distance: 224.0
drag, startPoint x: 719, startPoint y: 465, endPoint x: 689, endPoint y: 664, distance: 201.2
drag, startPoint x: 694, startPoint y: 553, endPoint x: 699, endPoint y: 831, distance: 278.0
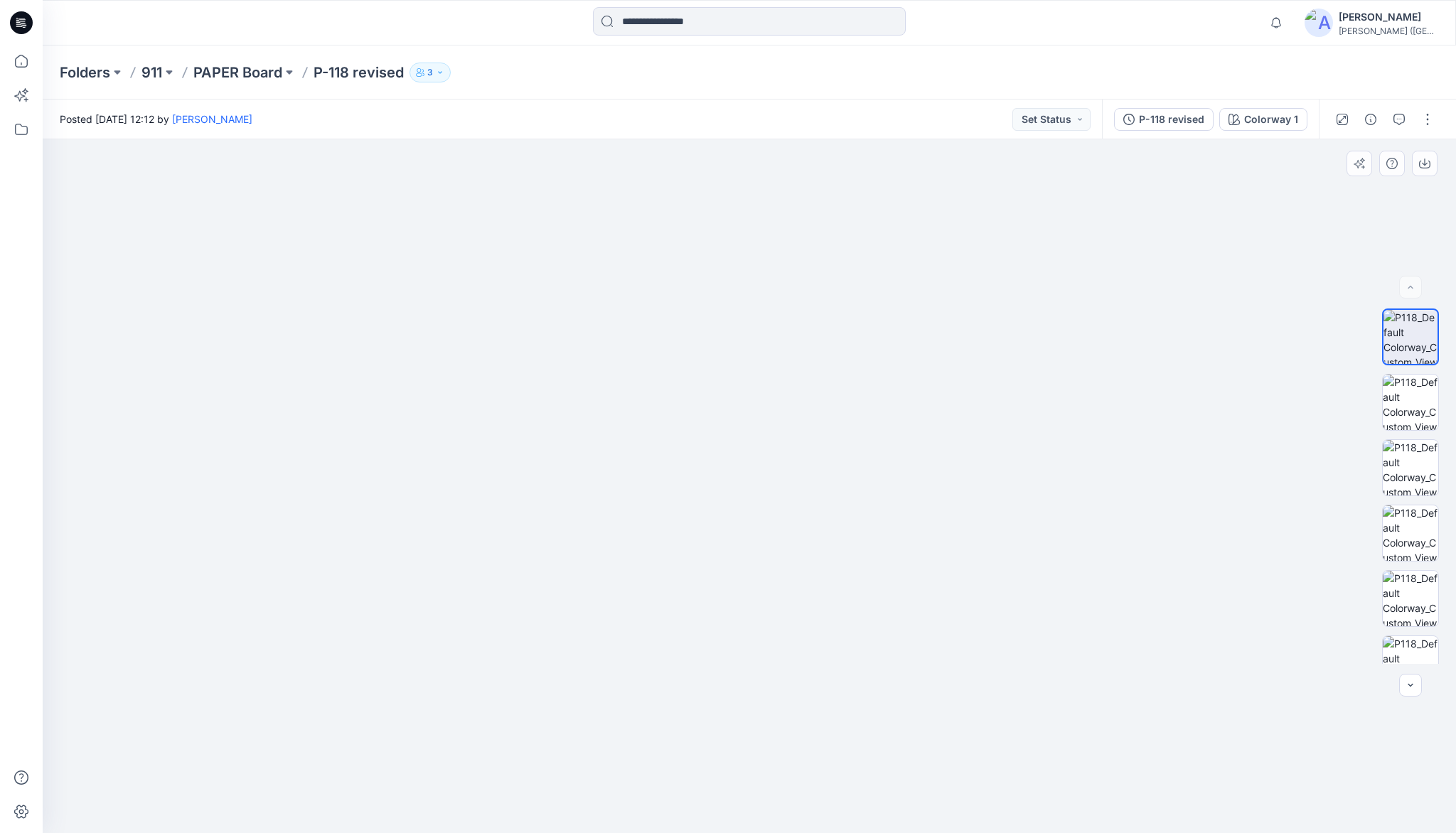
drag, startPoint x: 696, startPoint y: 552, endPoint x: 706, endPoint y: 582, distance: 31.6
drag, startPoint x: 711, startPoint y: 526, endPoint x: 709, endPoint y: 816, distance: 290.0
drag, startPoint x: 722, startPoint y: 551, endPoint x: 725, endPoint y: 748, distance: 197.0
drag, startPoint x: 746, startPoint y: 616, endPoint x: 734, endPoint y: 732, distance: 116.6
click at [269, 73] on p "PAPER Board" at bounding box center [238, 73] width 89 height 20
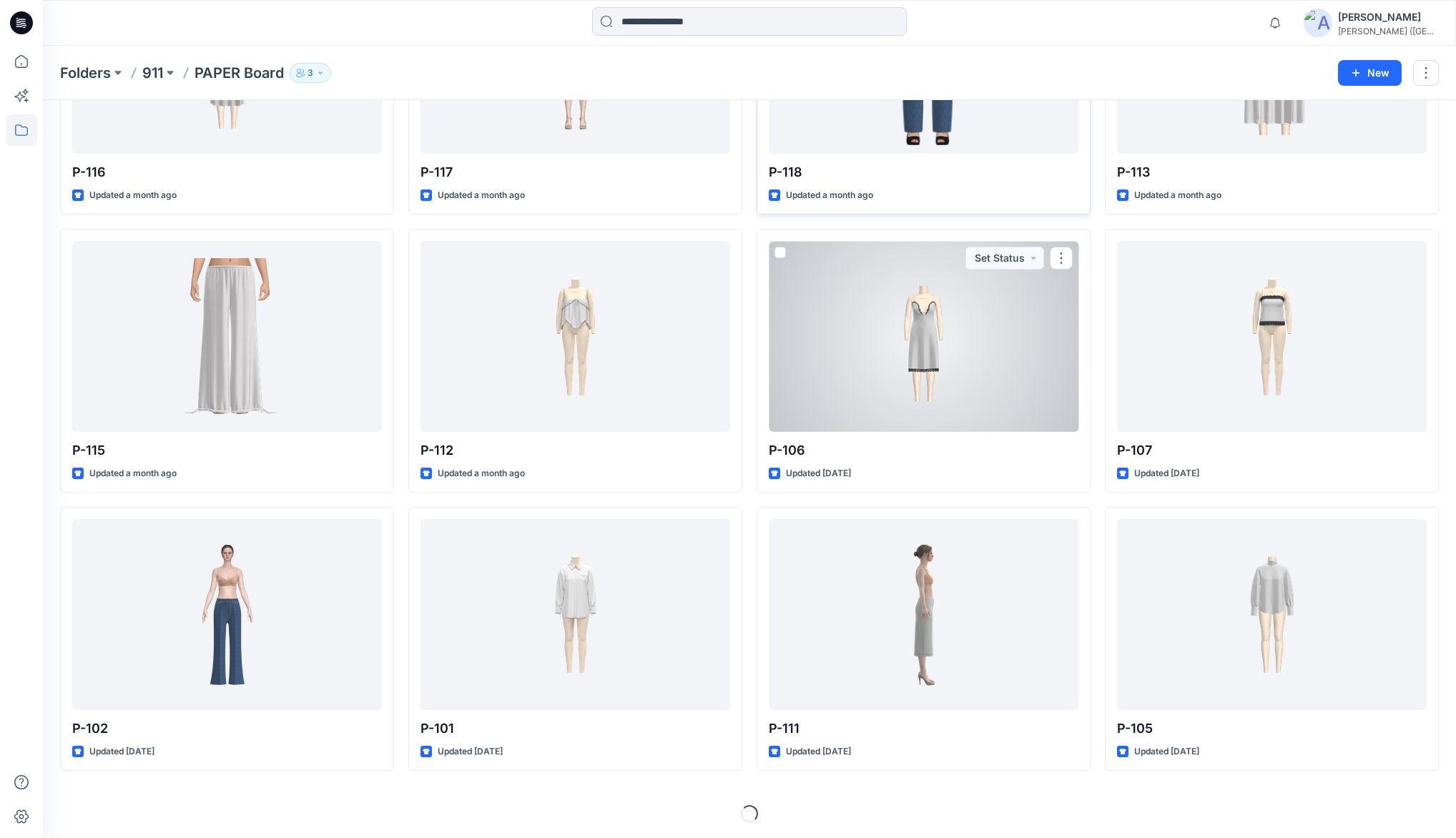
scroll to position [1044, 0]
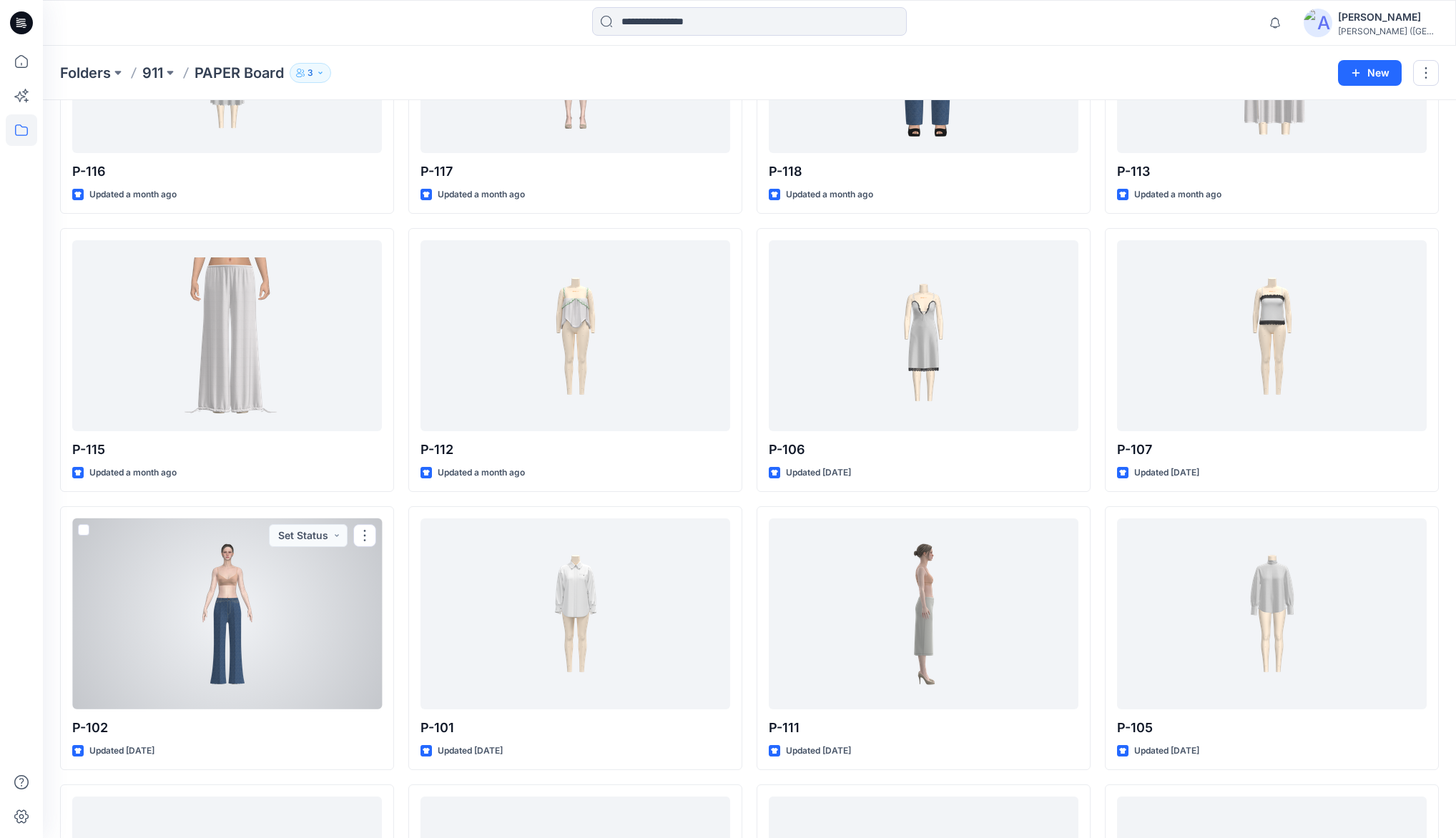
click at [243, 576] on div at bounding box center [227, 613] width 310 height 190
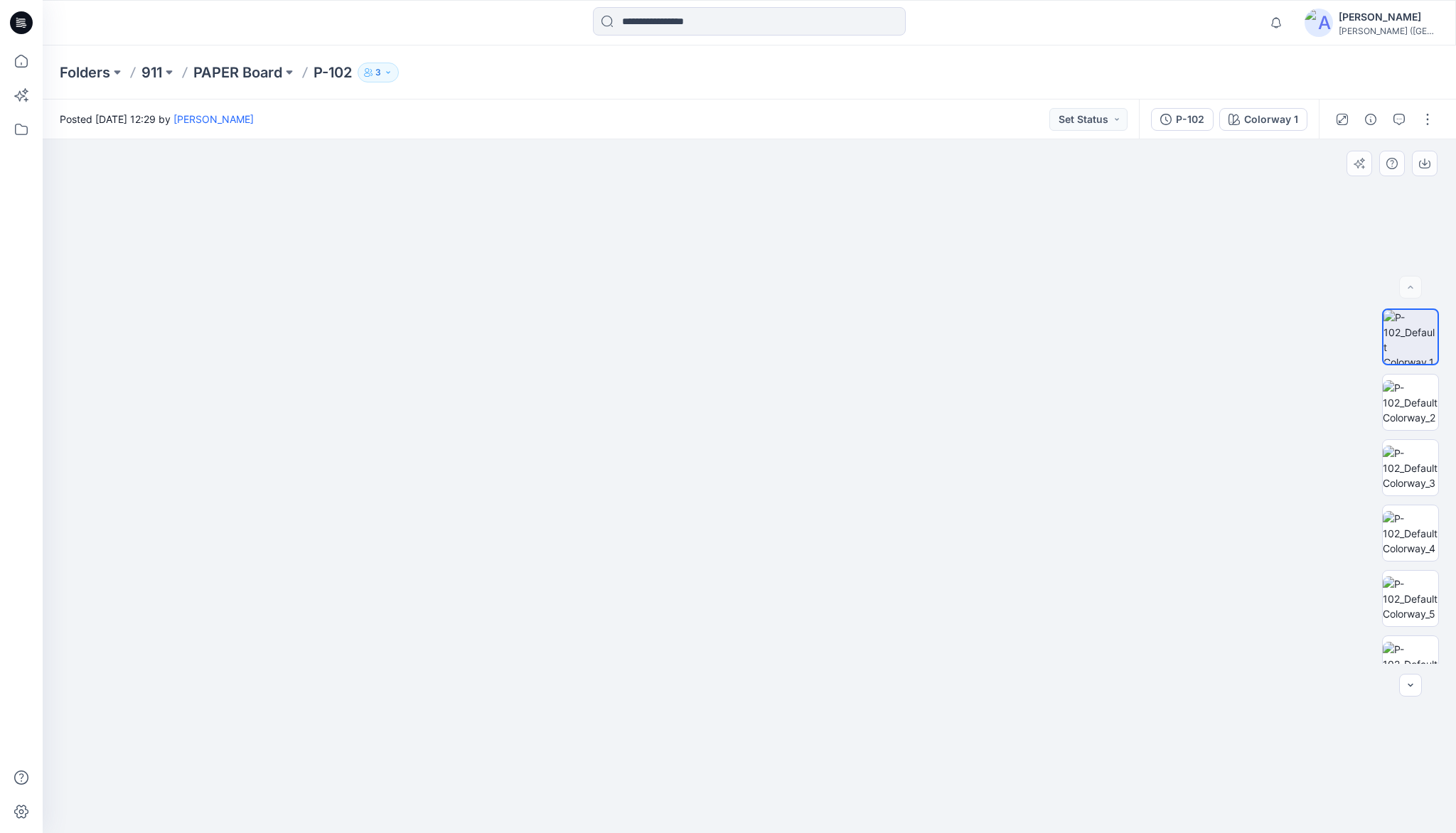
drag, startPoint x: 799, startPoint y: 731, endPoint x: 759, endPoint y: 546, distance: 189.3
drag, startPoint x: 770, startPoint y: 728, endPoint x: 742, endPoint y: 556, distance: 174.3
drag, startPoint x: 753, startPoint y: 611, endPoint x: 747, endPoint y: 554, distance: 57.3
drag, startPoint x: 779, startPoint y: 695, endPoint x: 764, endPoint y: 587, distance: 109.0
drag, startPoint x: 850, startPoint y: 450, endPoint x: 850, endPoint y: 682, distance: 232.0
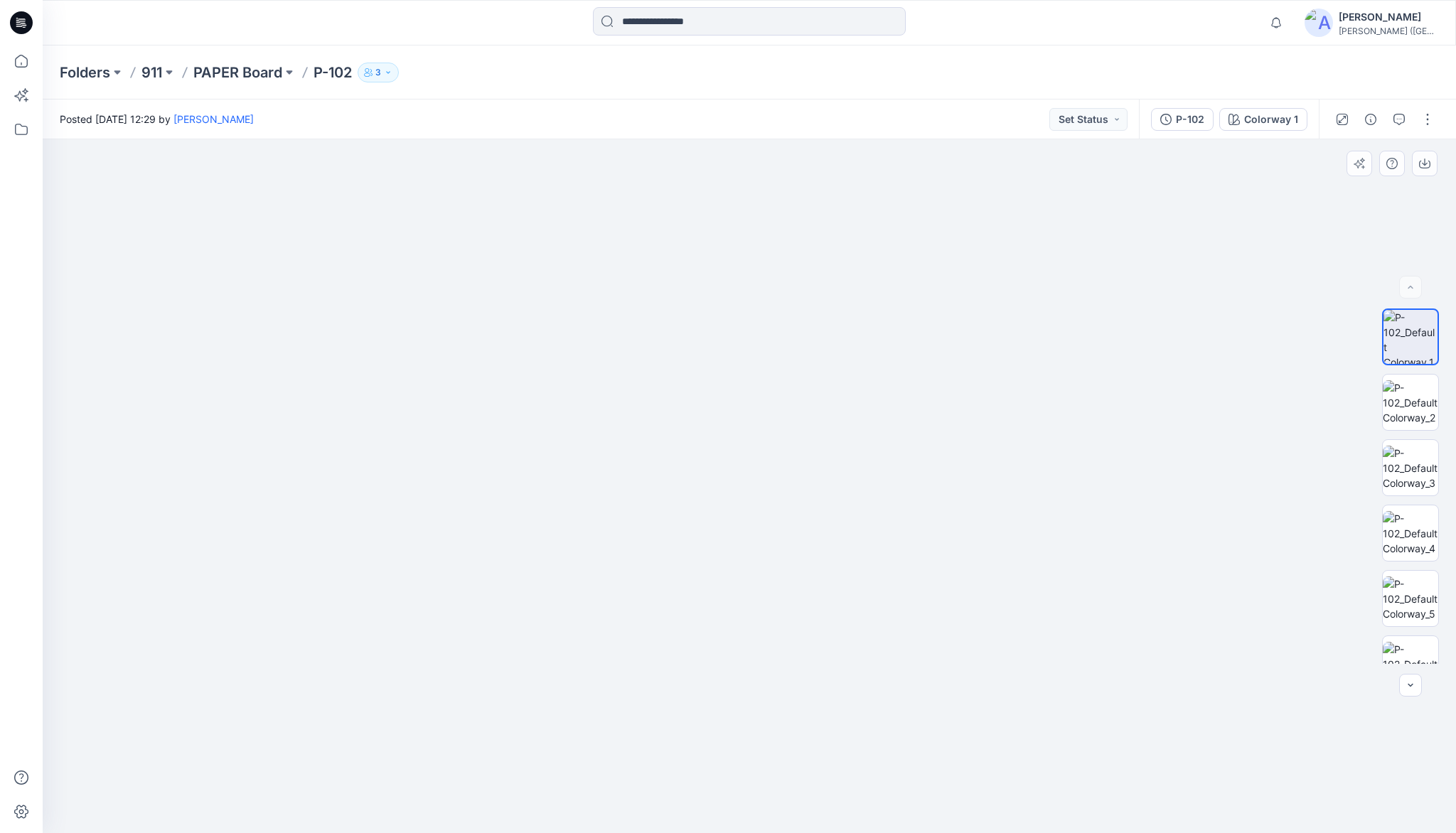
drag, startPoint x: 811, startPoint y: 572, endPoint x: 808, endPoint y: 666, distance: 94.0
drag, startPoint x: 789, startPoint y: 566, endPoint x: 790, endPoint y: 543, distance: 23.0
click at [1413, 468] on img at bounding box center [1410, 468] width 56 height 45
drag, startPoint x: 771, startPoint y: 480, endPoint x: 773, endPoint y: 570, distance: 90.0
click at [27, 62] on icon at bounding box center [21, 61] width 13 height 13
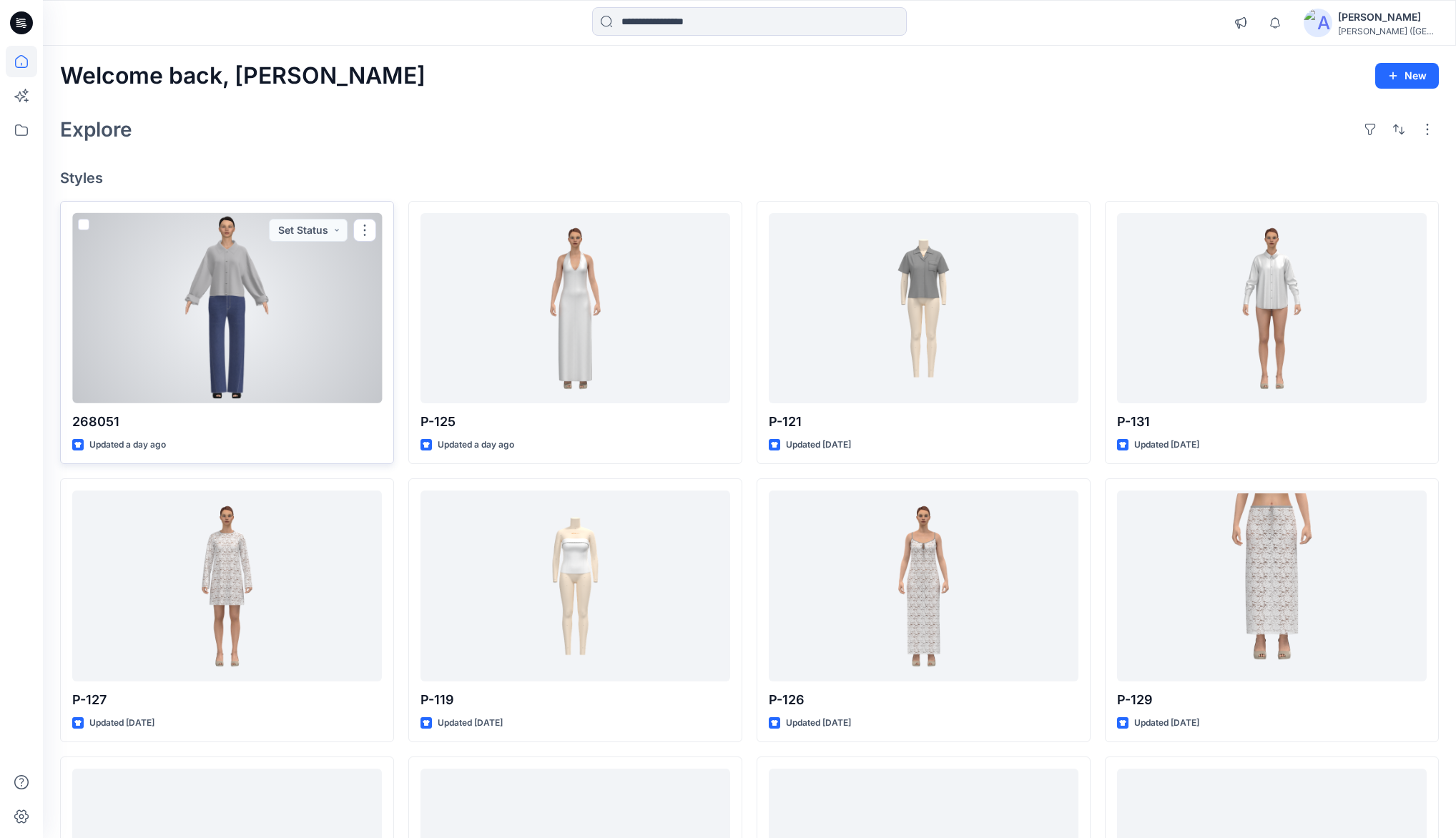
click at [234, 254] on div at bounding box center [227, 308] width 310 height 190
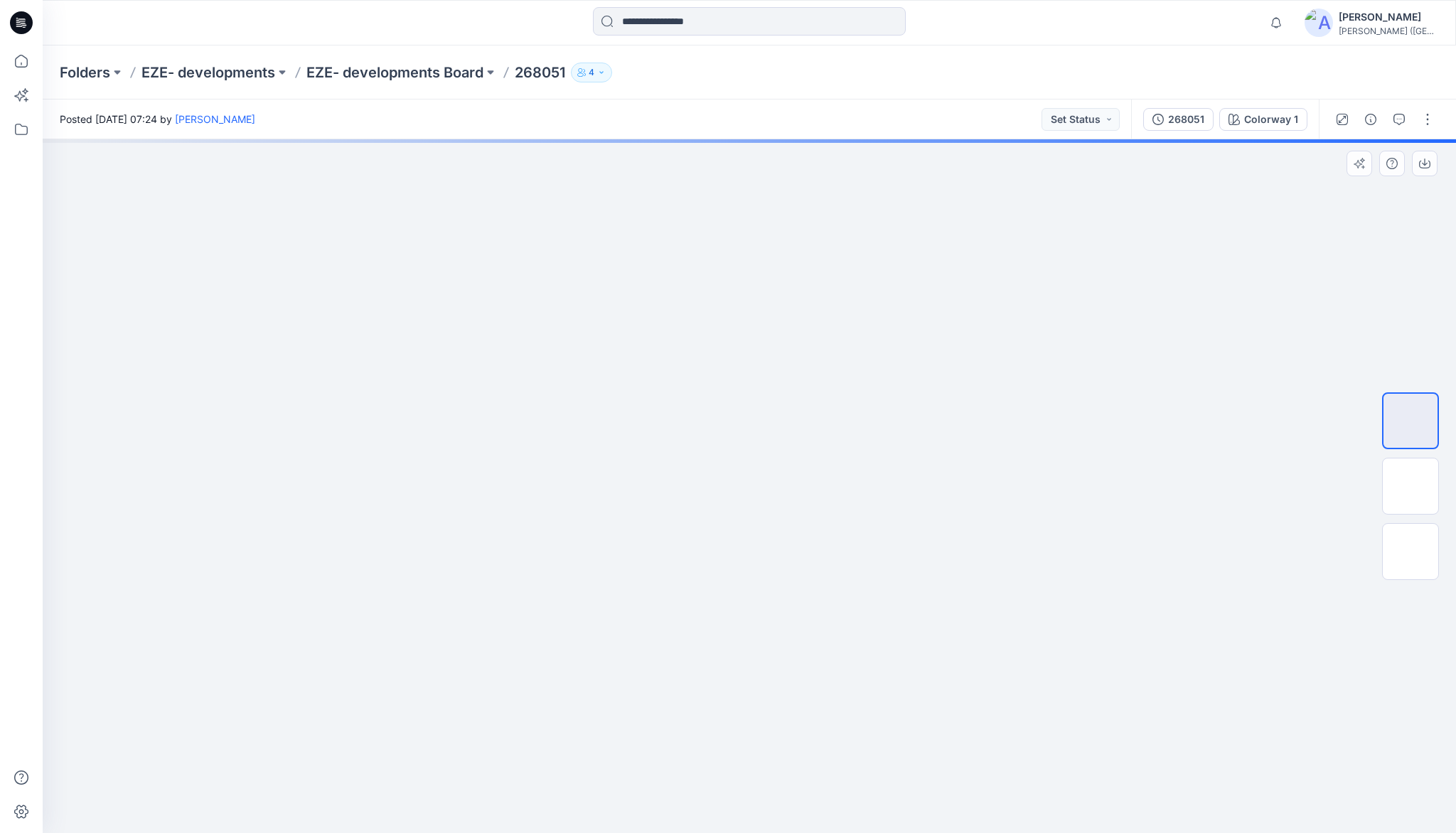
drag, startPoint x: 766, startPoint y: 297, endPoint x: 774, endPoint y: 485, distance: 188.2
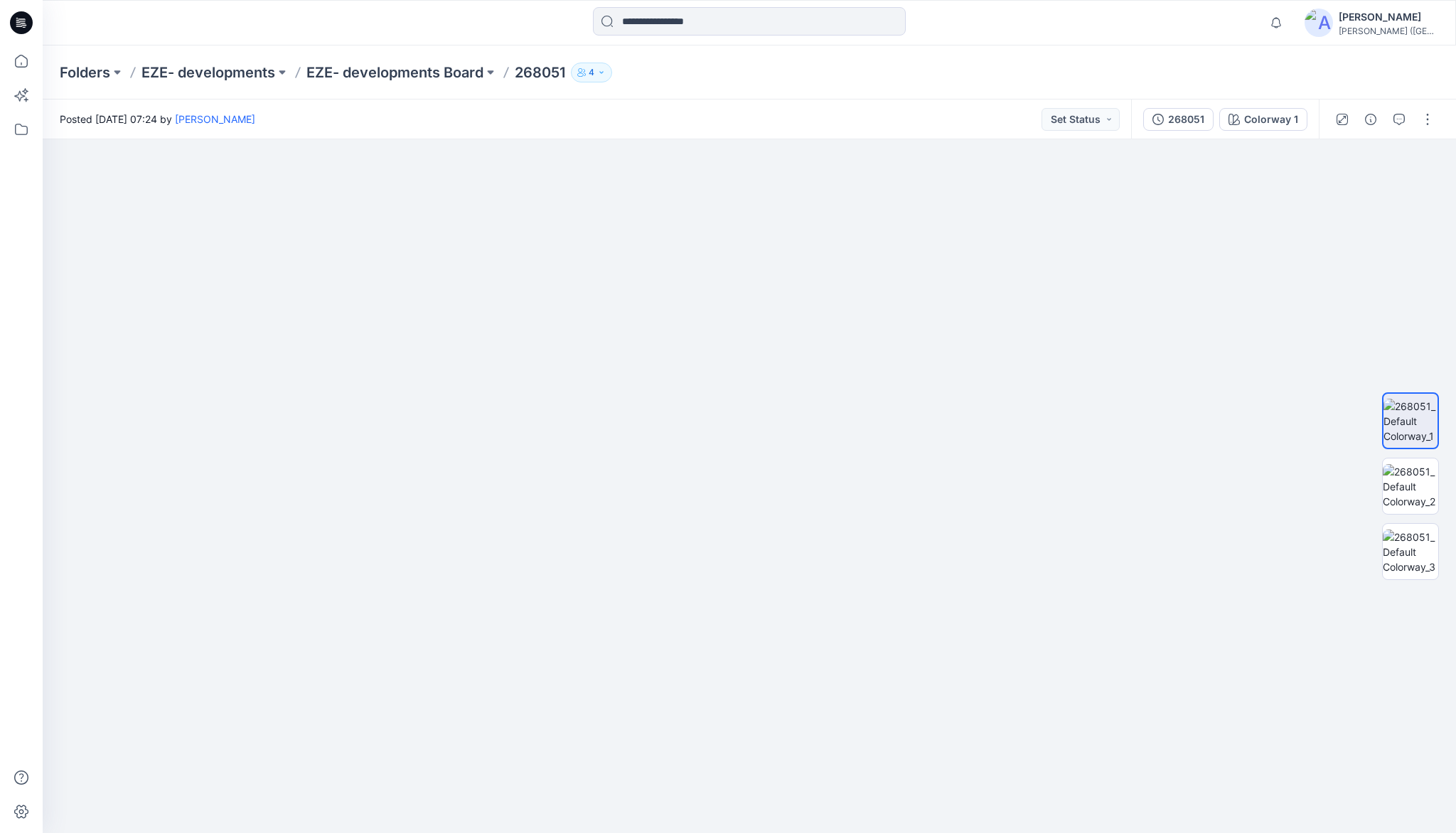
click at [1010, 67] on div "Folders EZE- developments EZE- developments Board 268051 4" at bounding box center [693, 73] width 1268 height 20
click at [1088, 58] on div "Folders EZE- developments EZE- developments Board 268051 4" at bounding box center [749, 73] width 1413 height 54
drag, startPoint x: 810, startPoint y: 652, endPoint x: 834, endPoint y: 463, distance: 190.5
drag, startPoint x: 572, startPoint y: 594, endPoint x: 627, endPoint y: 502, distance: 107.2
drag, startPoint x: 900, startPoint y: 467, endPoint x: 533, endPoint y: 504, distance: 368.9
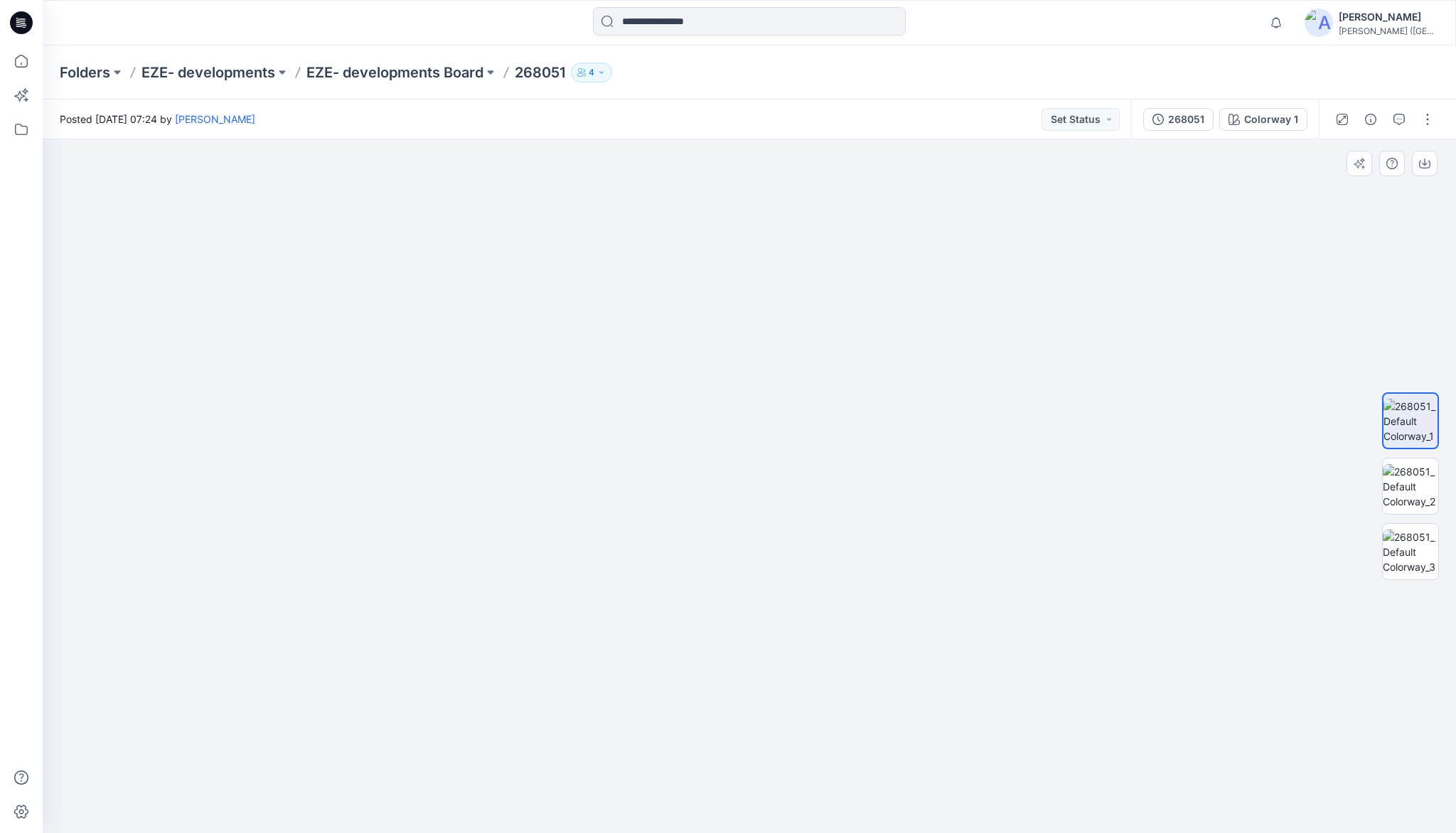
drag, startPoint x: 671, startPoint y: 440, endPoint x: 678, endPoint y: 538, distance: 98.2
drag, startPoint x: 667, startPoint y: 509, endPoint x: 685, endPoint y: 567, distance: 60.7
drag, startPoint x: 673, startPoint y: 492, endPoint x: 671, endPoint y: 514, distance: 22.1
click at [1423, 484] on img at bounding box center [1410, 486] width 56 height 45
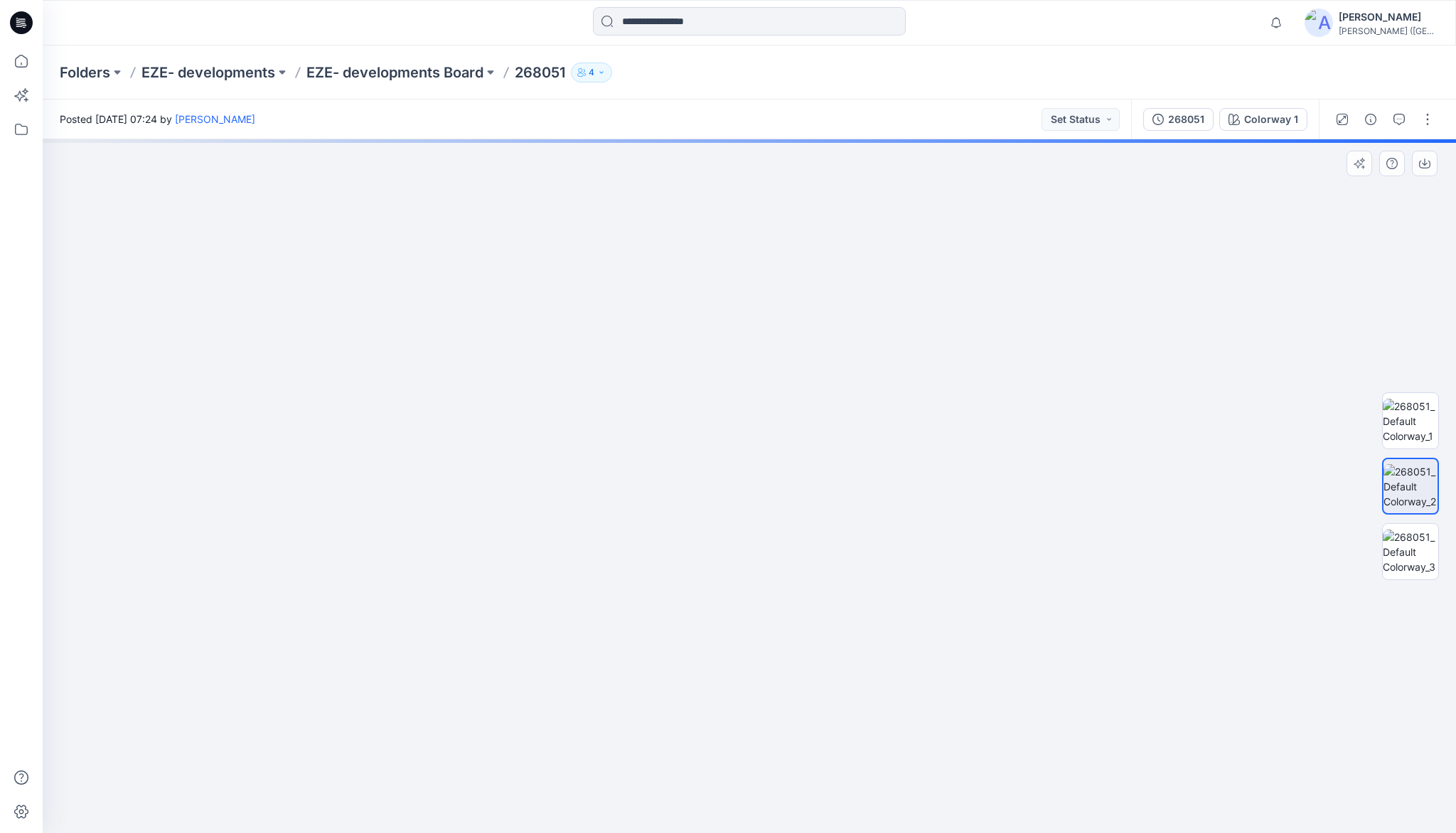
drag, startPoint x: 759, startPoint y: 384, endPoint x: 773, endPoint y: 572, distance: 188.5
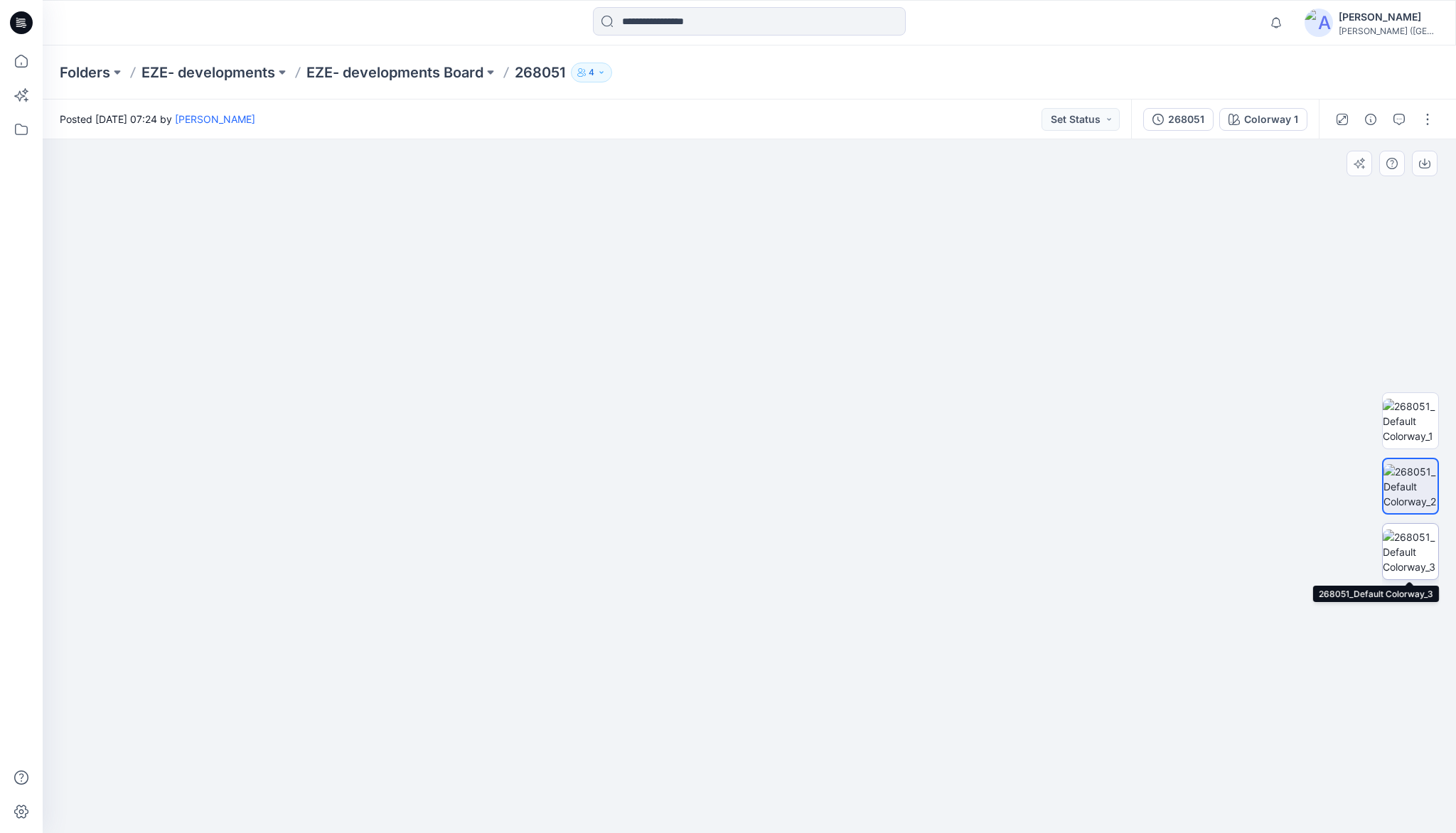
drag, startPoint x: 1404, startPoint y: 552, endPoint x: 1370, endPoint y: 560, distance: 34.9
click at [1404, 551] on img at bounding box center [1410, 552] width 56 height 45
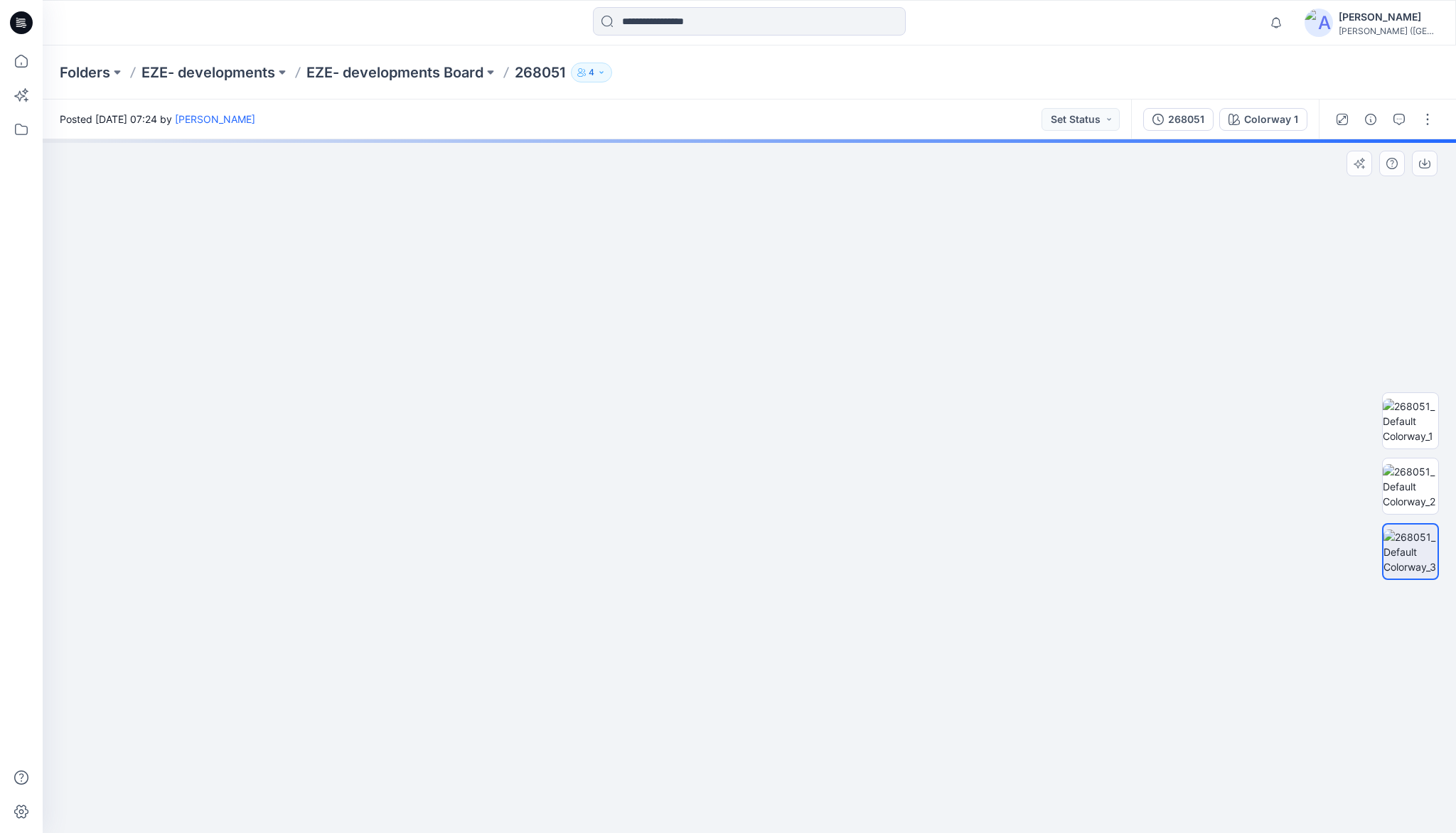
drag, startPoint x: 722, startPoint y: 449, endPoint x: 725, endPoint y: 599, distance: 150.0
drag, startPoint x: 701, startPoint y: 421, endPoint x: 702, endPoint y: 583, distance: 162.0
drag, startPoint x: 705, startPoint y: 512, endPoint x: 699, endPoint y: 541, distance: 29.6
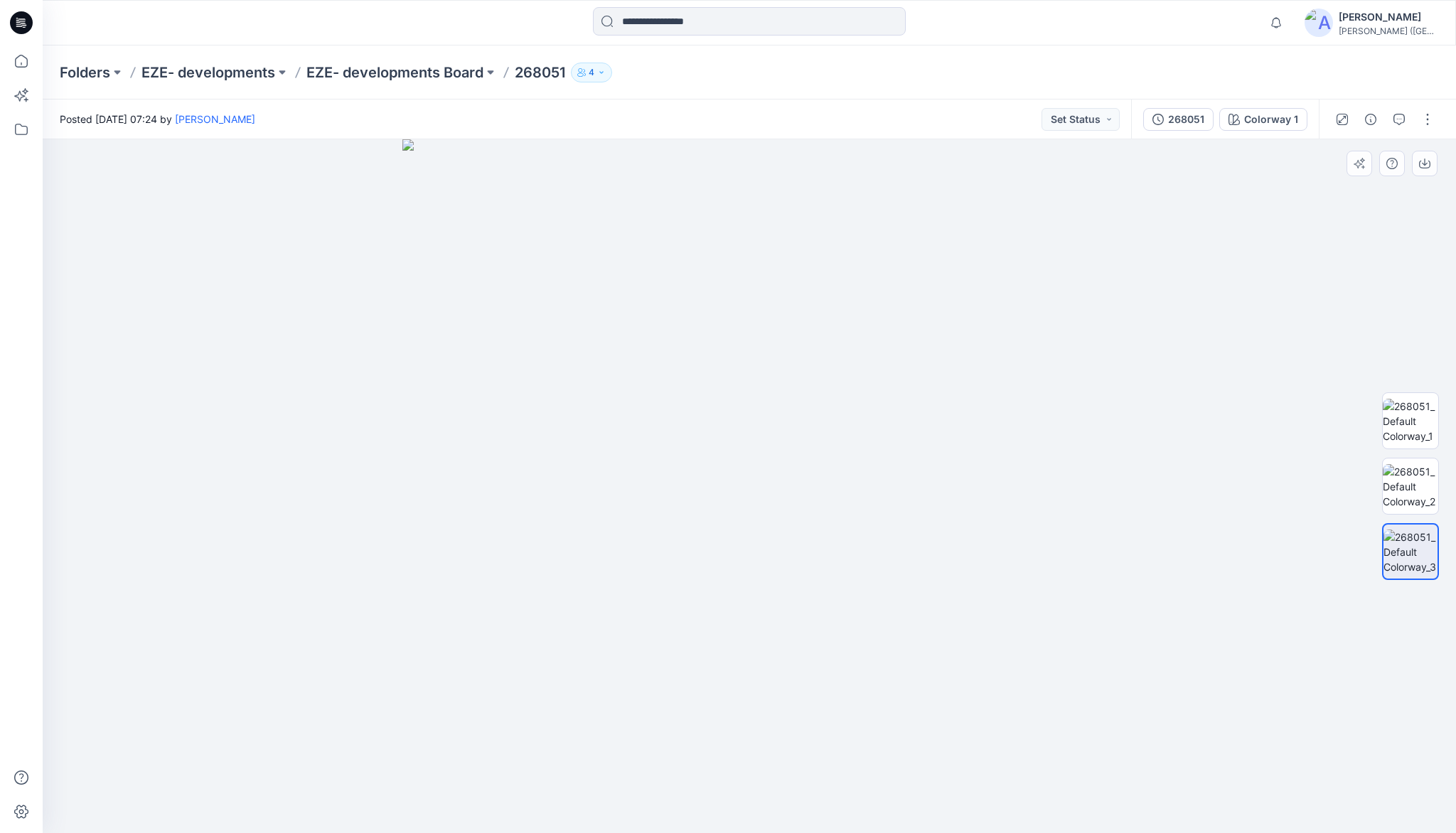
click at [1200, 256] on div at bounding box center [749, 486] width 1413 height 694
drag, startPoint x: 1267, startPoint y: 228, endPoint x: 1269, endPoint y: 253, distance: 25.1
click at [1268, 230] on div at bounding box center [749, 486] width 1413 height 694
click at [1254, 290] on div at bounding box center [749, 486] width 1413 height 694
drag, startPoint x: 1246, startPoint y: 248, endPoint x: 1240, endPoint y: 236, distance: 13.4
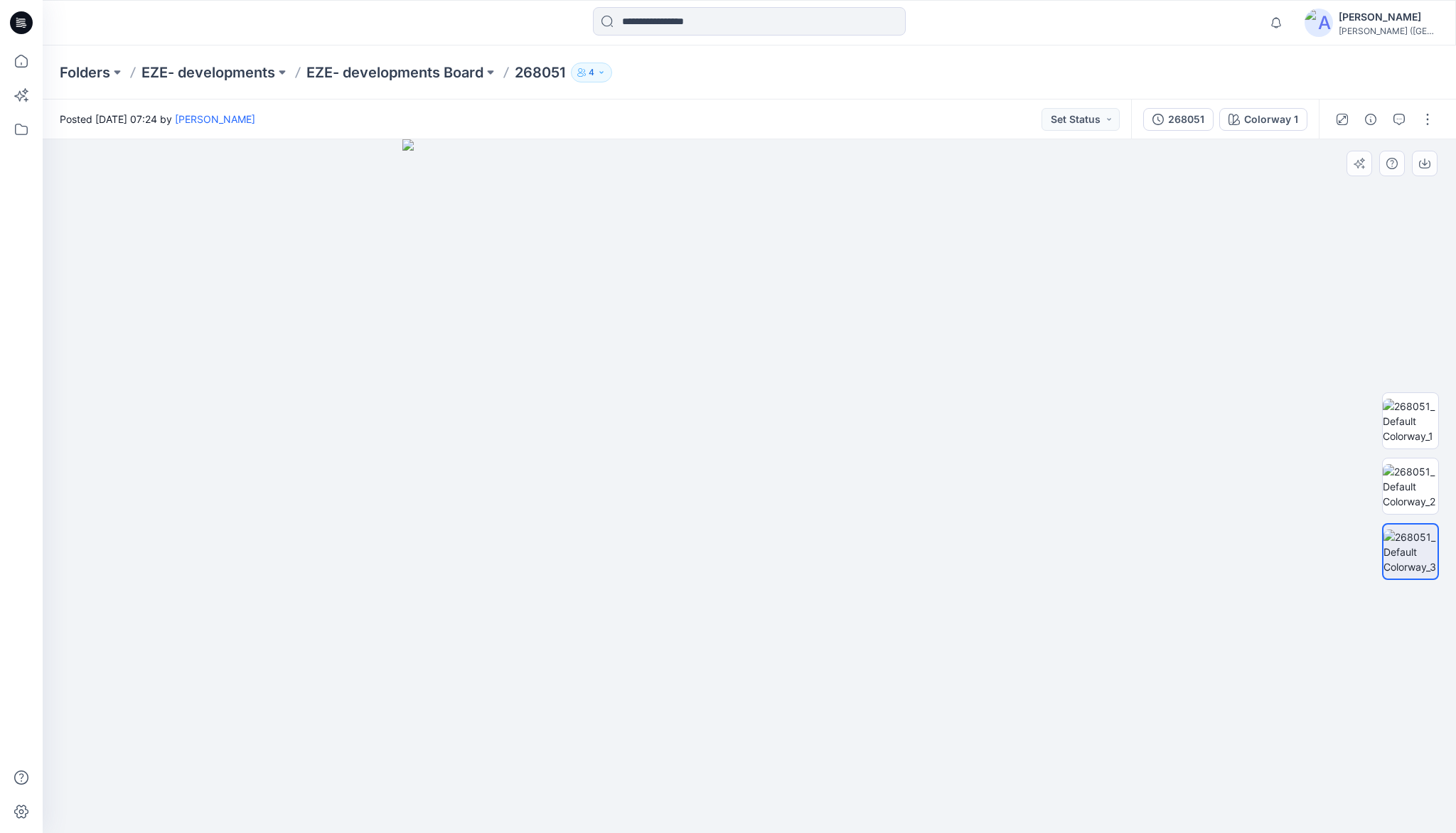
click at [1243, 244] on div at bounding box center [749, 486] width 1413 height 694
click at [1230, 217] on div at bounding box center [749, 486] width 1413 height 694
click at [1236, 266] on div at bounding box center [749, 486] width 1413 height 694
drag, startPoint x: 1202, startPoint y: 211, endPoint x: 1223, endPoint y: 263, distance: 56.1
click at [1206, 214] on div at bounding box center [749, 486] width 1413 height 694
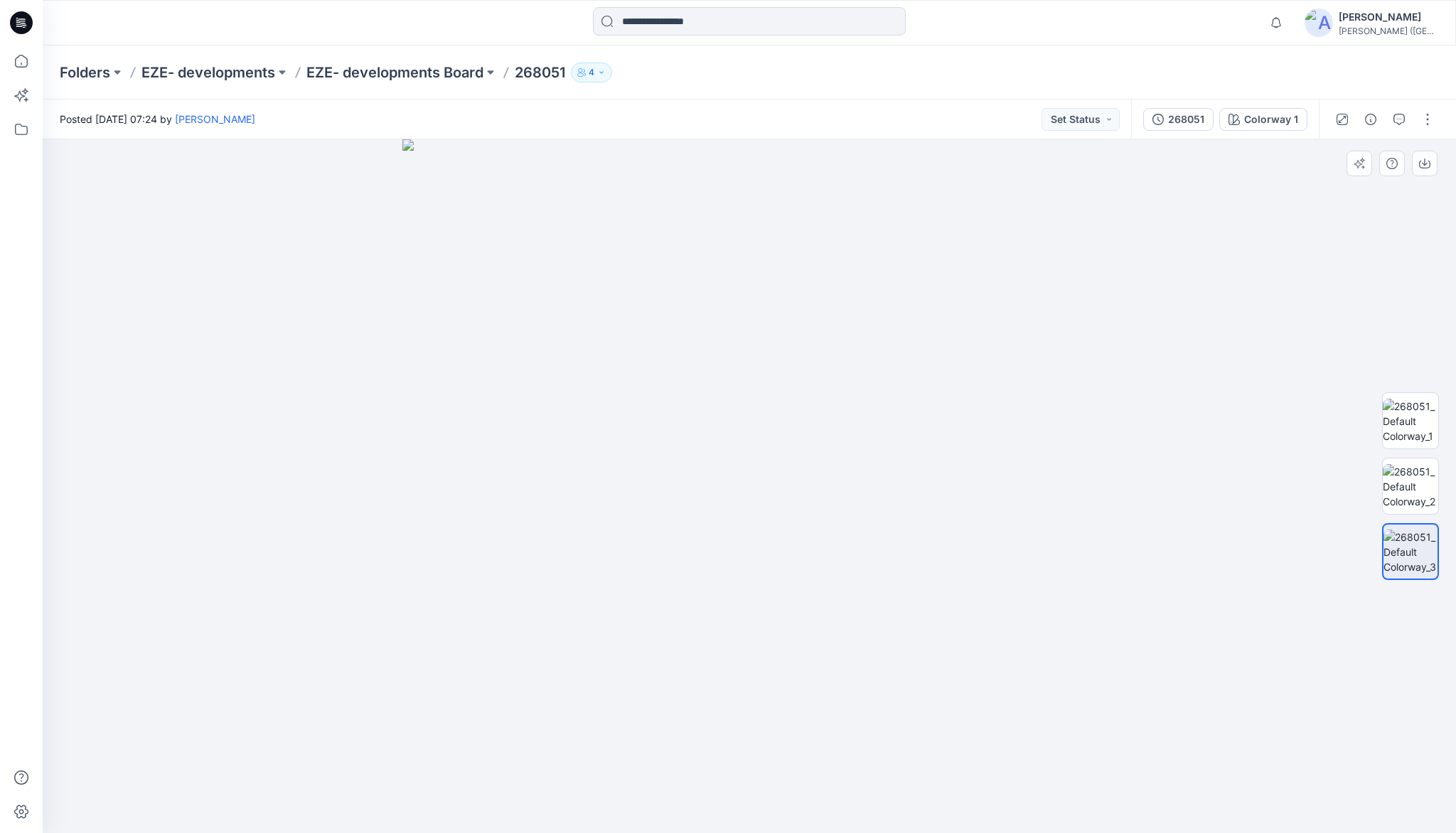
drag, startPoint x: 1224, startPoint y: 267, endPoint x: 1197, endPoint y: 223, distance: 51.6
click at [1223, 263] on div at bounding box center [749, 486] width 1413 height 694
click at [1188, 210] on div at bounding box center [749, 486] width 1413 height 694
click at [1205, 248] on div at bounding box center [749, 486] width 1413 height 694
click at [1156, 245] on div at bounding box center [749, 486] width 1413 height 694
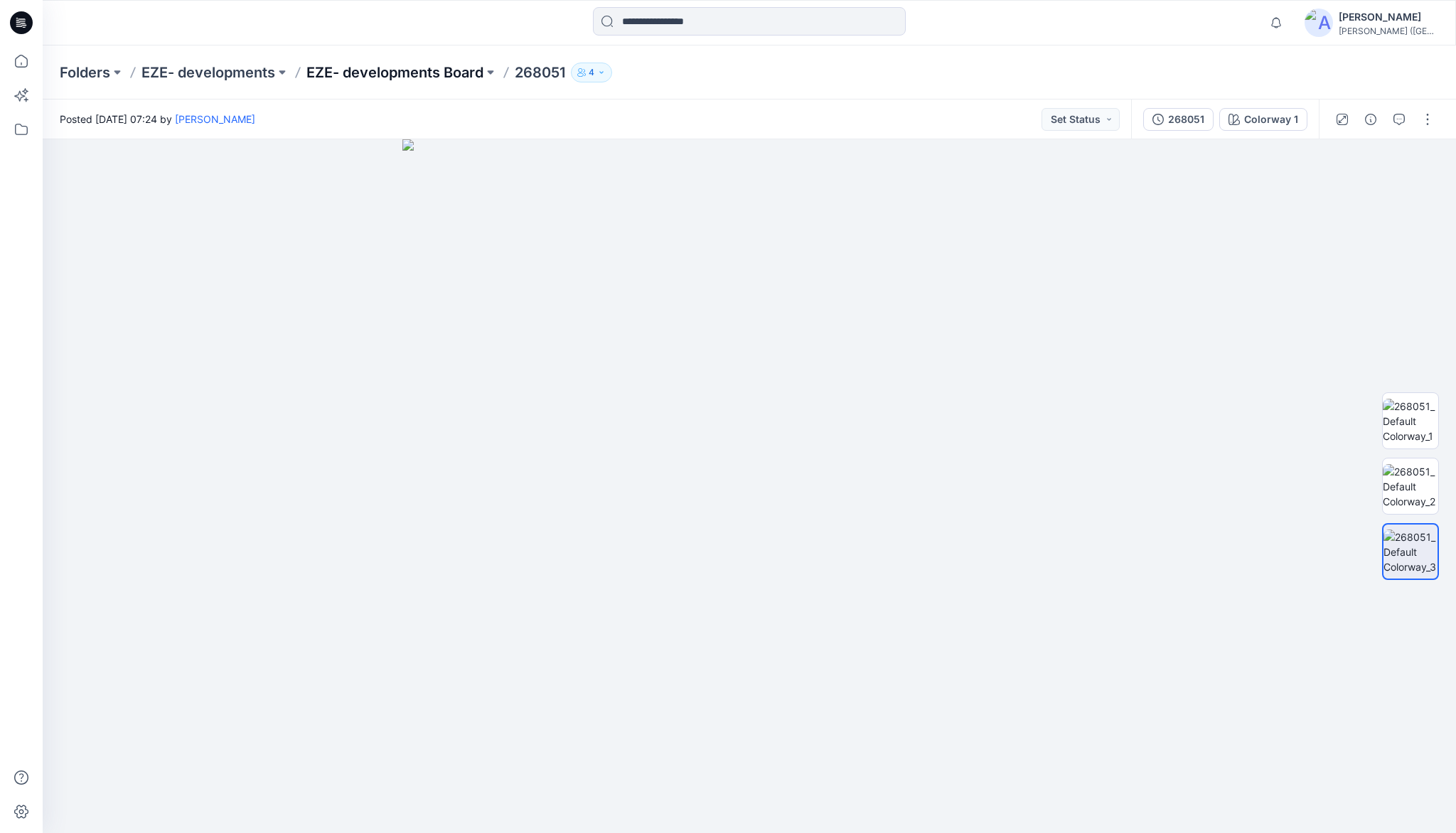
click at [394, 76] on p "EZE- developments Board" at bounding box center [395, 73] width 177 height 20
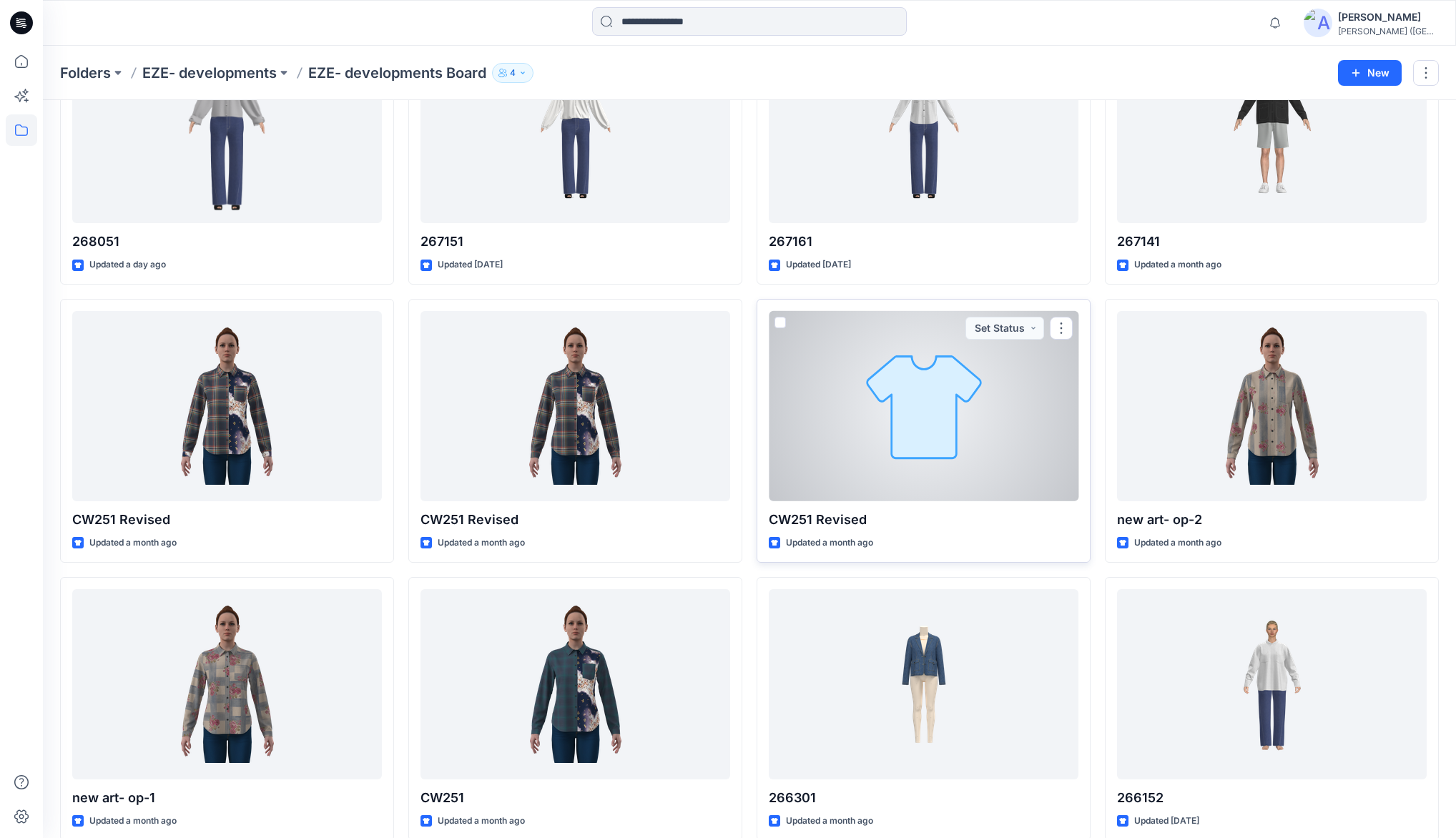
scroll to position [171, 0]
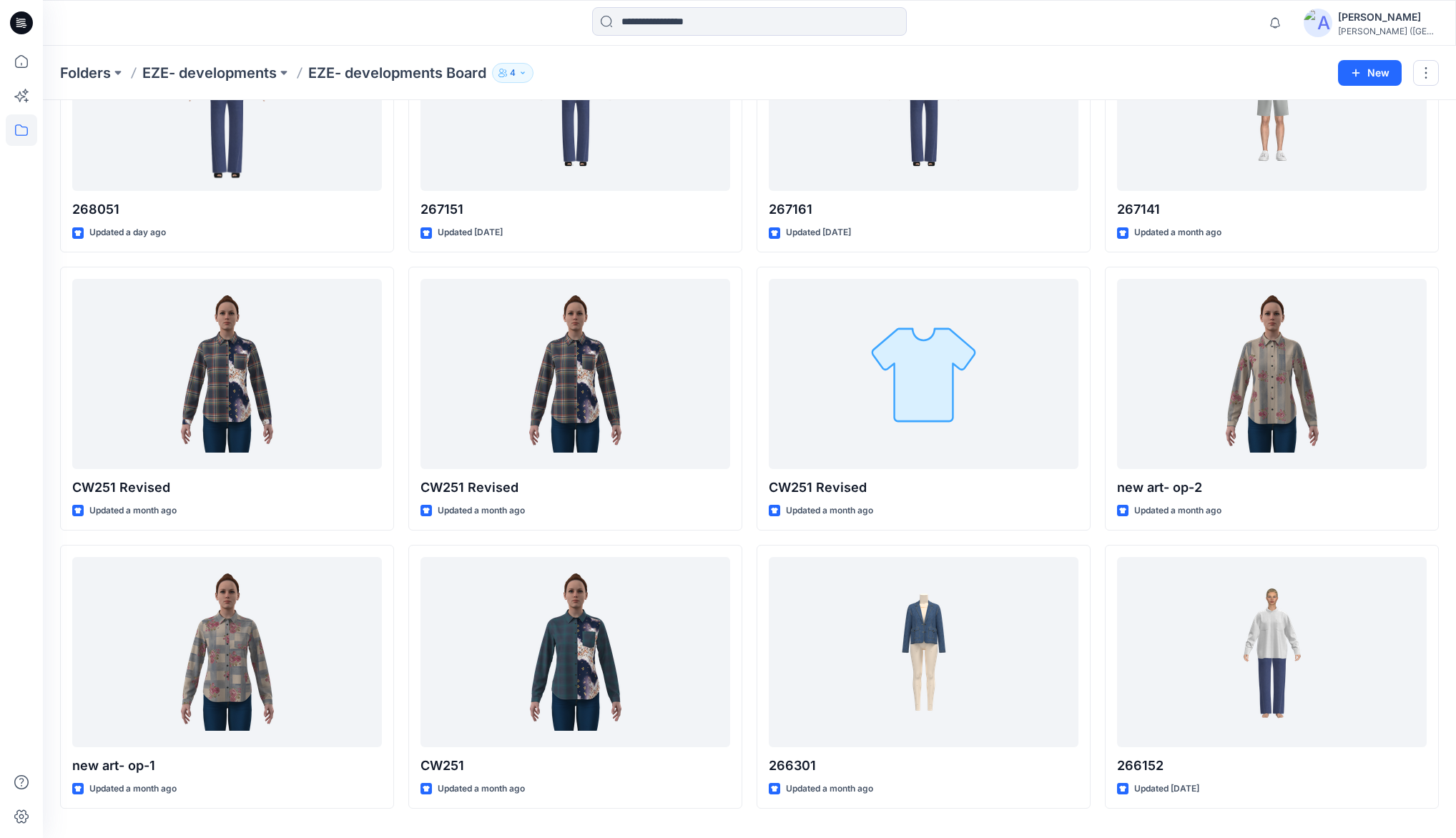
click at [747, 338] on div "268051 Updated a day ago CW251 Revised Updated a month ago new art- op-1 Update…" at bounding box center [749, 398] width 1378 height 820
click at [752, 314] on div "268051 Updated a day ago CW251 Revised Updated a month ago new art- op-1 Update…" at bounding box center [749, 398] width 1378 height 820
click at [753, 522] on div "268051 Updated a day ago CW251 Revised Updated a month ago new art- op-1 Update…" at bounding box center [749, 398] width 1378 height 820
click at [750, 537] on div "268051 Updated a day ago CW251 Revised Updated a month ago new art- op-1 Update…" at bounding box center [749, 398] width 1378 height 820
click at [750, 559] on div "268051 Updated a day ago CW251 Revised Updated a month ago new art- op-1 Update…" at bounding box center [749, 398] width 1378 height 820
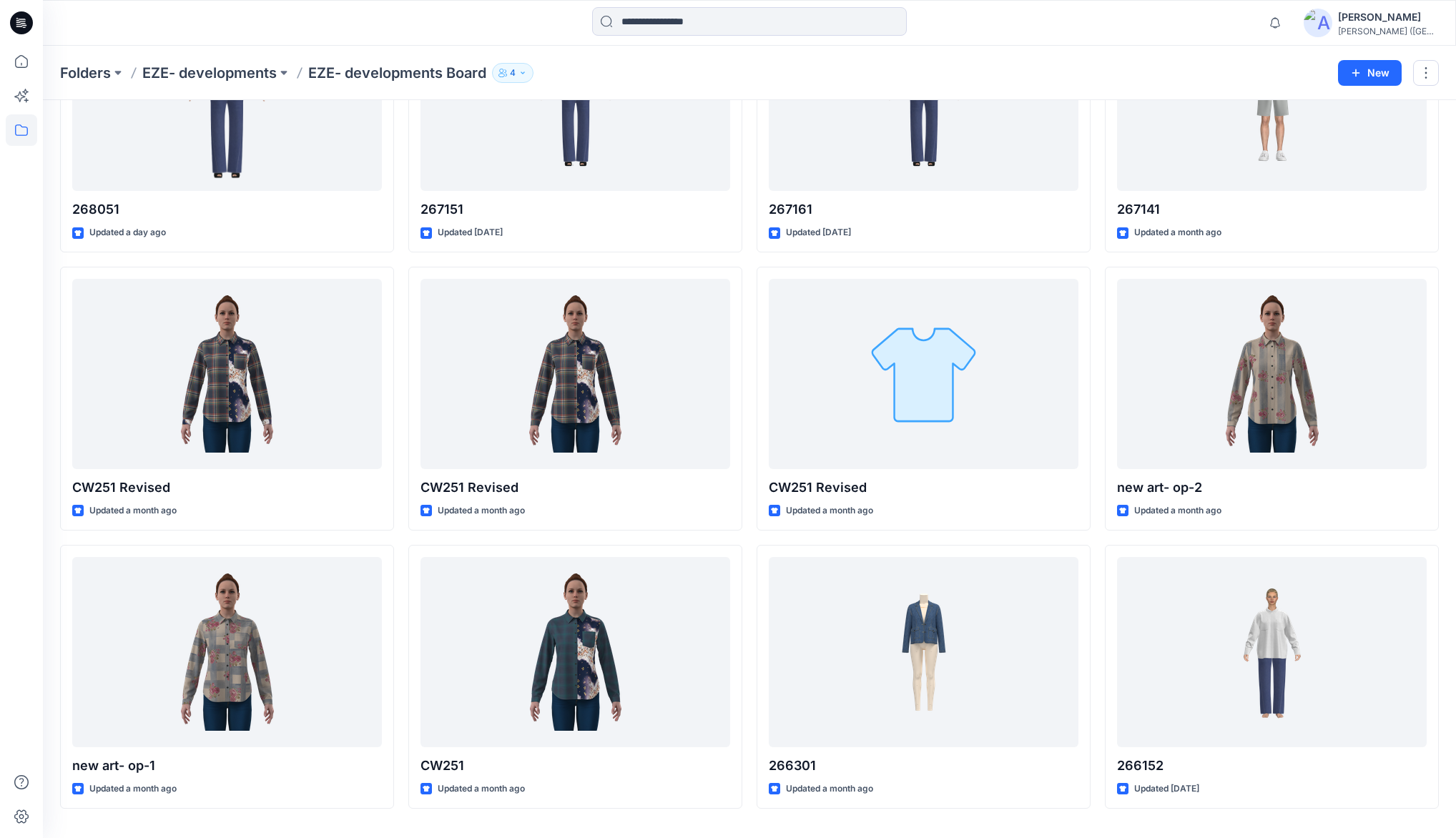
click at [748, 535] on div "268051 Updated a day ago CW251 Revised Updated a month ago new art- op-1 Update…" at bounding box center [749, 398] width 1378 height 820
click at [749, 533] on div "268051 Updated a day ago CW251 Revised Updated a month ago new art- op-1 Update…" at bounding box center [749, 398] width 1378 height 820
click at [750, 535] on div "268051 Updated a day ago CW251 Revised Updated a month ago new art- op-1 Update…" at bounding box center [749, 398] width 1378 height 820
click at [749, 535] on div "268051 Updated a day ago CW251 Revised Updated a month ago new art- op-1 Update…" at bounding box center [749, 398] width 1378 height 820
click at [750, 524] on div "268051 Updated a day ago CW251 Revised Updated a month ago new art- op-1 Update…" at bounding box center [749, 398] width 1378 height 820
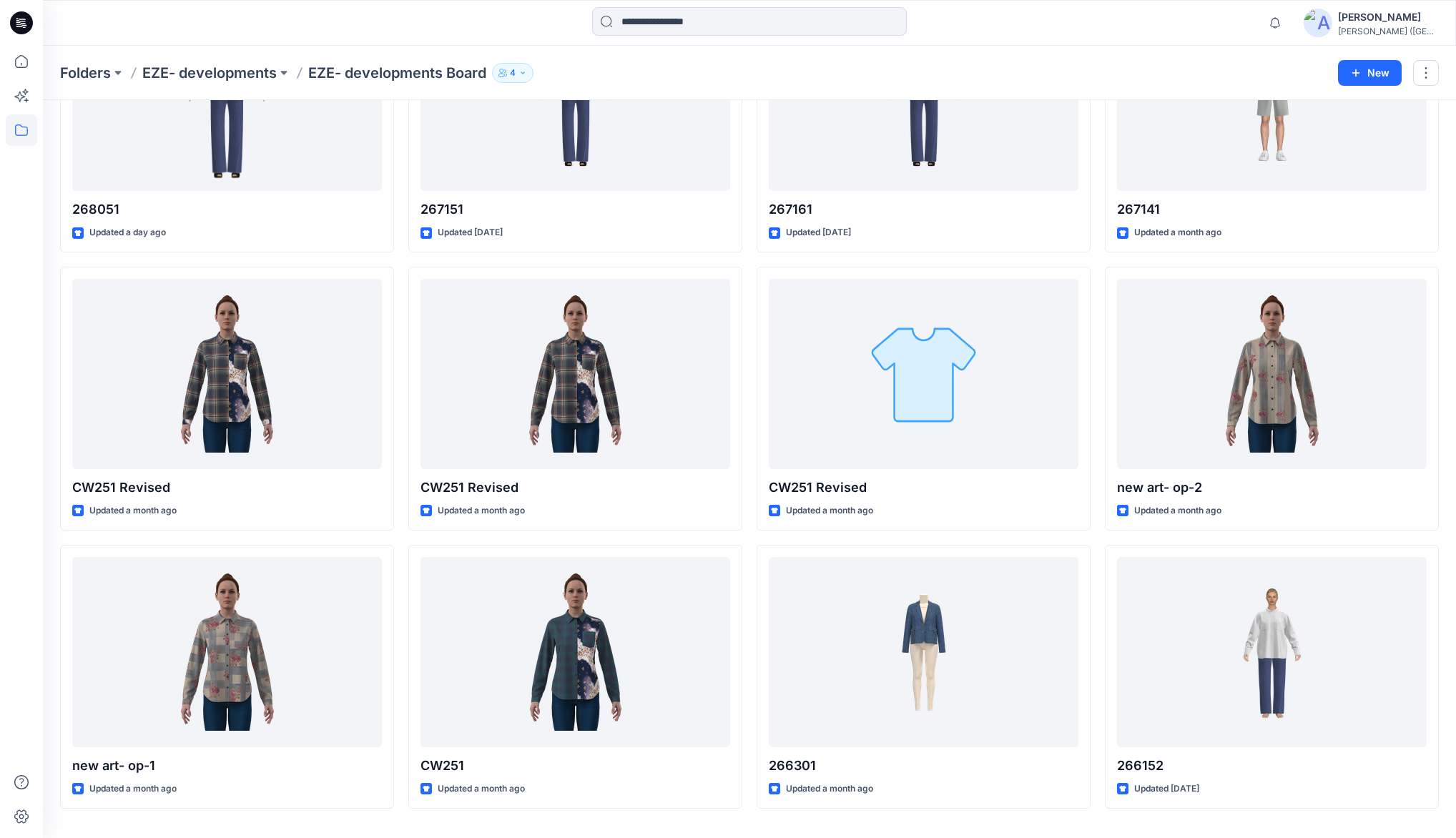
drag, startPoint x: 745, startPoint y: 540, endPoint x: 755, endPoint y: 528, distance: 15.6
click at [746, 537] on div "268051 Updated a day ago CW251 Revised Updated a month ago new art- op-1 Update…" at bounding box center [749, 398] width 1378 height 820
click at [753, 522] on div "268051 Updated a day ago CW251 Revised Updated a month ago new art- op-1 Update…" at bounding box center [749, 398] width 1378 height 820
click at [748, 537] on div "268051 Updated a day ago CW251 Revised Updated a month ago new art- op-1 Update…" at bounding box center [749, 398] width 1378 height 820
click at [753, 521] on div "268051 Updated a day ago CW251 Revised Updated a month ago new art- op-1 Update…" at bounding box center [749, 398] width 1378 height 820
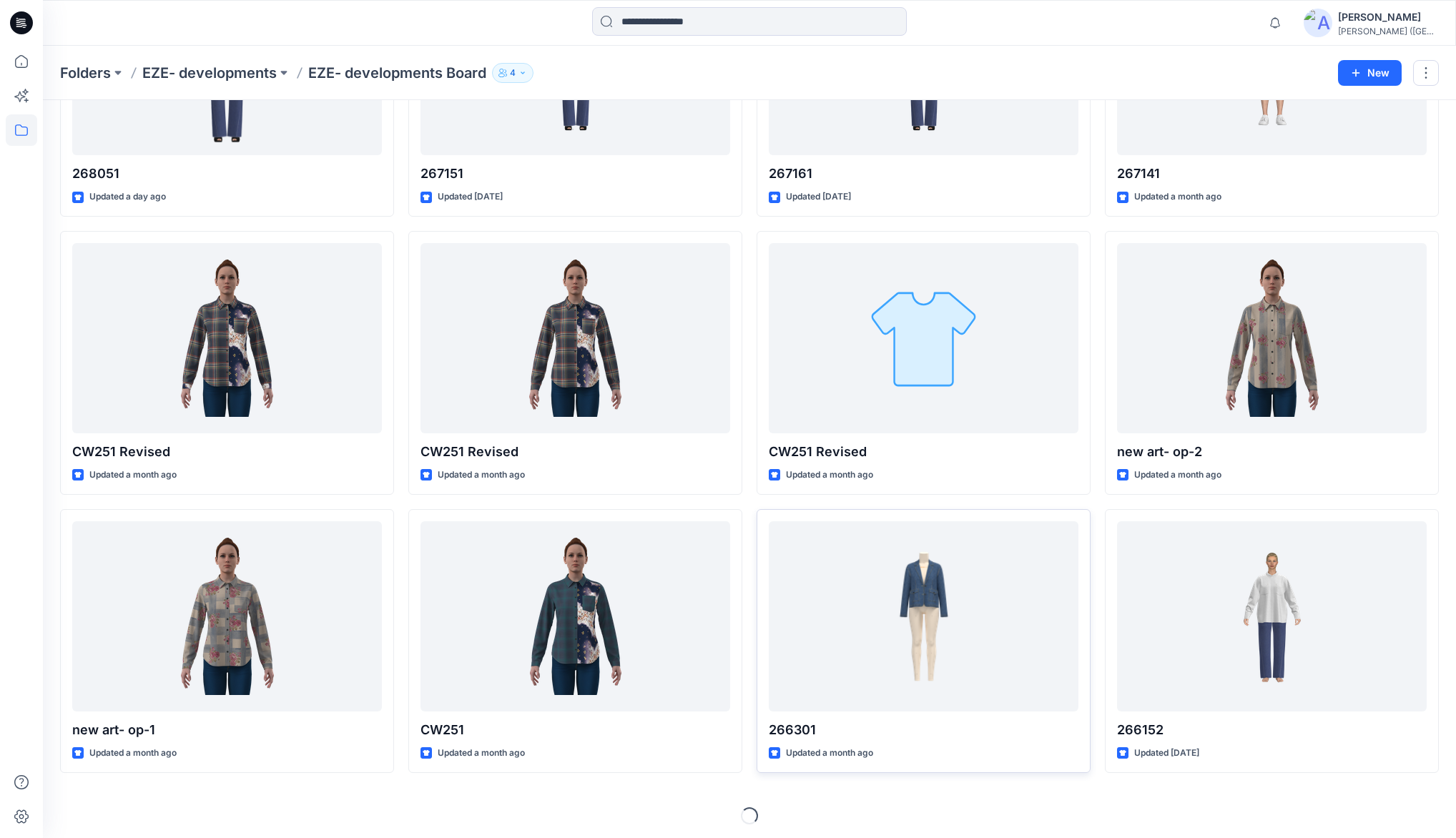
scroll to position [210, 0]
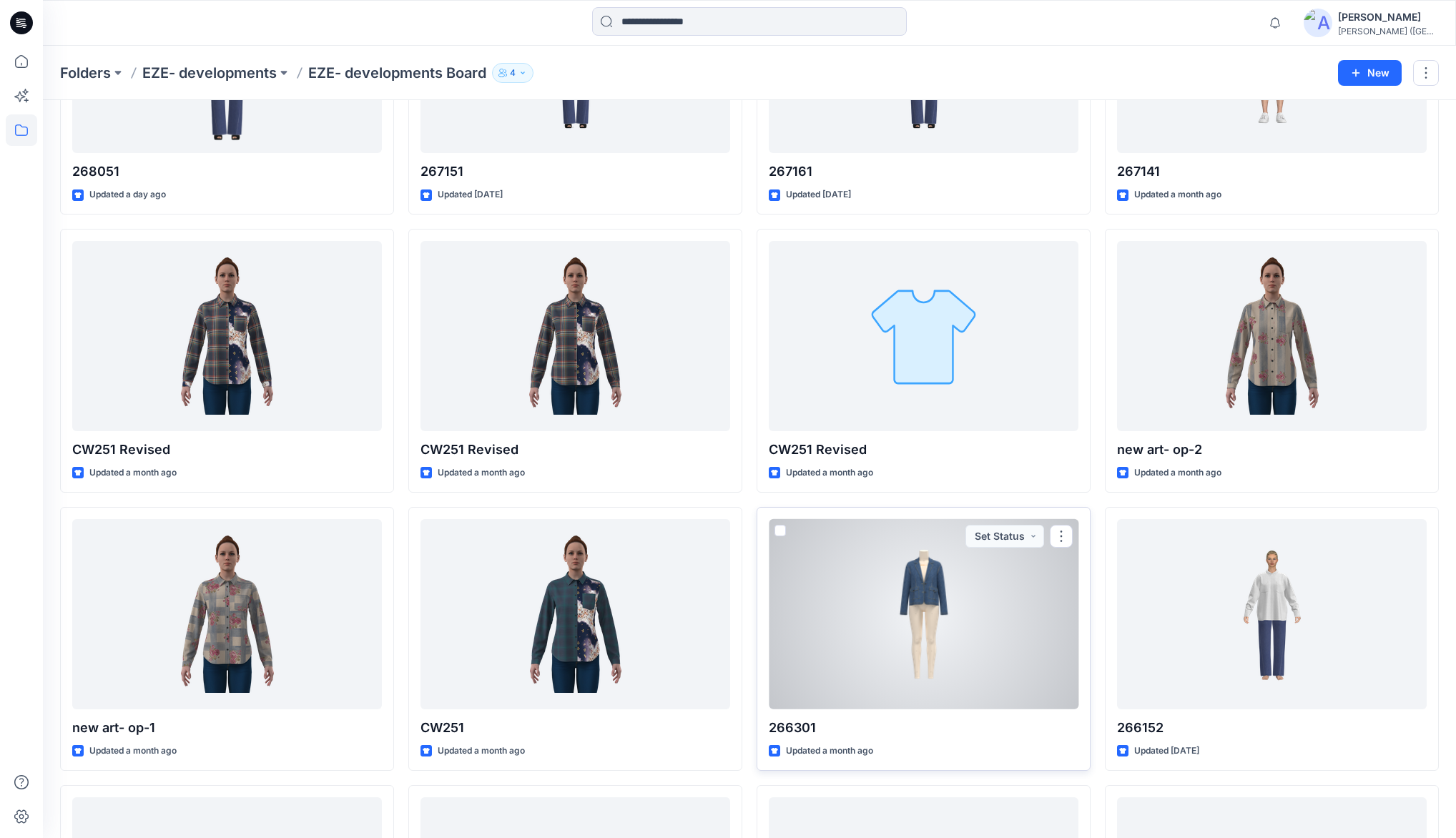
click at [906, 544] on div at bounding box center [923, 614] width 310 height 190
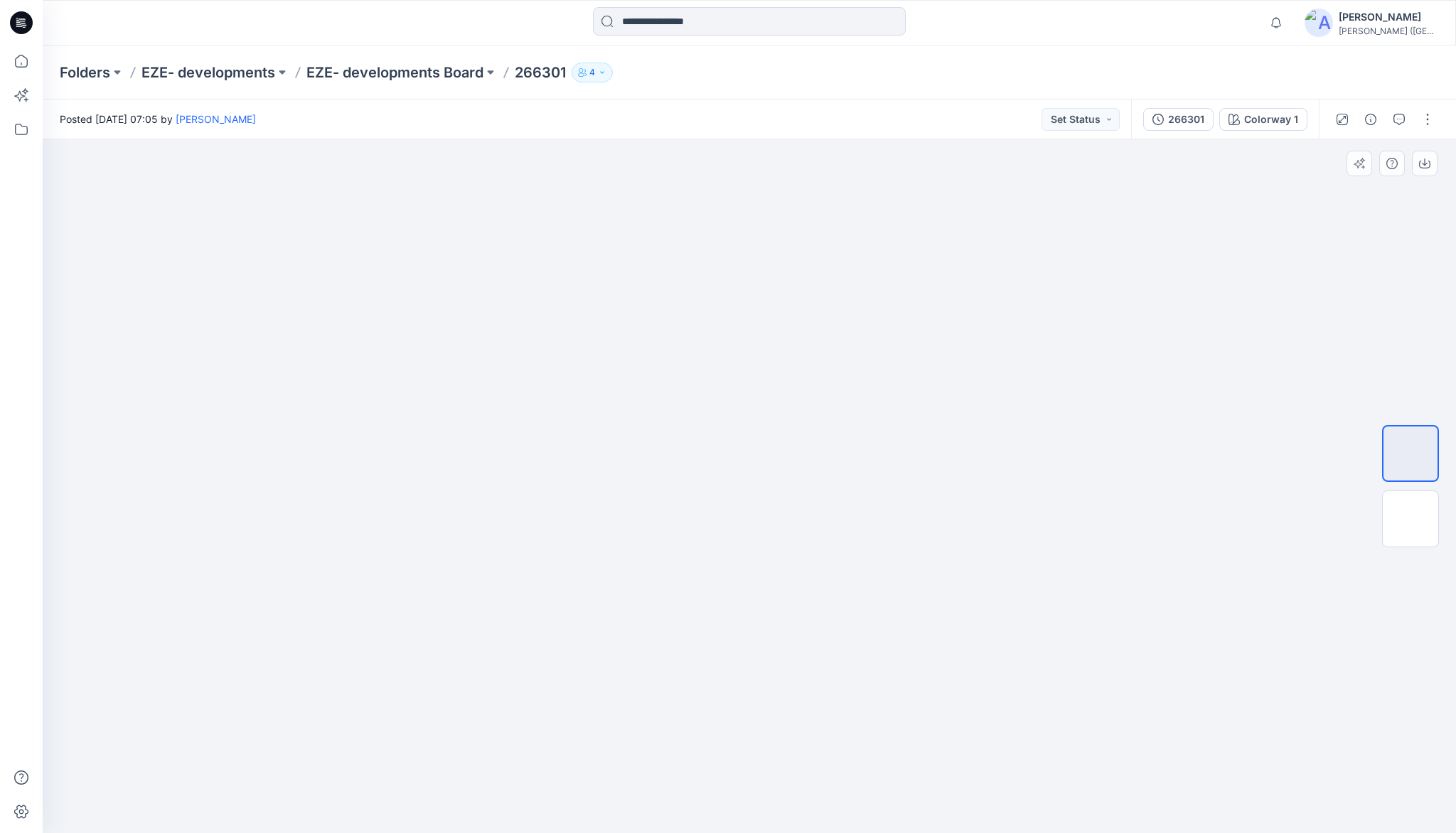
drag, startPoint x: 735, startPoint y: 487, endPoint x: 739, endPoint y: 468, distance: 19.4
drag, startPoint x: 762, startPoint y: 336, endPoint x: 751, endPoint y: 461, distance: 125.5
click at [1036, 234] on img at bounding box center [750, 177] width 3325 height 1311
click at [1122, 196] on img at bounding box center [750, 177] width 3325 height 1311
drag, startPoint x: 777, startPoint y: 630, endPoint x: 760, endPoint y: 509, distance: 122.2
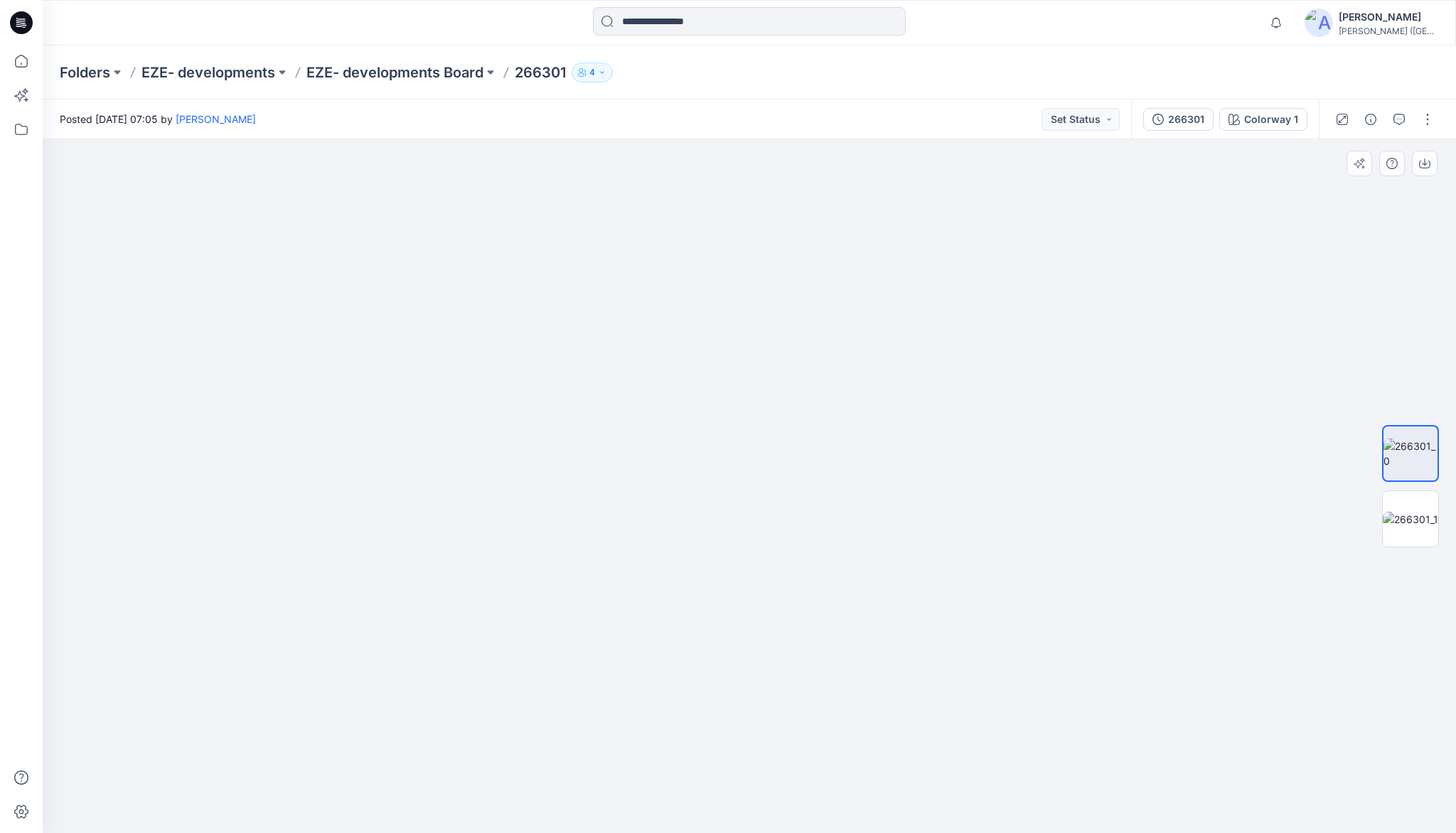
drag, startPoint x: 766, startPoint y: 544, endPoint x: 765, endPoint y: 512, distance: 32.0
click at [1417, 520] on img at bounding box center [1410, 520] width 56 height 15
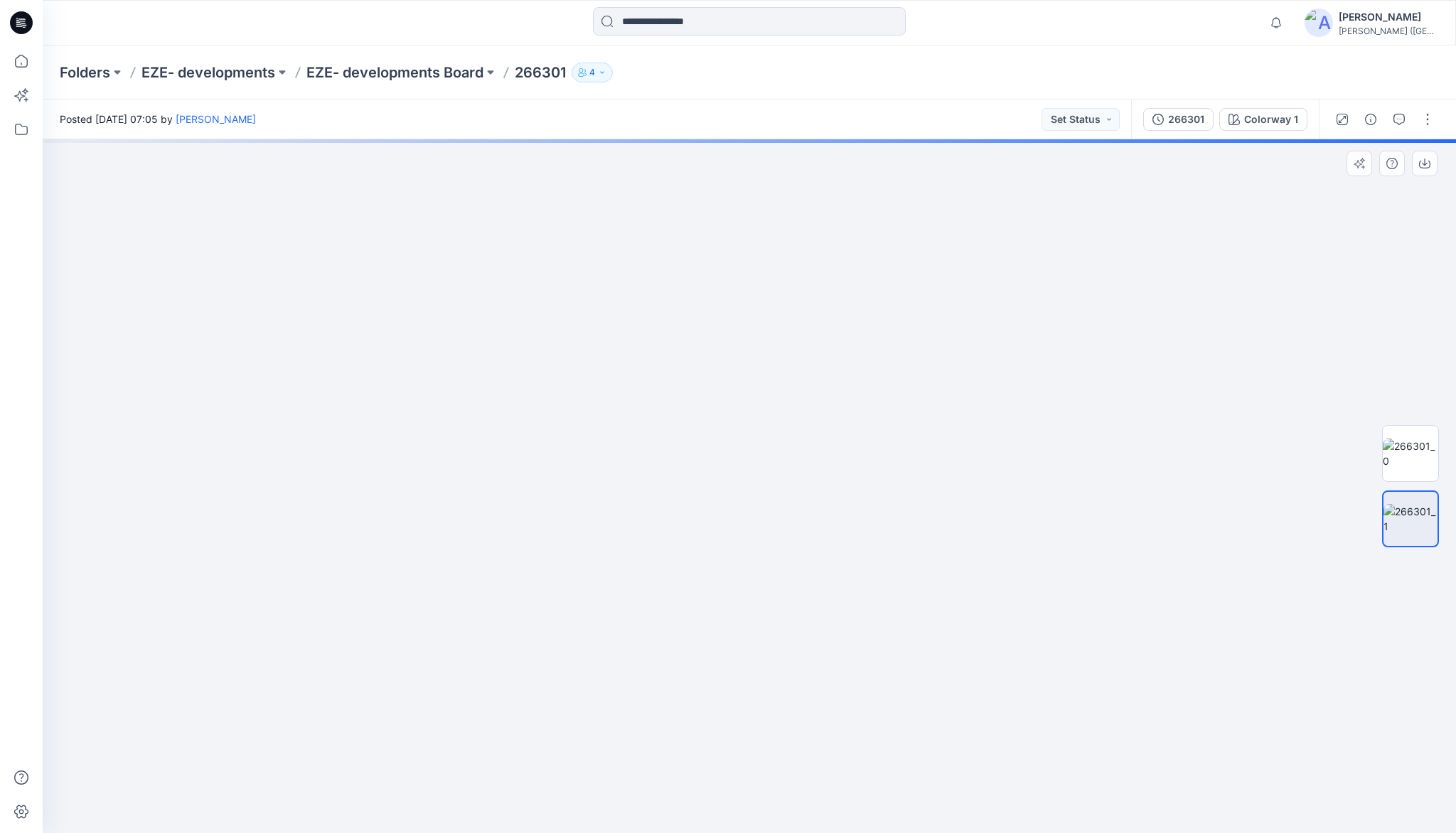
drag, startPoint x: 767, startPoint y: 305, endPoint x: 797, endPoint y: 578, distance: 274.6
drag, startPoint x: 790, startPoint y: 450, endPoint x: 758, endPoint y: 512, distance: 69.8
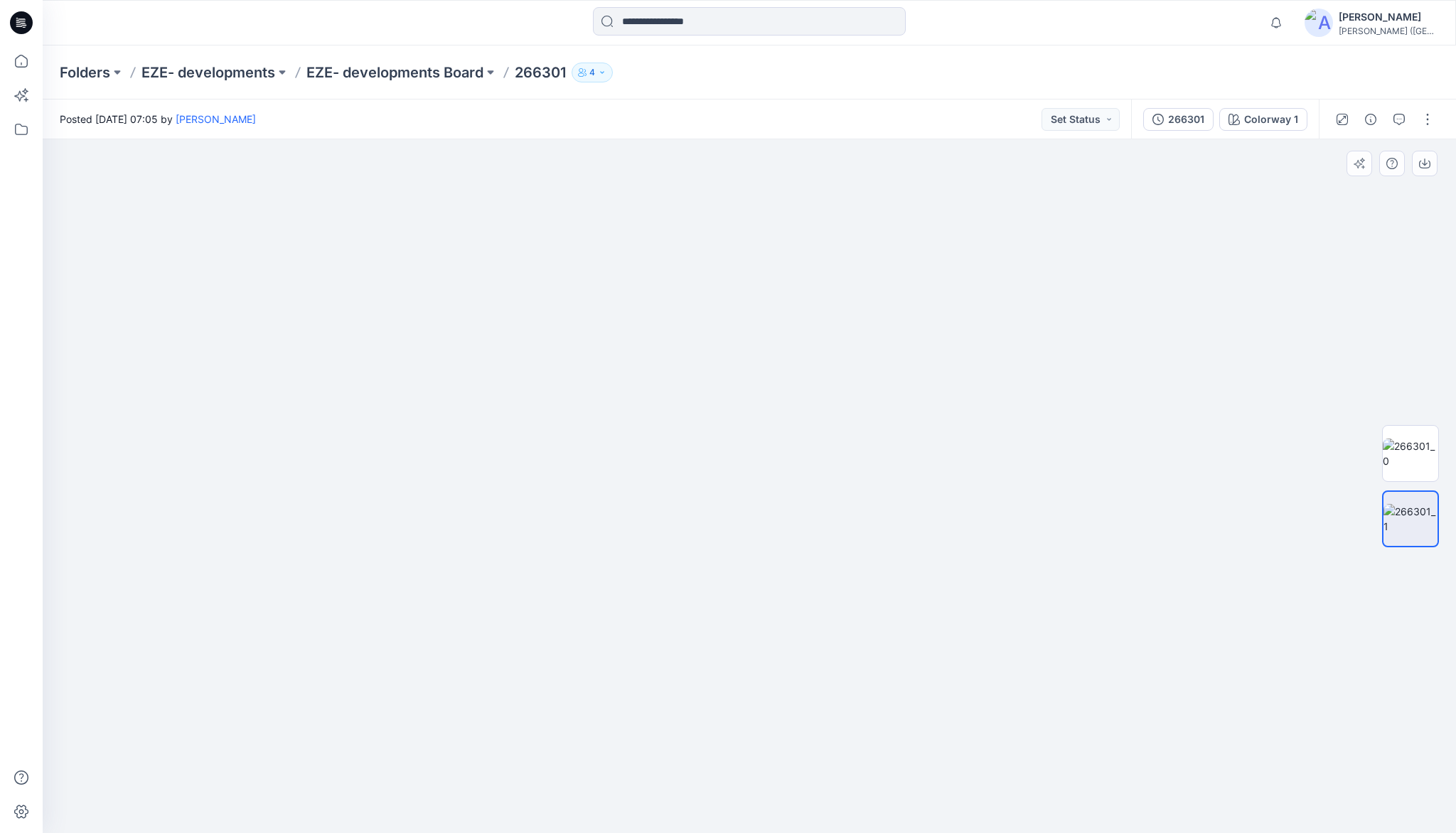
drag, startPoint x: 774, startPoint y: 584, endPoint x: 768, endPoint y: 494, distance: 90.2
drag, startPoint x: 741, startPoint y: 660, endPoint x: 724, endPoint y: 540, distance: 121.2
